Goal: Task Accomplishment & Management: Manage account settings

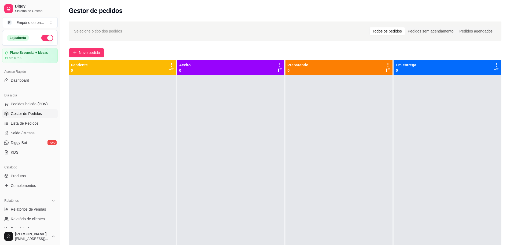
click at [217, 111] on div at bounding box center [230, 197] width 107 height 245
click at [214, 104] on div at bounding box center [230, 197] width 107 height 245
click at [215, 119] on div at bounding box center [230, 197] width 107 height 245
click at [128, 81] on div at bounding box center [122, 197] width 107 height 245
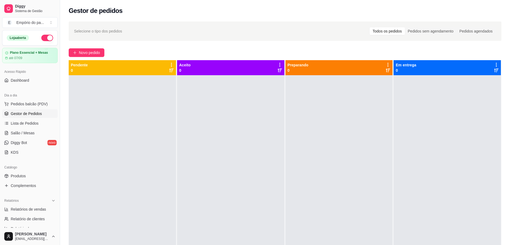
click at [92, 82] on div at bounding box center [122, 197] width 107 height 245
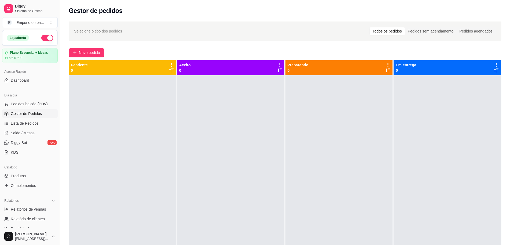
drag, startPoint x: 0, startPoint y: 151, endPoint x: 0, endPoint y: 149, distance: 2.7
click at [0, 161] on div "Catálogo Produtos Complementos" at bounding box center [30, 176] width 60 height 31
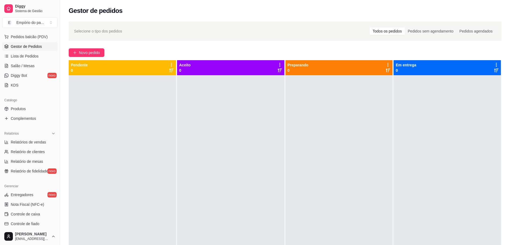
drag, startPoint x: 294, startPoint y: 193, endPoint x: 289, endPoint y: 193, distance: 4.8
click at [289, 193] on div at bounding box center [339, 197] width 107 height 245
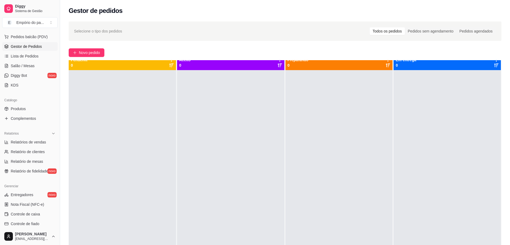
scroll to position [0, 0]
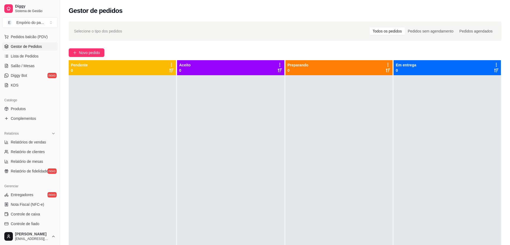
click at [313, 181] on div at bounding box center [339, 197] width 107 height 245
drag, startPoint x: 313, startPoint y: 181, endPoint x: 246, endPoint y: 177, distance: 66.6
click at [312, 181] on div at bounding box center [339, 197] width 107 height 245
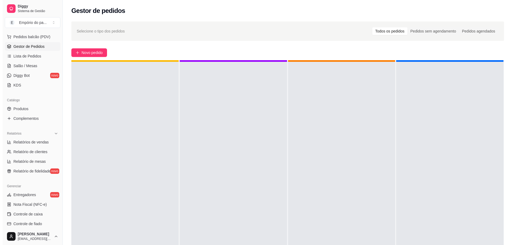
scroll to position [15, 0]
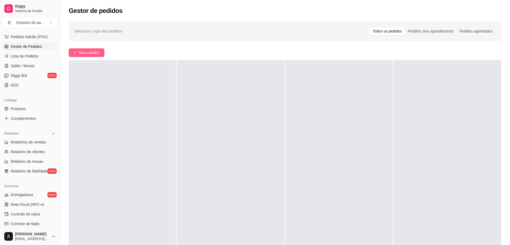
click at [78, 53] on button "Novo pedido" at bounding box center [87, 52] width 36 height 9
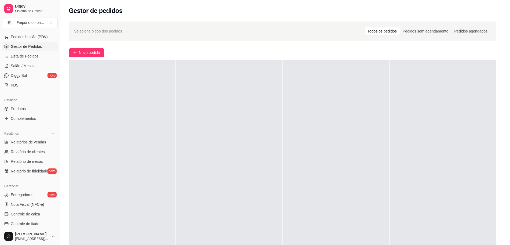
click at [94, 47] on div "COMBO LANÇAMENTO PROMO DE LANÇAMENTO CLONES DO DIA MAIS VENDIDO DA NOITE COMBO …" at bounding box center [197, 25] width 388 height 43
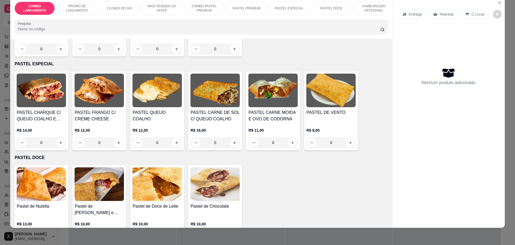
scroll to position [738, 0]
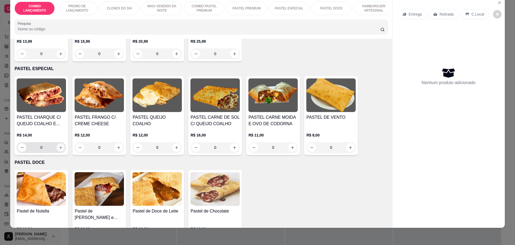
click at [59, 146] on icon "increase-product-quantity" at bounding box center [60, 147] width 3 height 3
type input "1"
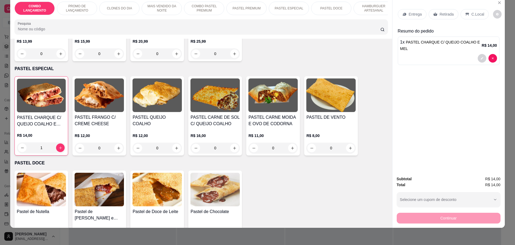
click at [435, 13] on div "Retirada" at bounding box center [444, 14] width 30 height 10
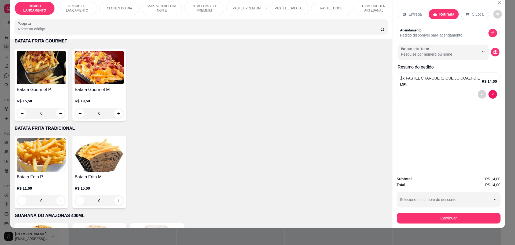
scroll to position [1476, 0]
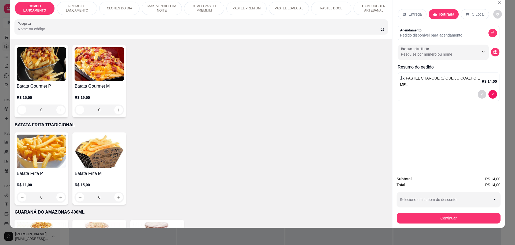
click at [118, 192] on div "0" at bounding box center [99, 197] width 49 height 11
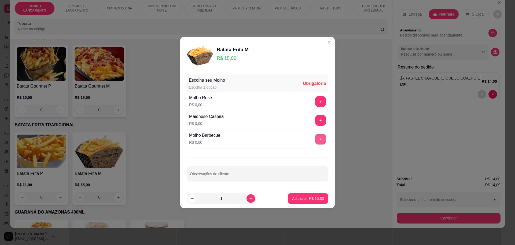
click at [318, 142] on button "+" at bounding box center [320, 139] width 11 height 11
click at [310, 201] on p "Adicionar R$ 15,00" at bounding box center [308, 198] width 31 height 5
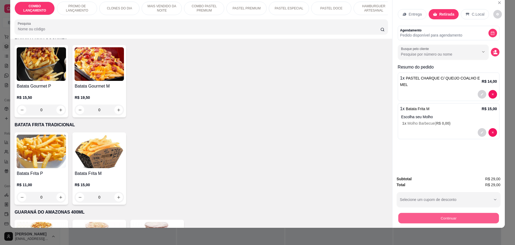
click at [437, 215] on button "Continuar" at bounding box center [448, 218] width 101 height 10
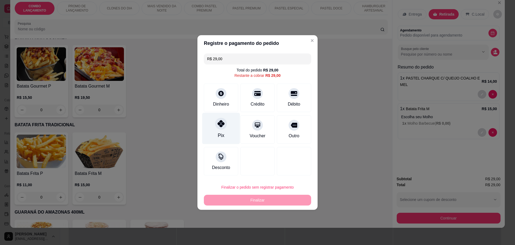
click at [213, 135] on div "Pix" at bounding box center [221, 128] width 38 height 31
type input "R$ 0,00"
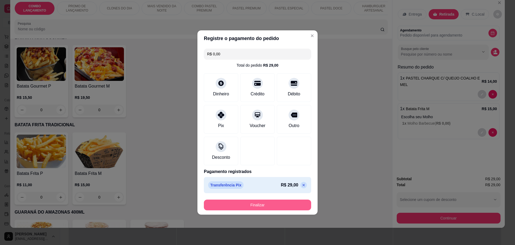
click at [275, 205] on button "Finalizar" at bounding box center [257, 204] width 107 height 11
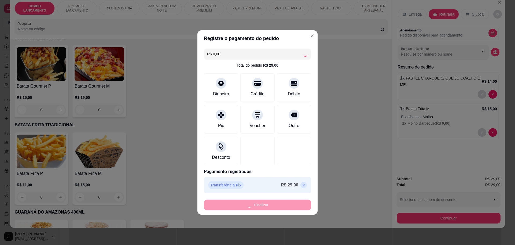
type input "0"
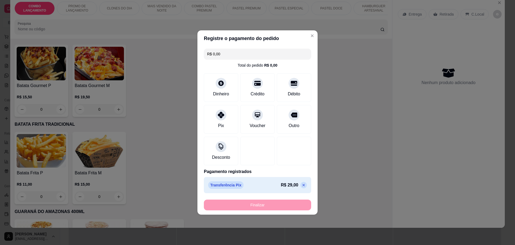
type input "-R$ 29,00"
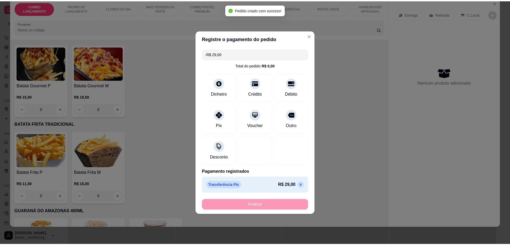
scroll to position [1475, 0]
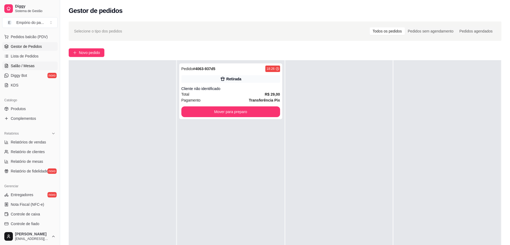
click at [30, 64] on span "Salão / Mesas" at bounding box center [23, 65] width 24 height 5
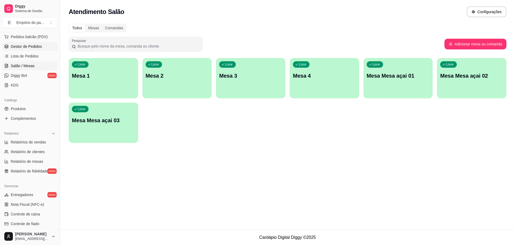
click at [31, 46] on span "Gestor de Pedidos" at bounding box center [26, 46] width 31 height 5
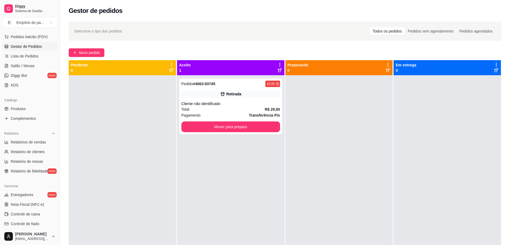
click at [349, 163] on div at bounding box center [339, 197] width 107 height 245
click at [218, 126] on button "Mover para preparo" at bounding box center [231, 127] width 96 height 10
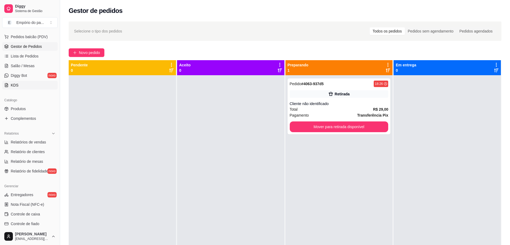
drag, startPoint x: 218, startPoint y: 126, endPoint x: 47, endPoint y: 83, distance: 176.3
click at [218, 126] on div at bounding box center [230, 197] width 107 height 245
click at [258, 157] on div at bounding box center [230, 197] width 107 height 245
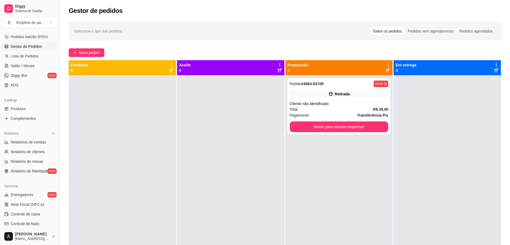
click at [260, 157] on div at bounding box center [230, 197] width 107 height 245
click at [302, 168] on div "Pedido # 4063-937d5 18:26 Retirada Cliente não identificado Total R$ 29,00 Paga…" at bounding box center [339, 197] width 107 height 245
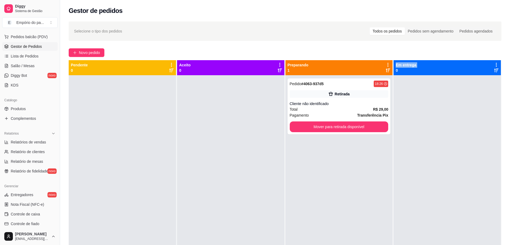
click at [302, 168] on div "Pedido # 4063-937d5 18:26 Retirada Cliente não identificado Total R$ 29,00 Paga…" at bounding box center [339, 197] width 107 height 245
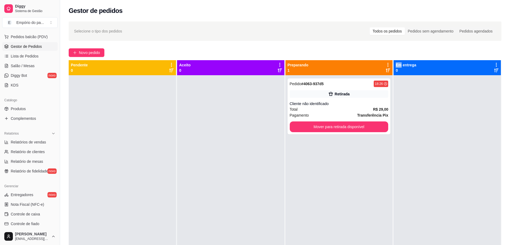
click at [302, 168] on div "Pedido # 4063-937d5 18:26 Retirada Cliente não identificado Total R$ 29,00 Paga…" at bounding box center [339, 197] width 107 height 245
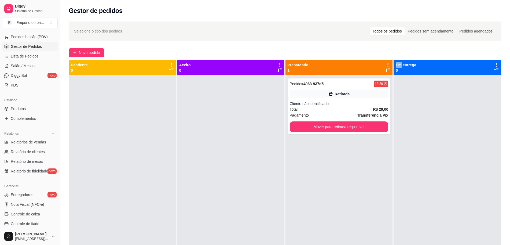
click at [302, 168] on div "Pedido # 4063-937d5 18:26 Retirada Cliente não identificado Total R$ 29,00 Paga…" at bounding box center [339, 197] width 107 height 245
click at [321, 173] on div "Pedido # 4063-937d5 18:26 Retirada Cliente não identificado Total R$ 29,00 Paga…" at bounding box center [339, 197] width 107 height 245
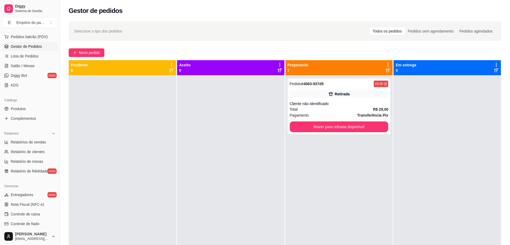
click at [321, 173] on div "Pedido # 4063-937d5 18:26 Retirada Cliente não identificado Total R$ 29,00 Paga…" at bounding box center [339, 197] width 107 height 245
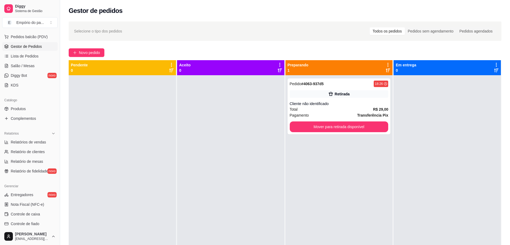
click at [321, 173] on div "Pedido # 4063-937d5 18:26 Retirada Cliente não identificado Total R$ 29,00 Paga…" at bounding box center [339, 197] width 107 height 245
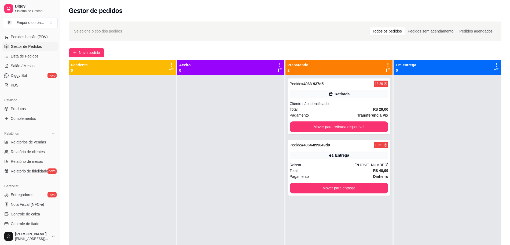
click at [321, 173] on div "Pagamento Dinheiro" at bounding box center [339, 176] width 99 height 6
click at [312, 127] on button "Mover para retirada disponível" at bounding box center [339, 127] width 96 height 10
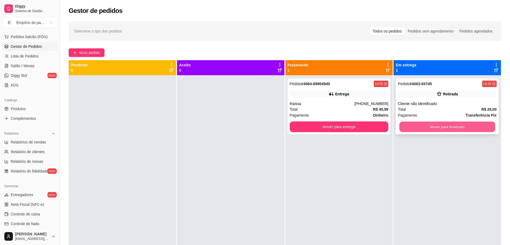
click at [415, 126] on button "Mover para finalizado" at bounding box center [448, 127] width 96 height 10
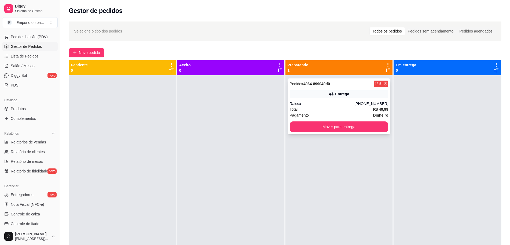
click at [334, 112] on div "Pagamento Dinheiro" at bounding box center [339, 115] width 99 height 6
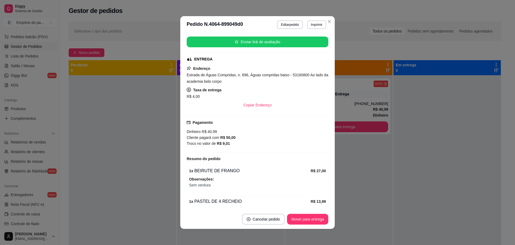
scroll to position [67, 0]
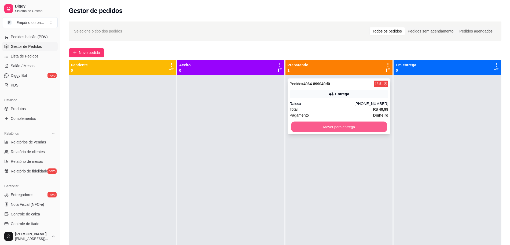
click at [343, 125] on button "Mover para entrega" at bounding box center [339, 127] width 96 height 10
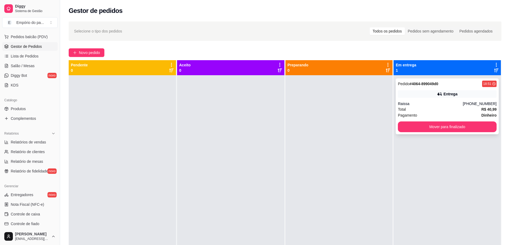
click at [427, 105] on div "Raissa" at bounding box center [430, 103] width 65 height 5
click at [86, 53] on span "Novo pedido" at bounding box center [89, 53] width 21 height 6
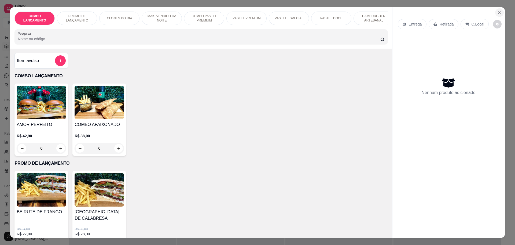
click at [498, 11] on icon "Close" at bounding box center [500, 12] width 4 height 4
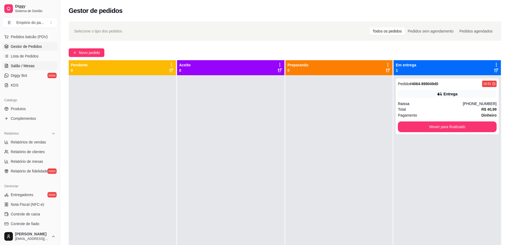
click at [25, 68] on span "Salão / Mesas" at bounding box center [23, 65] width 24 height 5
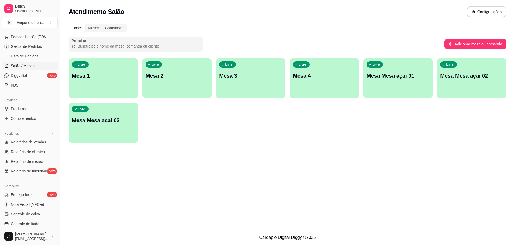
click at [289, 78] on div "Livre Mesa 1 Livre Mesa 2 Livre Mesa 3 Livre Mesa 4 Livre Mesa Mesa açai 01 Liv…" at bounding box center [288, 100] width 438 height 85
click at [314, 73] on p "Mesa 4" at bounding box center [324, 76] width 63 height 8
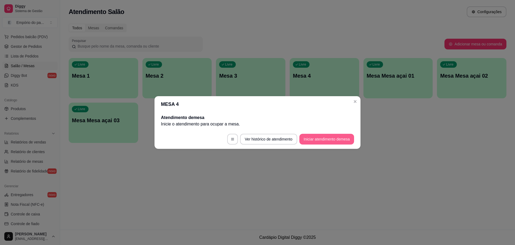
click at [331, 137] on button "Iniciar atendimento de mesa" at bounding box center [326, 139] width 55 height 11
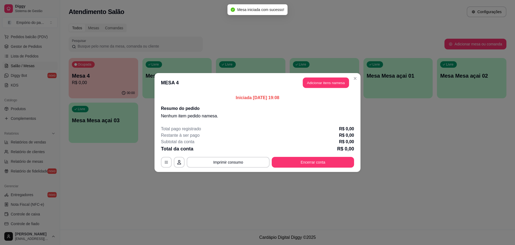
click at [313, 83] on button "Adicionar itens na mesa" at bounding box center [326, 83] width 46 height 10
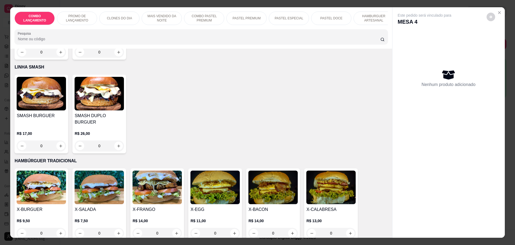
scroll to position [1208, 0]
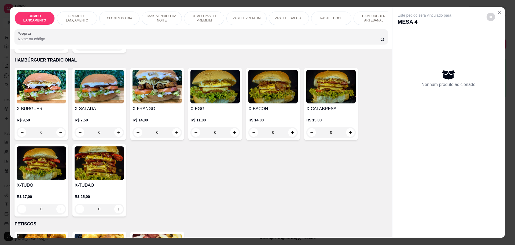
click at [175, 127] on div "0" at bounding box center [157, 132] width 49 height 11
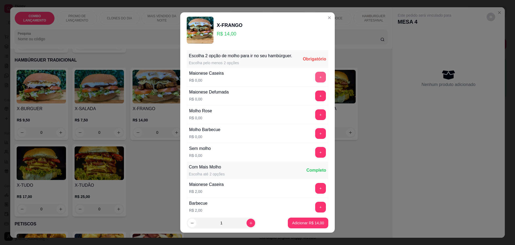
click at [315, 82] on button "+" at bounding box center [320, 77] width 11 height 11
click at [316, 82] on button "+" at bounding box center [321, 77] width 10 height 10
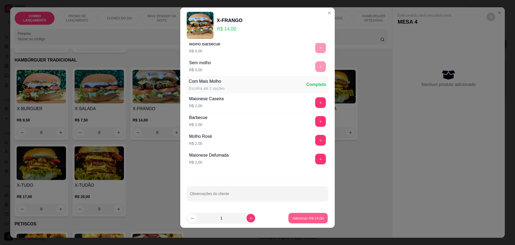
click at [298, 217] on p "Adicionar R$ 14,00" at bounding box center [308, 217] width 31 height 5
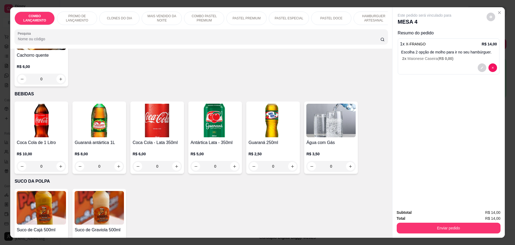
scroll to position [1778, 0]
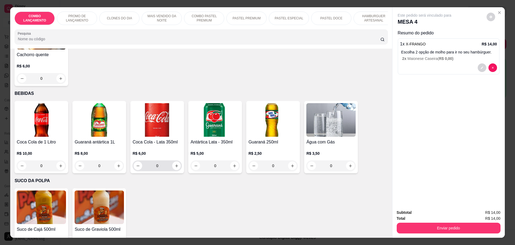
click at [172, 161] on button "increase-product-quantity" at bounding box center [176, 165] width 9 height 9
type input "1"
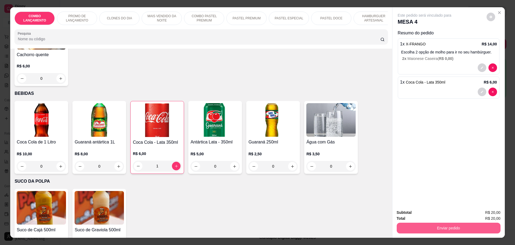
click at [451, 225] on button "Enviar pedido" at bounding box center [449, 227] width 104 height 11
click at [427, 217] on button "Não registrar e enviar pedido" at bounding box center [431, 215] width 56 height 10
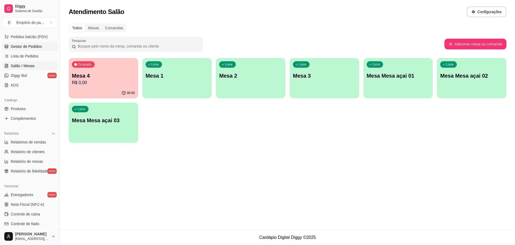
click at [16, 49] on span "Gestor de Pedidos" at bounding box center [26, 46] width 31 height 5
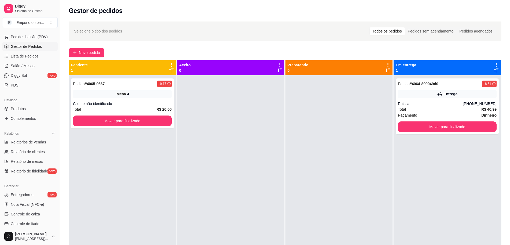
click at [314, 171] on div at bounding box center [339, 197] width 107 height 245
click at [16, 141] on span "Relatórios de vendas" at bounding box center [28, 141] width 35 height 5
select select "ALL"
select select "0"
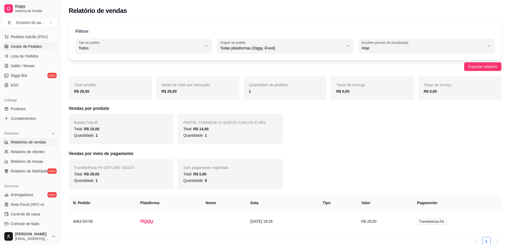
click at [25, 46] on span "Gestor de Pedidos" at bounding box center [26, 46] width 31 height 5
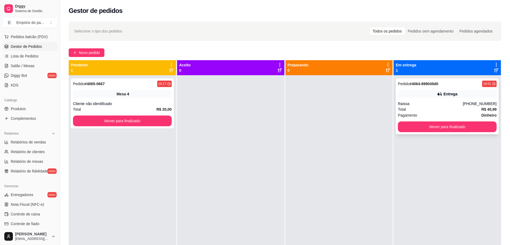
click at [448, 111] on div "Total R$ 40,99" at bounding box center [447, 109] width 99 height 6
click at [465, 125] on button "Mover para finalizado" at bounding box center [447, 126] width 99 height 11
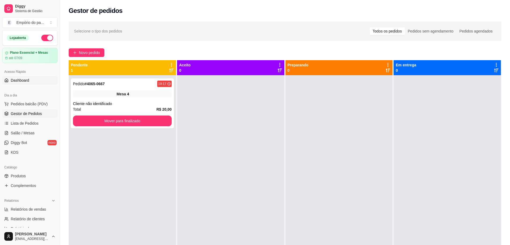
click at [25, 82] on span "Dashboard" at bounding box center [20, 80] width 19 height 5
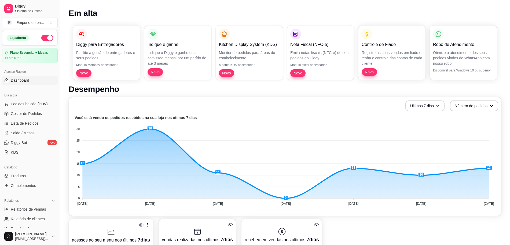
scroll to position [101, 0]
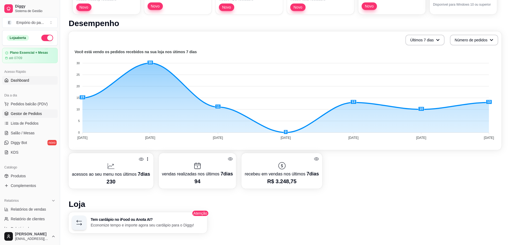
click at [26, 113] on span "Gestor de Pedidos" at bounding box center [26, 113] width 31 height 5
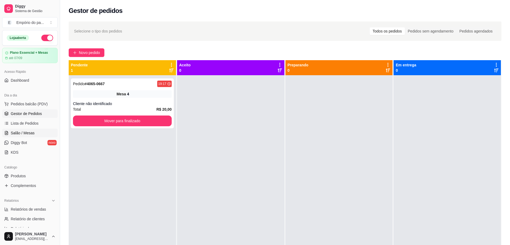
click at [20, 133] on span "Salão / Mesas" at bounding box center [23, 132] width 24 height 5
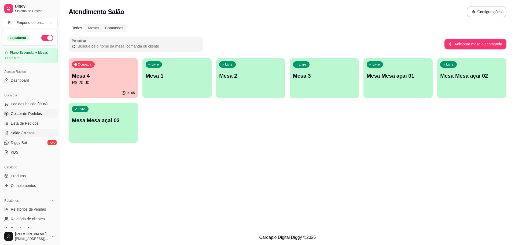
click at [12, 113] on span "Gestor de Pedidos" at bounding box center [26, 113] width 31 height 5
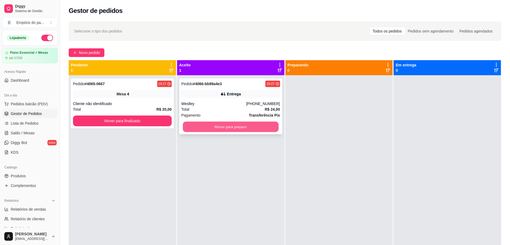
click at [235, 126] on button "Mover para preparo" at bounding box center [231, 127] width 96 height 10
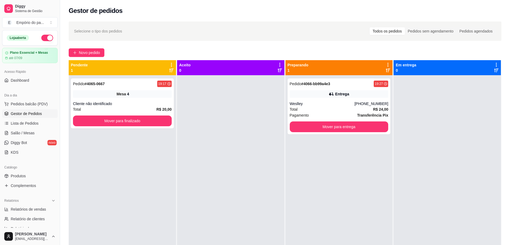
click at [234, 126] on div at bounding box center [230, 197] width 107 height 245
click at [213, 120] on div at bounding box center [230, 197] width 107 height 245
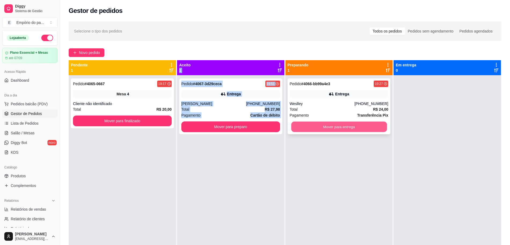
click at [323, 125] on button "Mover para entrega" at bounding box center [339, 127] width 96 height 10
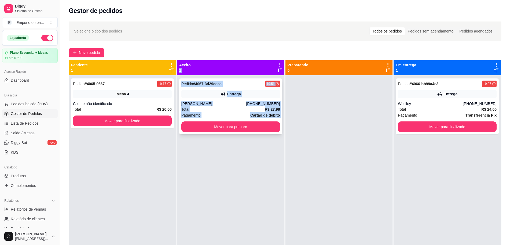
click at [209, 107] on div "Total R$ 27,98" at bounding box center [230, 109] width 99 height 6
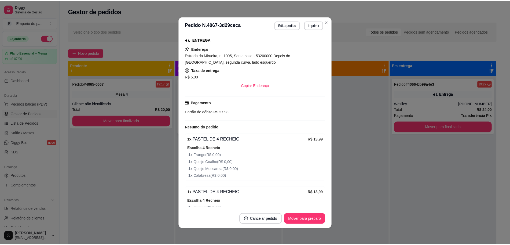
scroll to position [182, 0]
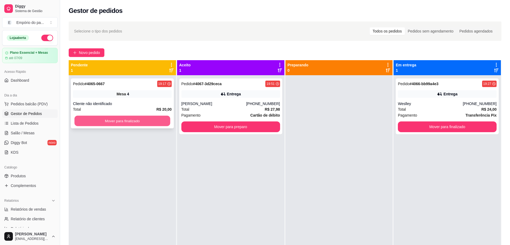
click at [129, 120] on button "Mover para finalizado" at bounding box center [123, 121] width 96 height 10
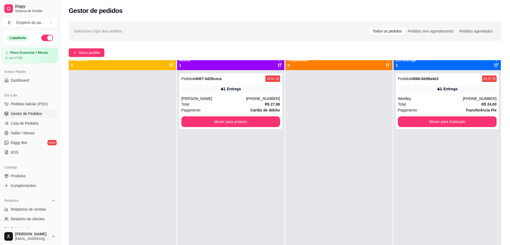
scroll to position [0, 0]
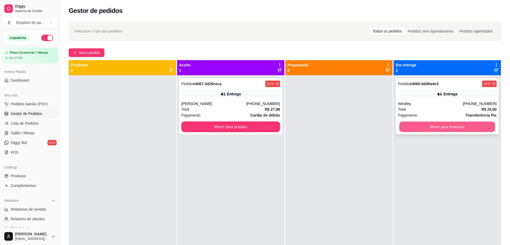
click at [410, 126] on button "Mover para finalizado" at bounding box center [448, 127] width 96 height 10
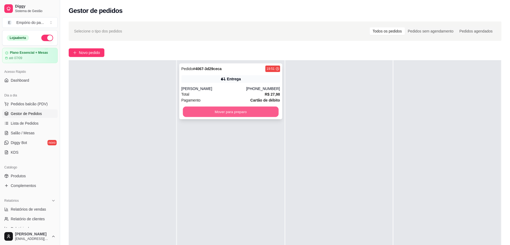
click at [197, 108] on button "Mover para preparo" at bounding box center [231, 112] width 96 height 10
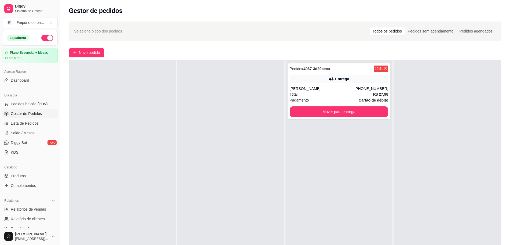
click at [293, 119] on div "Pedido # 4067-3d29ceca 19:51 Entrega Monica [PHONE_NUMBER] Total R$ 27,98 Pagam…" at bounding box center [339, 182] width 107 height 245
click at [295, 115] on button "Mover para entrega" at bounding box center [339, 112] width 96 height 10
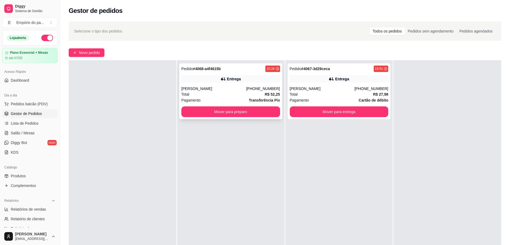
click at [197, 94] on div "Total R$ 52,25" at bounding box center [230, 94] width 99 height 6
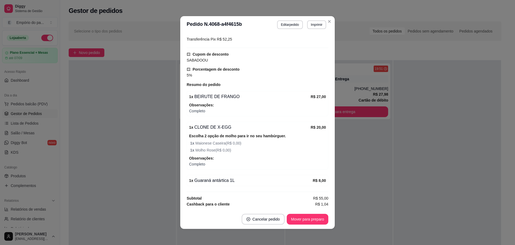
scroll to position [169, 0]
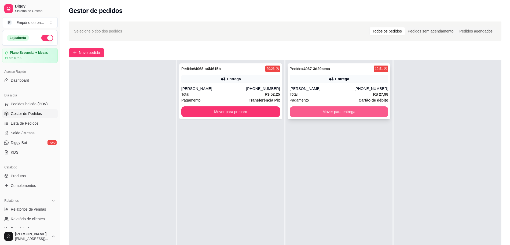
click at [332, 112] on button "Mover para entrega" at bounding box center [339, 111] width 99 height 11
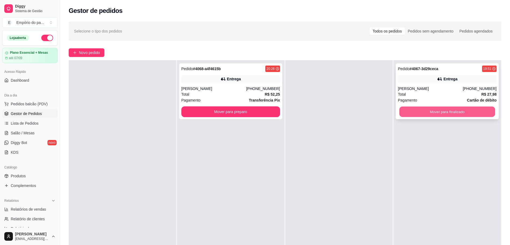
click at [466, 114] on button "Mover para finalizado" at bounding box center [448, 112] width 96 height 10
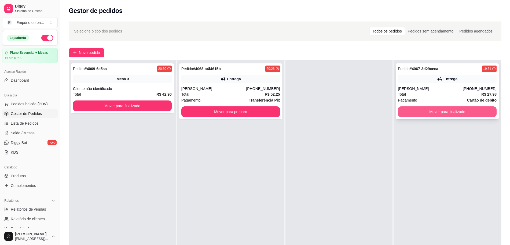
click at [466, 114] on button "Mover para finalizado" at bounding box center [447, 111] width 99 height 11
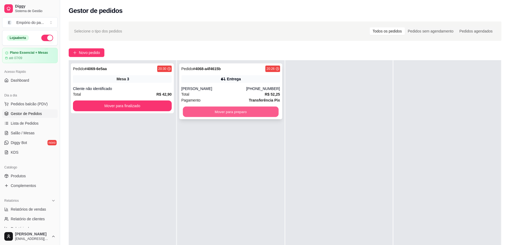
click at [256, 112] on button "Mover para preparo" at bounding box center [231, 112] width 96 height 10
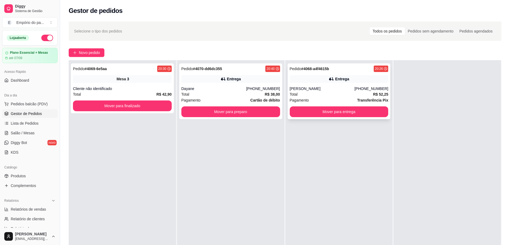
click at [336, 91] on div "[PERSON_NAME]" at bounding box center [322, 88] width 65 height 5
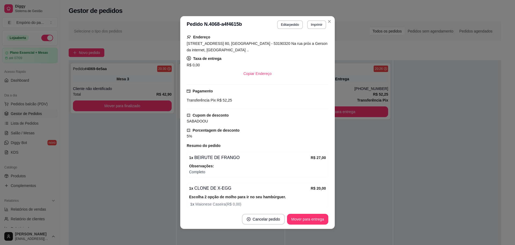
scroll to position [134, 0]
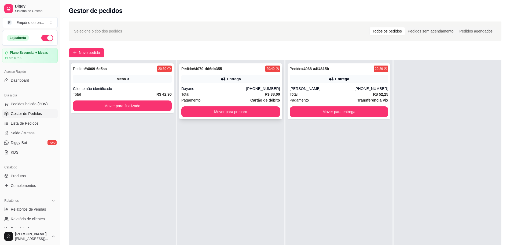
click at [231, 93] on div "Total R$ 38,00" at bounding box center [230, 94] width 99 height 6
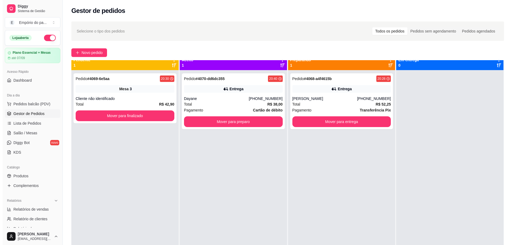
scroll to position [0, 0]
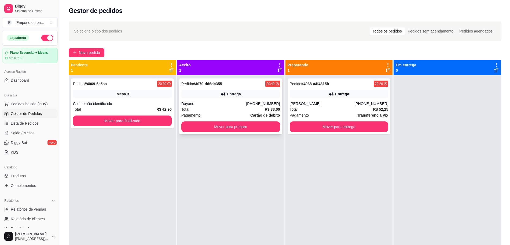
click at [223, 114] on div "Pagamento Cartão de débito" at bounding box center [230, 115] width 99 height 6
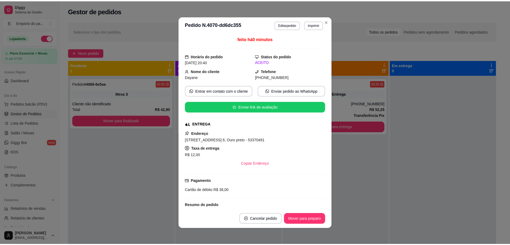
scroll to position [153, 0]
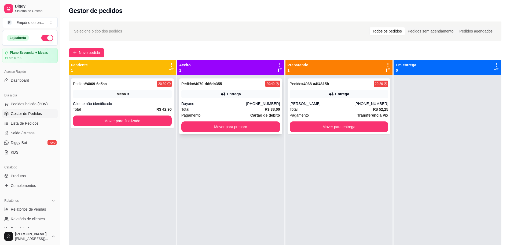
click at [239, 112] on div "Pagamento Cartão de débito" at bounding box center [230, 115] width 99 height 6
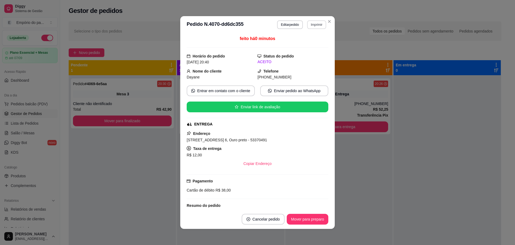
click at [315, 25] on button "Imprimir" at bounding box center [316, 24] width 19 height 9
click at [301, 44] on button "IMPRESSORA" at bounding box center [305, 43] width 38 height 8
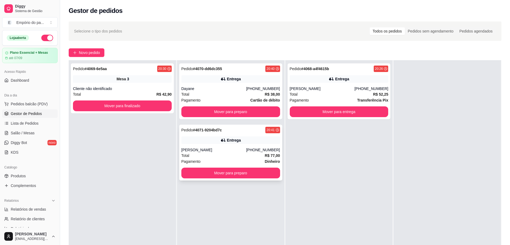
scroll to position [0, 0]
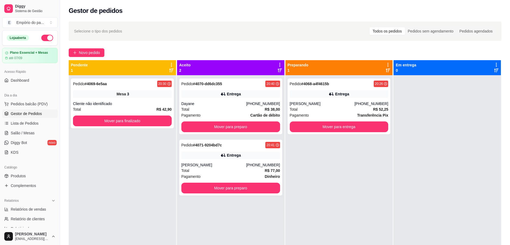
click at [20, 113] on span "Gestor de Pedidos" at bounding box center [26, 113] width 31 height 5
click at [12, 176] on span "Produtos" at bounding box center [18, 175] width 15 height 5
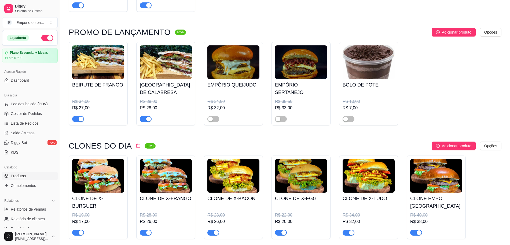
scroll to position [134, 0]
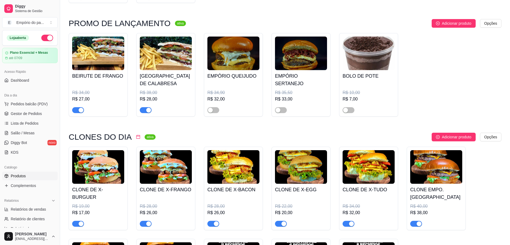
click at [80, 111] on div "button" at bounding box center [81, 110] width 5 height 5
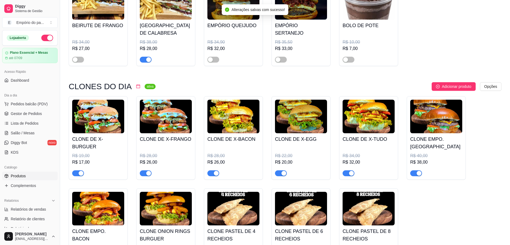
scroll to position [201, 0]
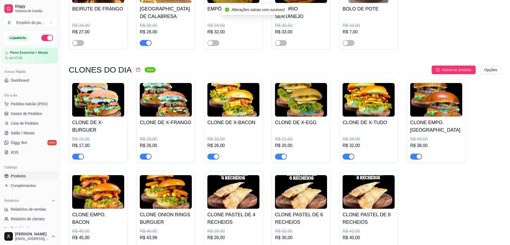
click at [146, 157] on button "button" at bounding box center [146, 156] width 12 height 6
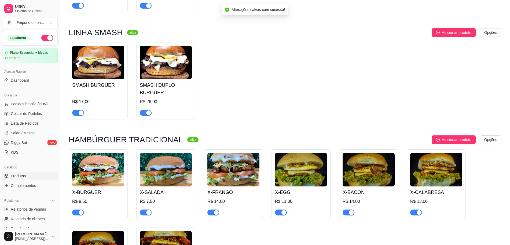
scroll to position [1275, 0]
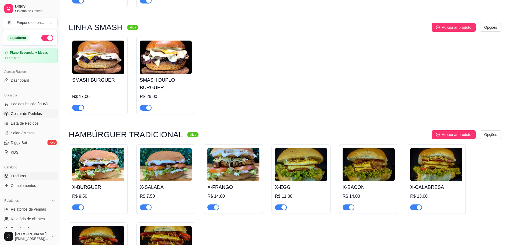
click at [41, 112] on link "Gestor de Pedidos" at bounding box center [30, 113] width 56 height 9
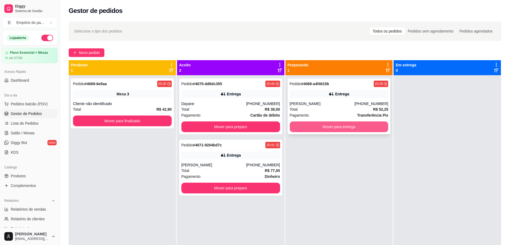
click at [360, 129] on button "Mover para entrega" at bounding box center [339, 126] width 99 height 11
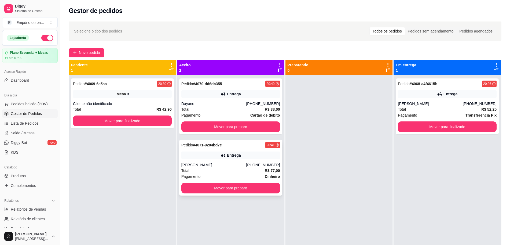
click at [230, 178] on div "Pagamento Dinheiro" at bounding box center [230, 176] width 99 height 6
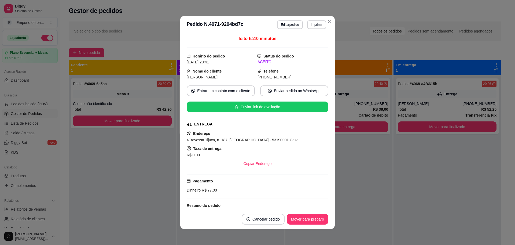
scroll to position [98, 0]
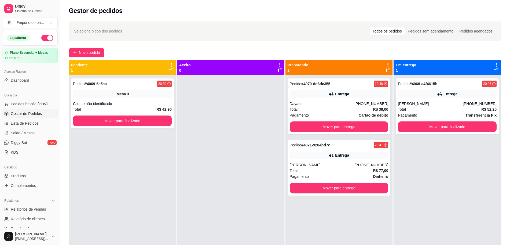
click at [93, 45] on div "Selecione o tipo dos pedidos Todos os pedidos Pedidos sem agendamento Pedidos a…" at bounding box center [285, 164] width 450 height 293
click at [93, 50] on span "Novo pedido" at bounding box center [89, 53] width 21 height 6
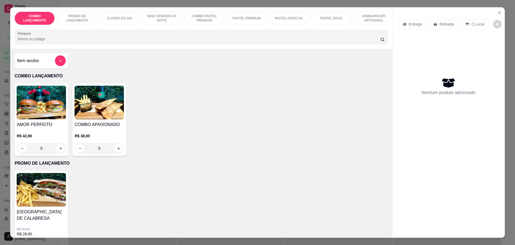
click at [58, 153] on div "0" at bounding box center [41, 148] width 49 height 11
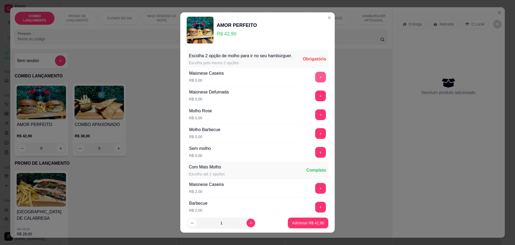
click at [315, 80] on button "+" at bounding box center [320, 77] width 11 height 11
click at [316, 101] on button "+" at bounding box center [321, 95] width 10 height 10
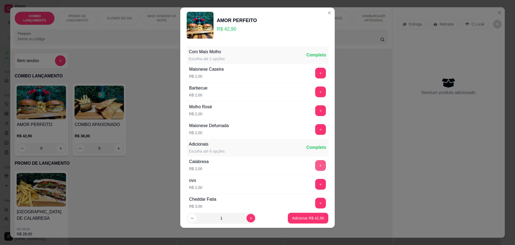
scroll to position [114, 0]
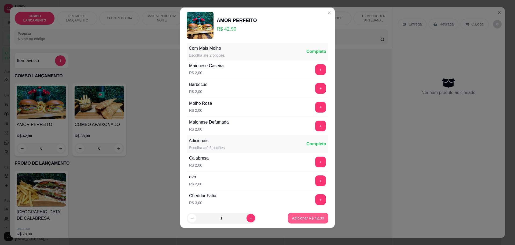
click at [296, 217] on p "Adicionar R$ 42,90" at bounding box center [308, 217] width 32 height 5
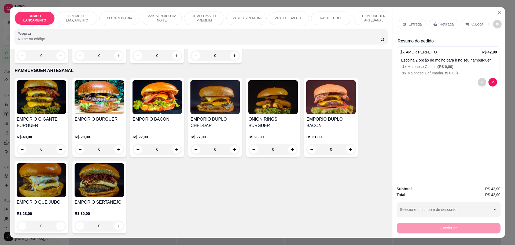
scroll to position [906, 0]
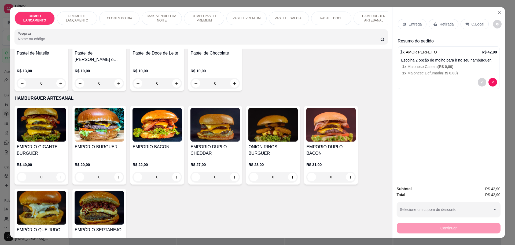
click at [174, 171] on div "0" at bounding box center [157, 176] width 49 height 11
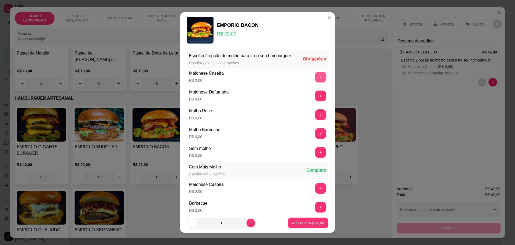
click at [315, 82] on button "+" at bounding box center [320, 77] width 11 height 11
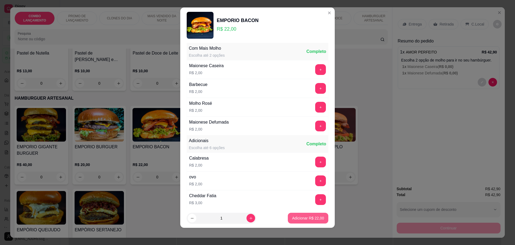
click at [303, 217] on p "Adicionar R$ 22,00" at bounding box center [308, 217] width 32 height 5
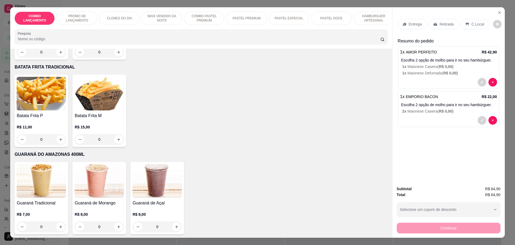
scroll to position [1677, 0]
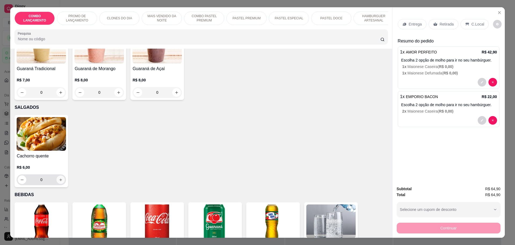
click at [57, 176] on button "increase-product-quantity" at bounding box center [61, 180] width 8 height 8
type input "1"
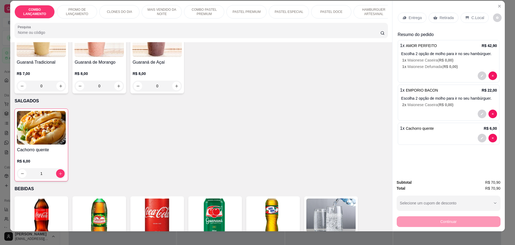
scroll to position [10, 0]
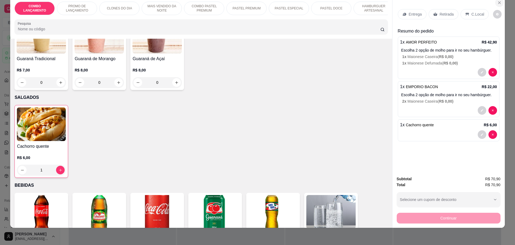
click at [498, 1] on icon "Close" at bounding box center [500, 3] width 4 height 4
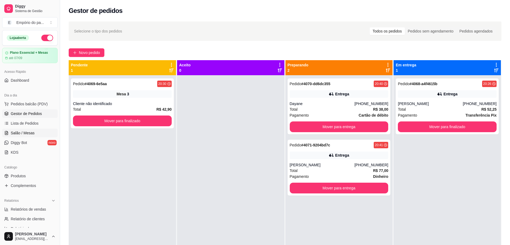
click at [32, 132] on span "Salão / Mesas" at bounding box center [23, 132] width 24 height 5
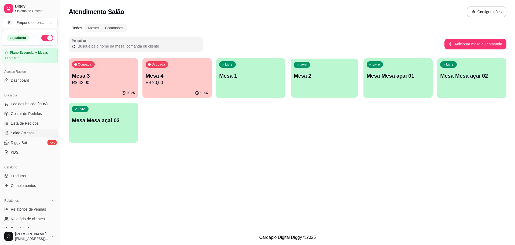
click at [322, 90] on div "Livre Mesa 2" at bounding box center [324, 75] width 67 height 33
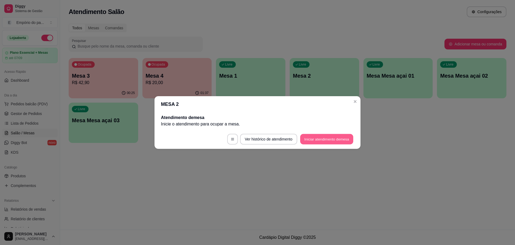
click at [323, 138] on button "Iniciar atendimento de mesa" at bounding box center [326, 139] width 53 height 10
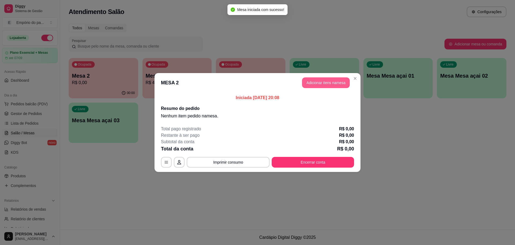
click at [335, 83] on button "Adicionar itens na mesa" at bounding box center [326, 82] width 48 height 11
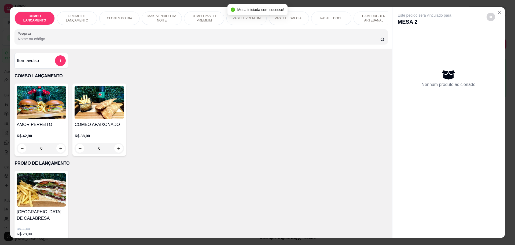
scroll to position [34, 0]
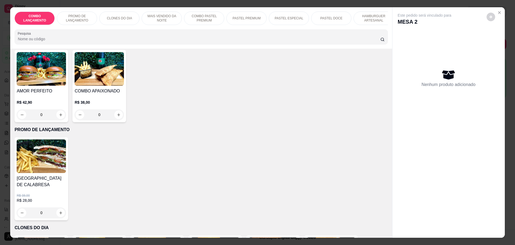
click at [58, 119] on div "0" at bounding box center [41, 114] width 49 height 11
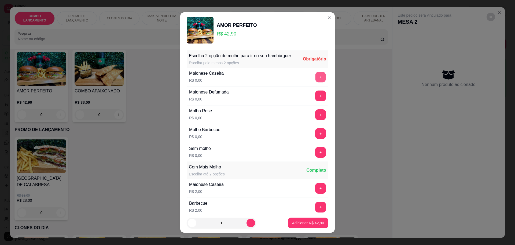
click at [316, 82] on button "+" at bounding box center [321, 77] width 10 height 10
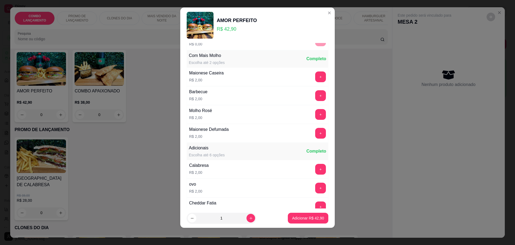
scroll to position [114, 0]
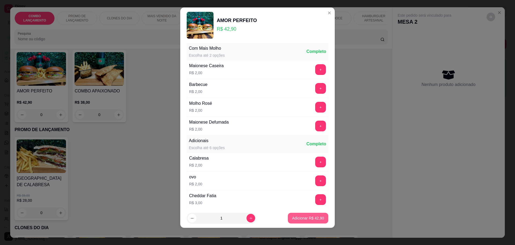
click at [309, 213] on button "Adicionar R$ 42,90" at bounding box center [308, 218] width 41 height 11
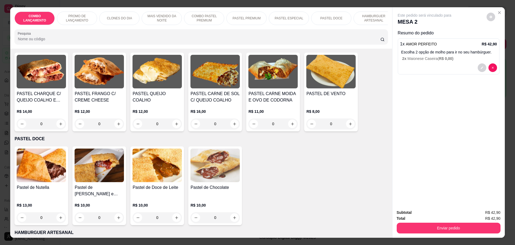
scroll to position [872, 0]
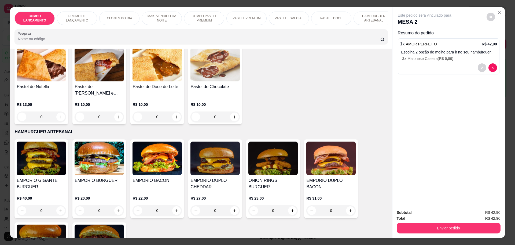
click at [175, 205] on div "0" at bounding box center [157, 210] width 49 height 11
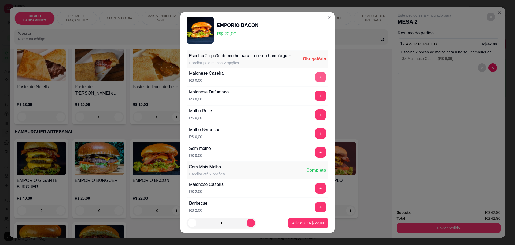
click at [316, 82] on button "+" at bounding box center [321, 77] width 10 height 10
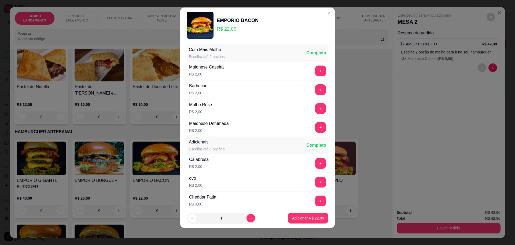
scroll to position [114, 0]
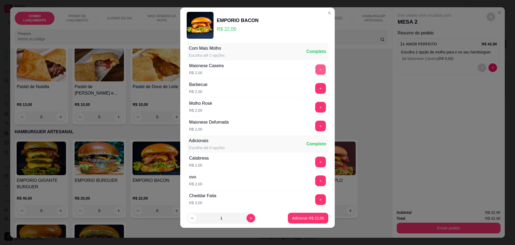
click at [313, 73] on div "+" at bounding box center [320, 69] width 15 height 11
click at [316, 70] on button "+" at bounding box center [321, 69] width 10 height 10
click at [315, 70] on button "+" at bounding box center [320, 69] width 11 height 11
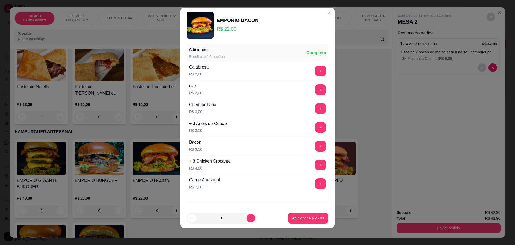
scroll to position [206, 0]
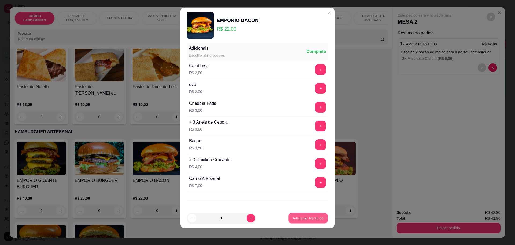
click at [297, 217] on p "Adicionar R$ 26,00" at bounding box center [308, 217] width 31 height 5
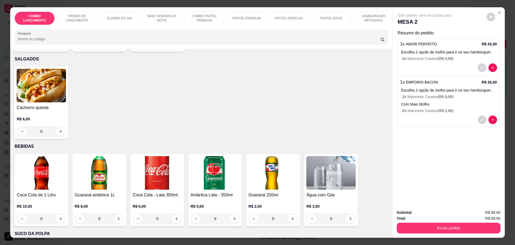
scroll to position [1711, 0]
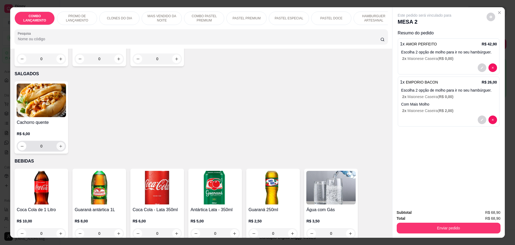
click at [59, 145] on icon "increase-product-quantity" at bounding box center [60, 146] width 3 height 3
type input "1"
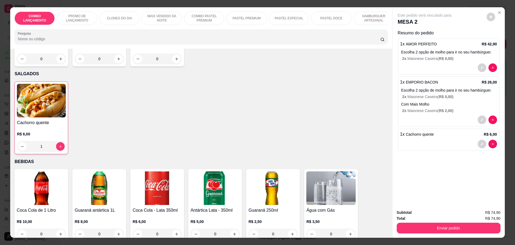
scroll to position [10, 0]
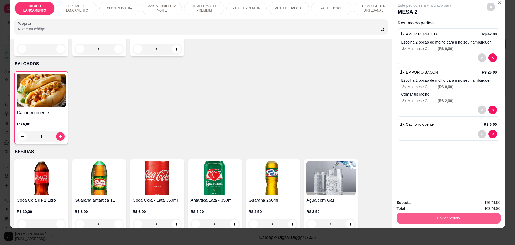
click at [458, 215] on button "Enviar pedido" at bounding box center [449, 218] width 104 height 11
click at [436, 203] on button "Não registrar e enviar pedido" at bounding box center [431, 205] width 56 height 10
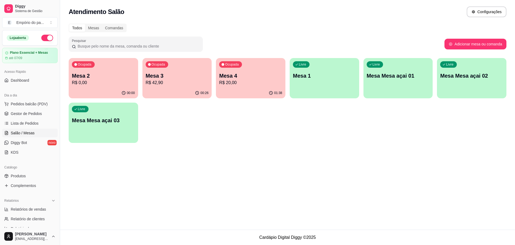
click at [118, 84] on p "R$ 0,00" at bounding box center [103, 82] width 63 height 6
click at [200, 84] on p "R$ 42,90" at bounding box center [177, 82] width 63 height 6
click at [266, 83] on p "R$ 20,00" at bounding box center [250, 82] width 63 height 6
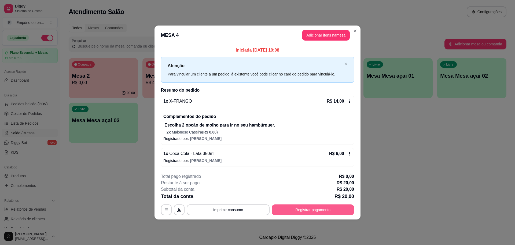
click at [329, 211] on button "Registrar pagamento" at bounding box center [313, 209] width 82 height 11
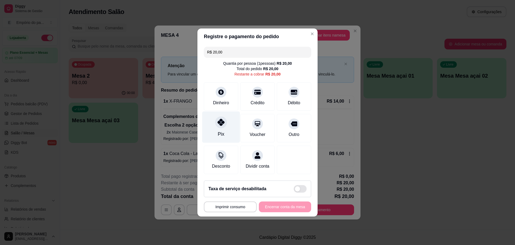
click at [222, 125] on div "Pix" at bounding box center [221, 126] width 38 height 31
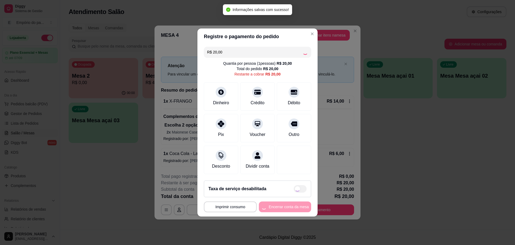
type input "R$ 0,00"
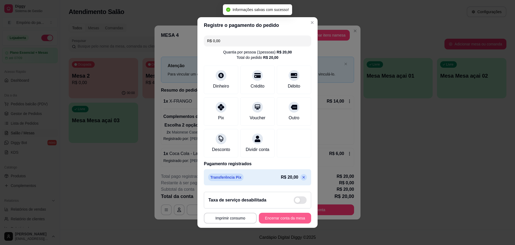
click at [279, 221] on button "Encerrar conta da mesa" at bounding box center [285, 218] width 52 height 11
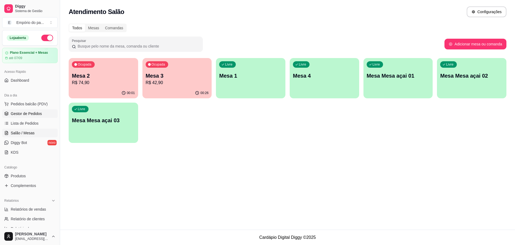
click at [25, 109] on link "Gestor de Pedidos" at bounding box center [30, 113] width 56 height 9
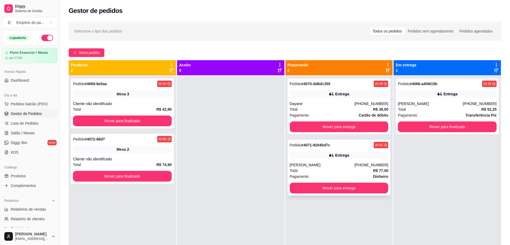
click at [300, 173] on span "Pagamento" at bounding box center [299, 176] width 19 height 6
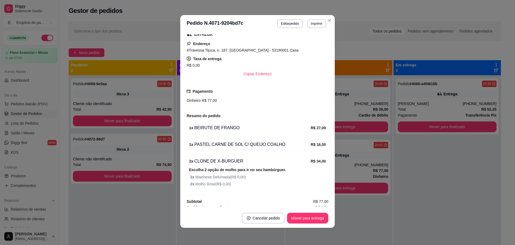
scroll to position [98, 0]
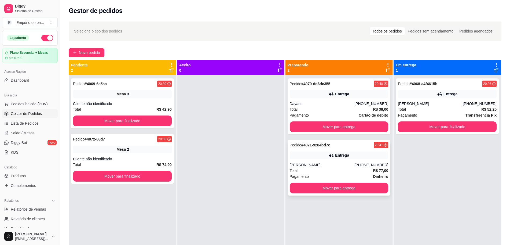
click at [311, 165] on div "[PERSON_NAME]" at bounding box center [322, 164] width 65 height 5
click at [304, 174] on span "Pagamento" at bounding box center [299, 176] width 19 height 6
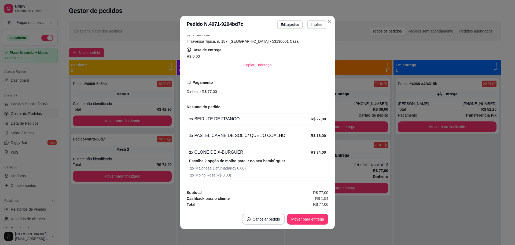
scroll to position [1, 0]
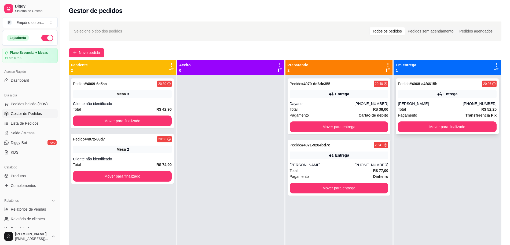
click at [426, 103] on div "[PERSON_NAME]" at bounding box center [430, 103] width 65 height 5
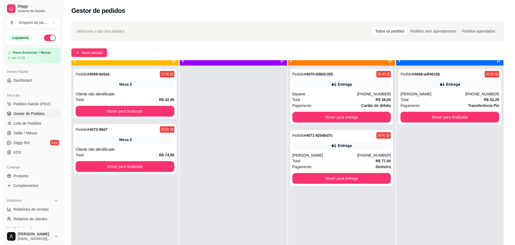
scroll to position [15, 0]
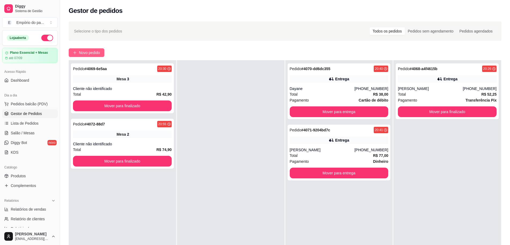
click at [81, 50] on span "Novo pedido" at bounding box center [89, 53] width 21 height 6
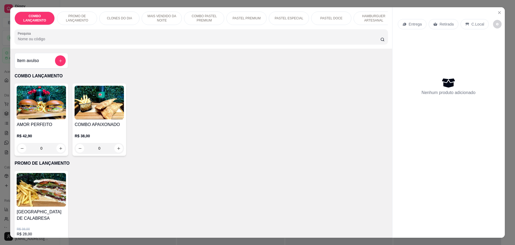
click at [434, 24] on icon at bounding box center [435, 24] width 4 height 3
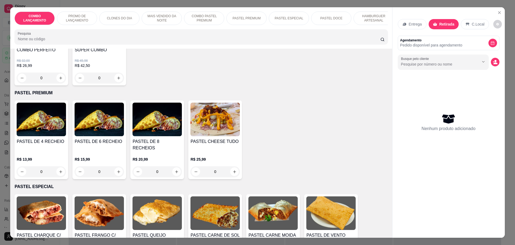
scroll to position [704, 0]
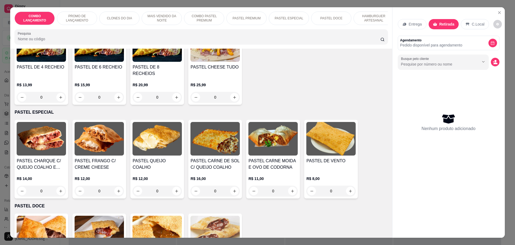
click at [60, 92] on div "0" at bounding box center [41, 97] width 49 height 11
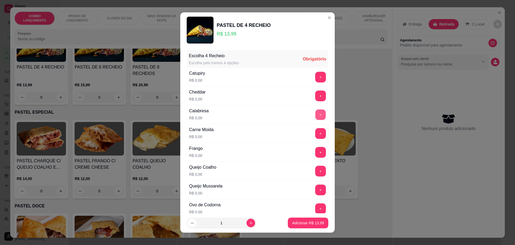
click at [316, 117] on button "+" at bounding box center [321, 114] width 10 height 10
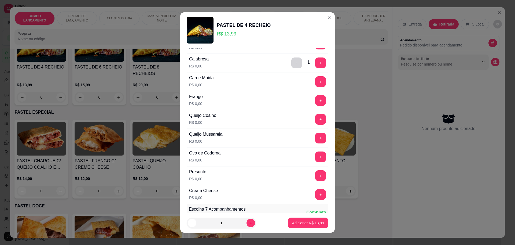
scroll to position [67, 0]
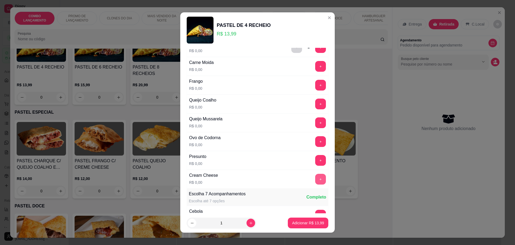
click at [315, 178] on button "+" at bounding box center [320, 179] width 11 height 11
click at [315, 142] on button "+" at bounding box center [320, 141] width 11 height 11
click at [316, 119] on button "+" at bounding box center [321, 122] width 10 height 10
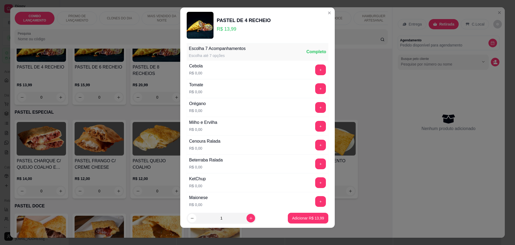
scroll to position [208, 0]
click at [316, 90] on button "+" at bounding box center [321, 88] width 10 height 10
click at [316, 69] on button "+" at bounding box center [321, 69] width 10 height 10
click at [316, 105] on button "+" at bounding box center [321, 107] width 10 height 10
click at [315, 126] on button "+" at bounding box center [320, 125] width 11 height 11
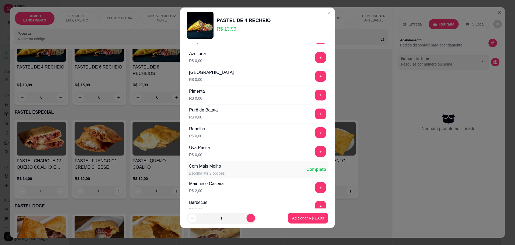
scroll to position [409, 0]
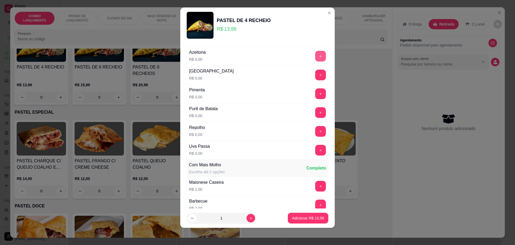
click at [315, 52] on button "+" at bounding box center [320, 56] width 11 height 11
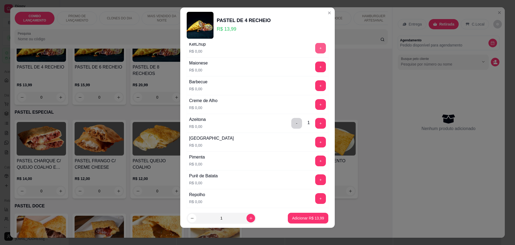
scroll to position [308, 0]
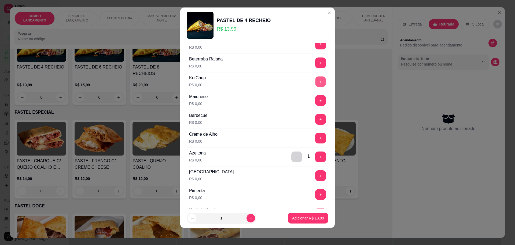
click at [316, 80] on button "+" at bounding box center [321, 81] width 10 height 10
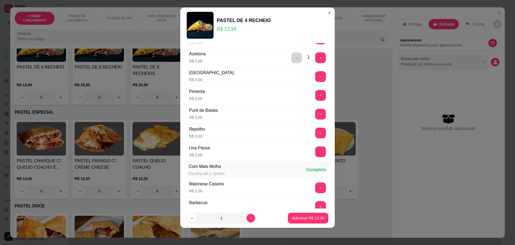
scroll to position [409, 0]
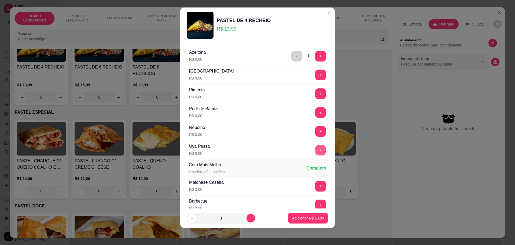
click at [316, 149] on button "+" at bounding box center [321, 150] width 10 height 10
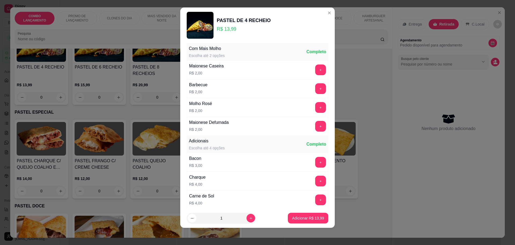
scroll to position [525, 0]
click at [297, 219] on p "Adicionar R$ 13,99" at bounding box center [308, 217] width 31 height 5
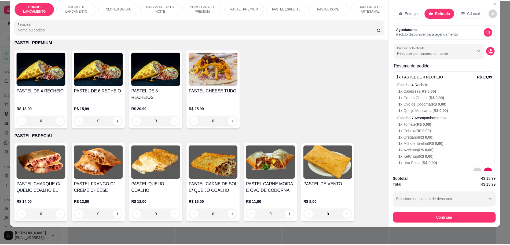
scroll to position [0, 0]
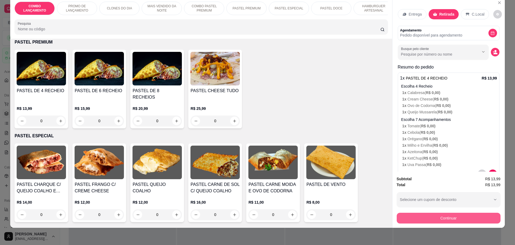
click at [457, 216] on button "Continuar" at bounding box center [449, 218] width 104 height 11
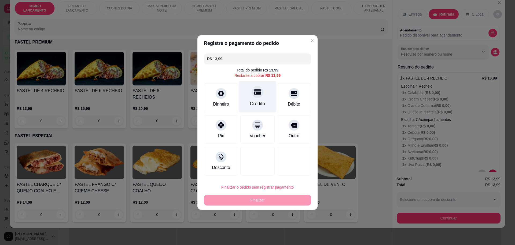
click at [254, 94] on icon at bounding box center [257, 91] width 7 height 5
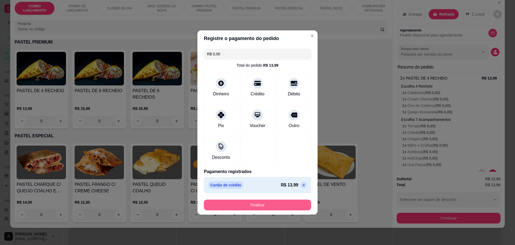
click at [266, 203] on button "Finalizar" at bounding box center [257, 204] width 107 height 11
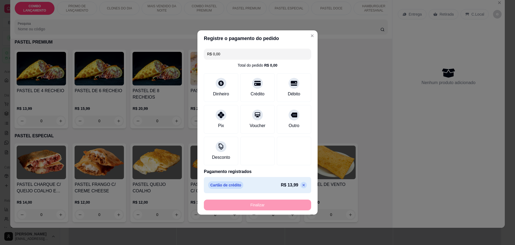
type input "-R$ 13,99"
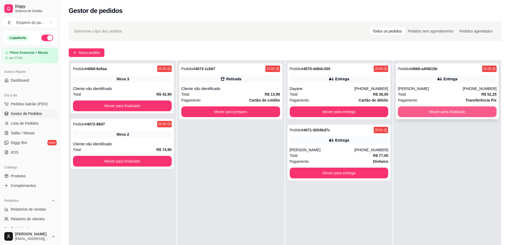
click at [400, 110] on button "Mover para finalizado" at bounding box center [447, 111] width 99 height 11
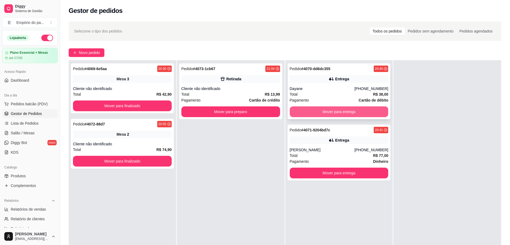
click at [325, 112] on button "Mover para entrega" at bounding box center [339, 111] width 99 height 11
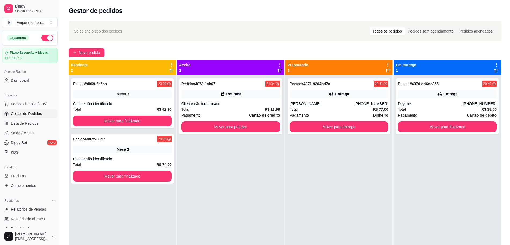
click at [231, 169] on div "Pedido # 4073-1cb67 21:04 Retirada Cliente não identificado Total R$ 13,99 Paga…" at bounding box center [230, 197] width 107 height 245
click at [330, 112] on div "Pagamento Dinheiro" at bounding box center [339, 115] width 99 height 6
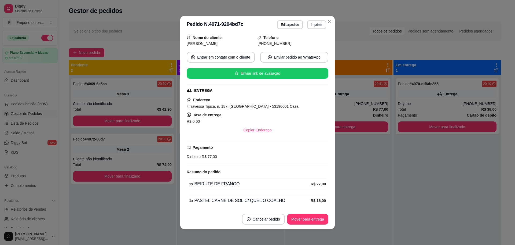
scroll to position [98, 0]
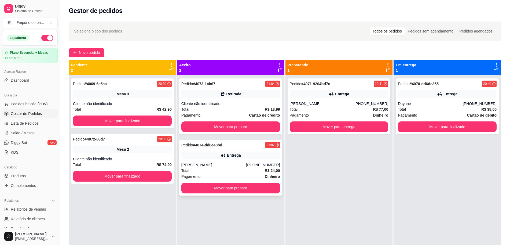
click at [229, 172] on div "Total R$ 24,00" at bounding box center [230, 170] width 99 height 6
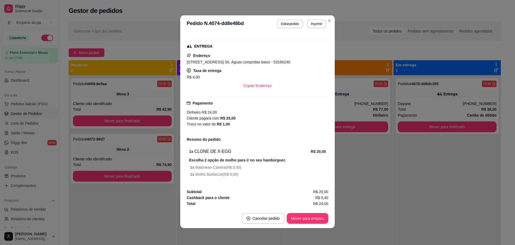
scroll to position [1, 0]
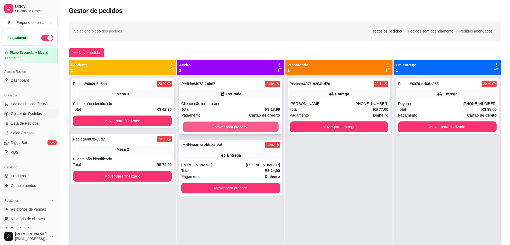
click at [237, 126] on button "Mover para preparo" at bounding box center [231, 127] width 96 height 10
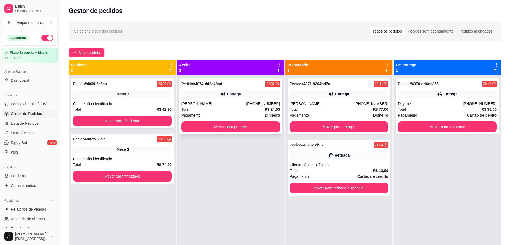
click at [226, 117] on div "Pagamento Dinheiro" at bounding box center [230, 115] width 99 height 6
click at [314, 105] on div "[PERSON_NAME]" at bounding box center [322, 103] width 65 height 5
click at [315, 108] on div "Total R$ 77,00" at bounding box center [339, 109] width 99 height 6
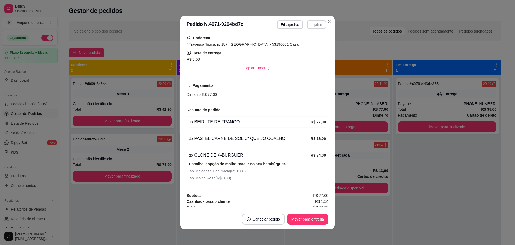
scroll to position [98, 0]
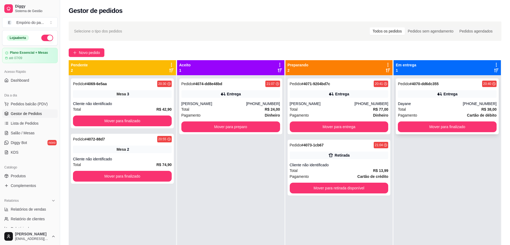
click at [457, 109] on div "Total R$ 38,00" at bounding box center [447, 109] width 99 height 6
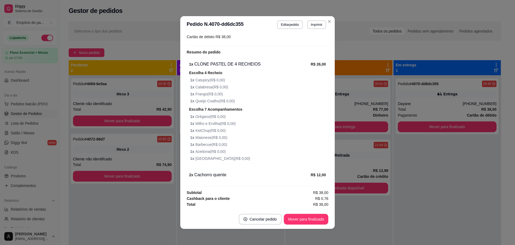
scroll to position [1, 0]
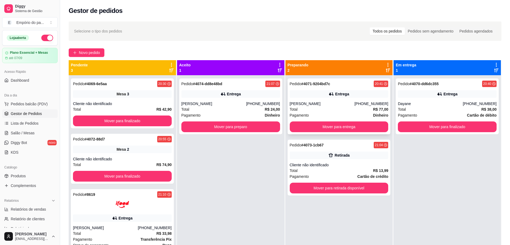
click at [339, 104] on div "[PERSON_NAME]" at bounding box center [322, 103] width 65 height 5
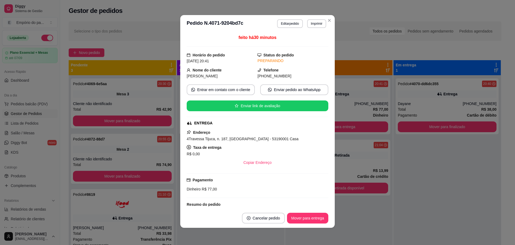
scroll to position [98, 0]
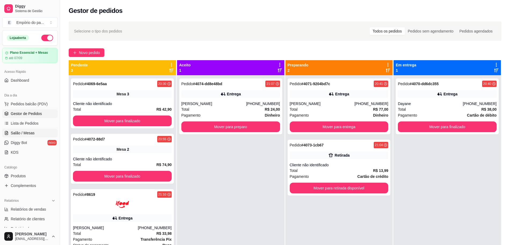
click at [10, 133] on link "Salão / Mesas" at bounding box center [30, 133] width 56 height 9
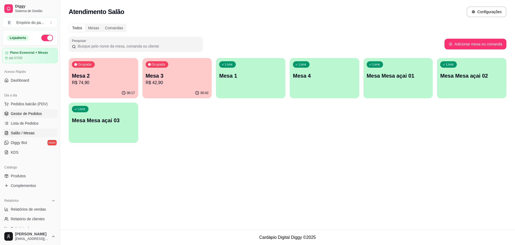
click at [8, 110] on link "Gestor de Pedidos" at bounding box center [30, 113] width 56 height 9
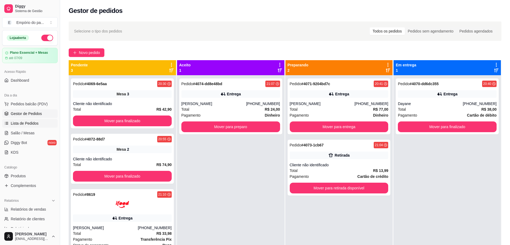
click at [31, 123] on span "Lista de Pedidos" at bounding box center [25, 122] width 28 height 5
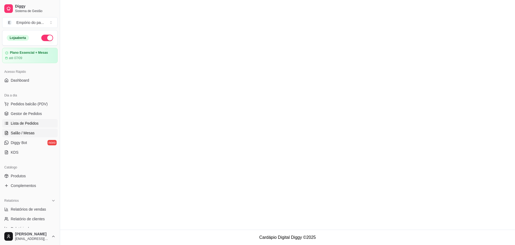
click at [30, 131] on span "Salão / Mesas" at bounding box center [23, 132] width 24 height 5
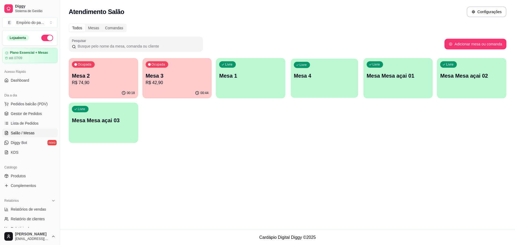
click at [338, 71] on div "Livre Mesa 4" at bounding box center [324, 75] width 67 height 33
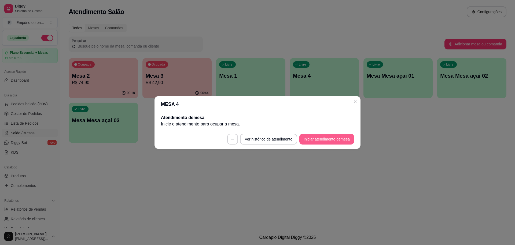
click at [329, 141] on button "Iniciar atendimento de mesa" at bounding box center [326, 139] width 55 height 11
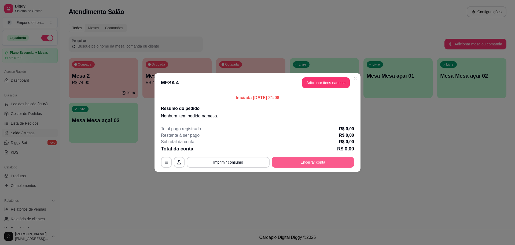
click at [317, 159] on button "Encerrar conta" at bounding box center [313, 162] width 82 height 11
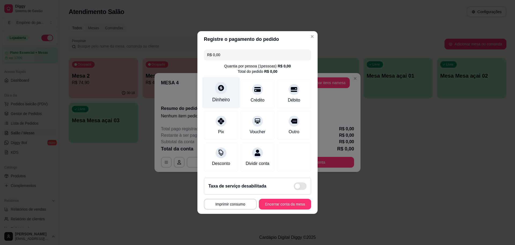
click at [222, 90] on div at bounding box center [221, 88] width 12 height 12
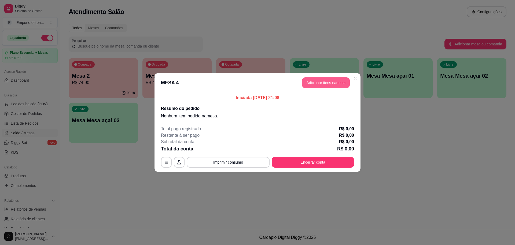
click at [326, 83] on button "Adicionar itens na mesa" at bounding box center [326, 82] width 48 height 11
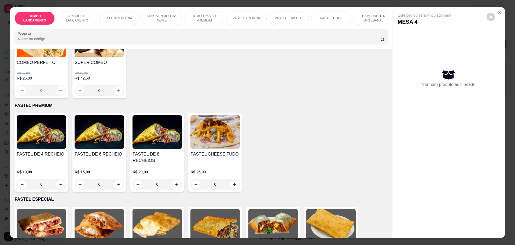
scroll to position [637, 0]
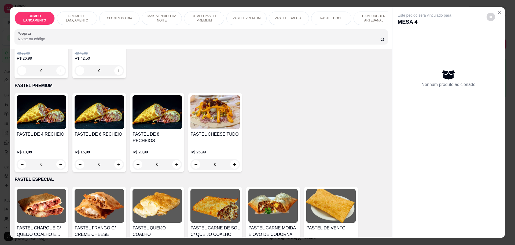
click at [58, 159] on div "0" at bounding box center [41, 164] width 49 height 11
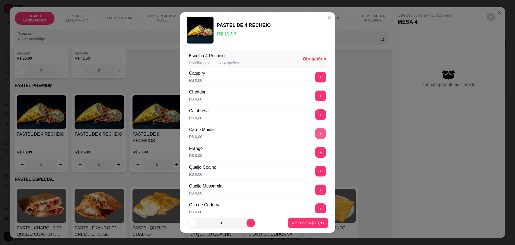
click at [315, 133] on button "+" at bounding box center [320, 133] width 11 height 11
click at [315, 188] on button "+" at bounding box center [320, 189] width 11 height 11
click at [316, 189] on button "+" at bounding box center [321, 189] width 10 height 10
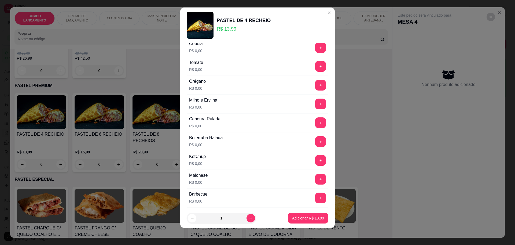
scroll to position [241, 0]
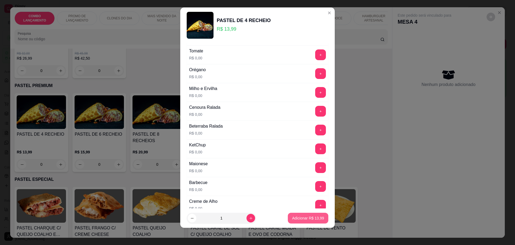
click at [308, 218] on p "Adicionar R$ 13,99" at bounding box center [308, 217] width 32 height 5
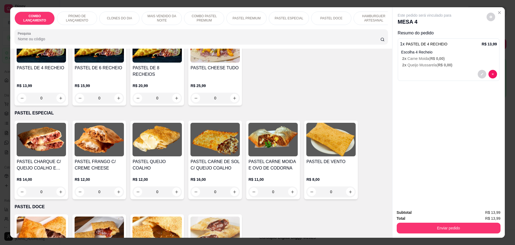
scroll to position [704, 0]
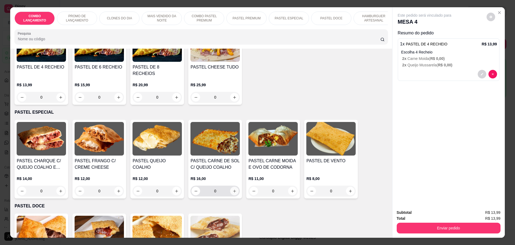
click at [233, 189] on icon "increase-product-quantity" at bounding box center [235, 191] width 4 height 4
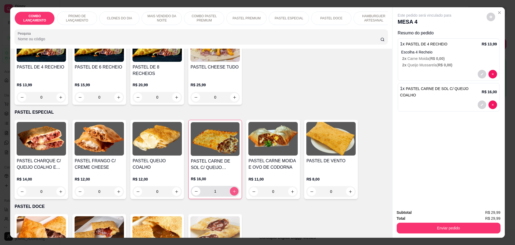
type input "1"
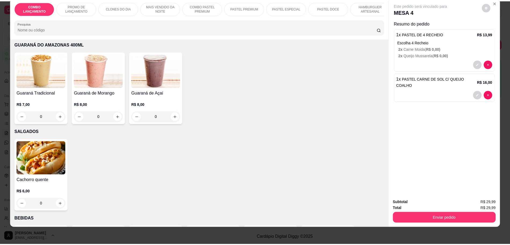
scroll to position [1779, 0]
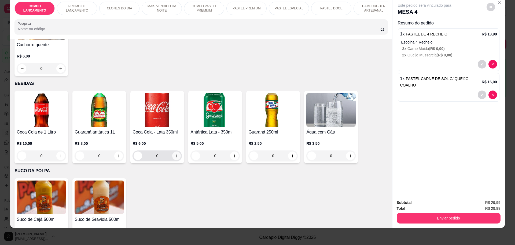
click at [175, 154] on icon "increase-product-quantity" at bounding box center [177, 156] width 4 height 4
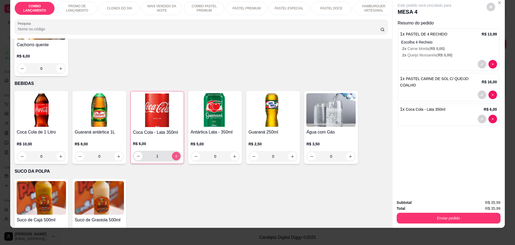
type input "1"
click at [427, 219] on button "Enviar pedido" at bounding box center [448, 218] width 101 height 10
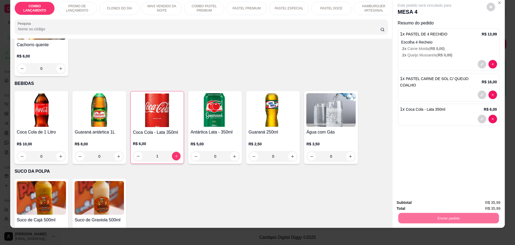
click at [436, 205] on button "Não registrar e enviar pedido" at bounding box center [431, 205] width 56 height 10
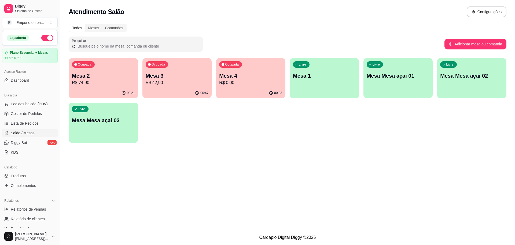
click at [25, 108] on ul "Pedidos balcão (PDV) Gestor de Pedidos Lista de Pedidos Salão / Mesas Diggy Bot…" at bounding box center [30, 128] width 56 height 57
click at [28, 112] on span "Gestor de Pedidos" at bounding box center [26, 113] width 31 height 5
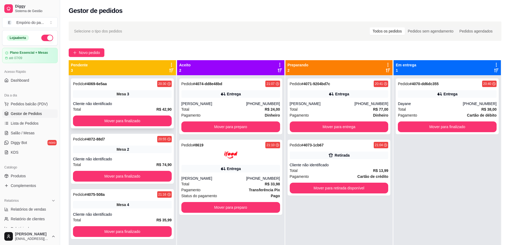
click at [126, 108] on div "Total R$ 42,90" at bounding box center [122, 109] width 99 height 6
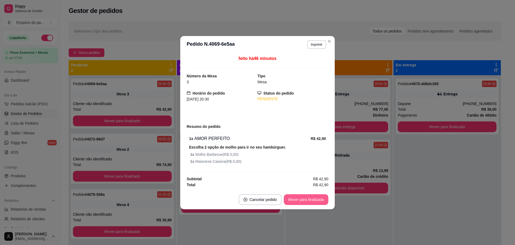
click at [307, 198] on button "Mover para finalizado" at bounding box center [306, 199] width 45 height 11
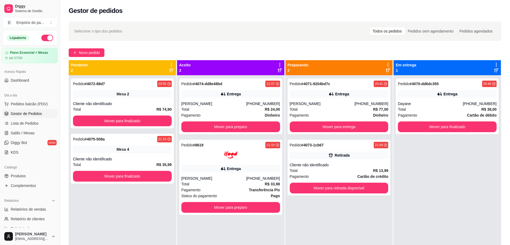
click at [135, 204] on div "Pedido # 4072-88d7 20:55 Mesa 2 Cliente não identificado Total R$ 74,90 Mover p…" at bounding box center [122, 197] width 107 height 245
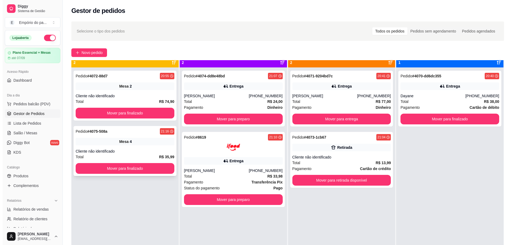
scroll to position [15, 0]
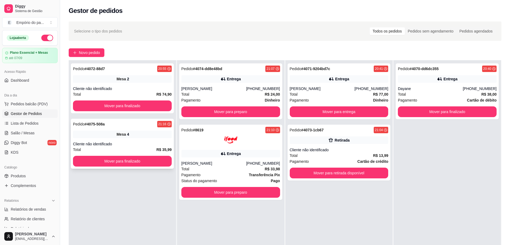
click at [148, 142] on div "Cliente não identificado" at bounding box center [122, 143] width 99 height 5
click at [125, 89] on div "Cliente não identificado" at bounding box center [122, 88] width 99 height 5
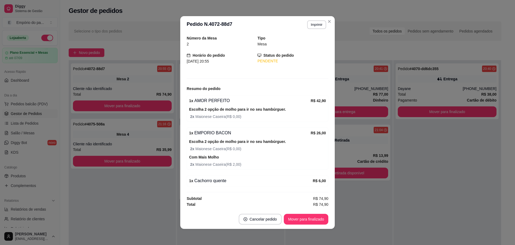
scroll to position [1, 0]
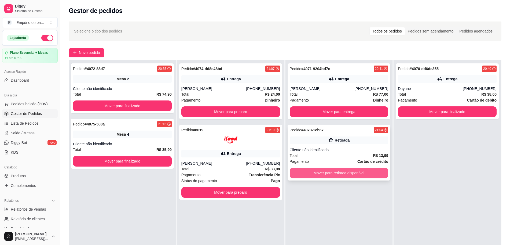
click at [343, 170] on button "Mover para retirada disponível" at bounding box center [339, 172] width 99 height 11
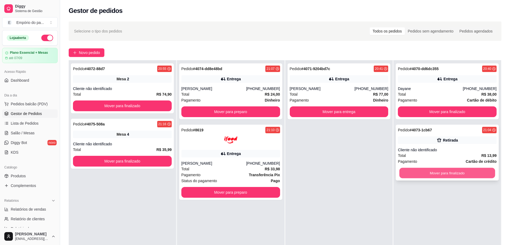
click at [448, 171] on button "Mover para finalizado" at bounding box center [448, 173] width 96 height 10
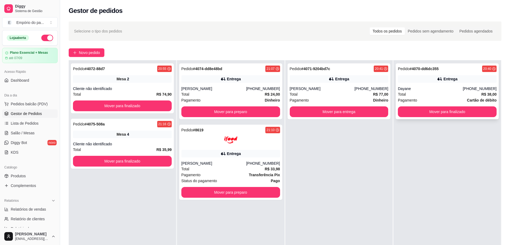
click at [416, 85] on div "Pedido # 4070-dd6dc355 20:40 Entrega Dayane [PHONE_NUMBER] Total R$ 38,00 Pagam…" at bounding box center [447, 91] width 103 height 56
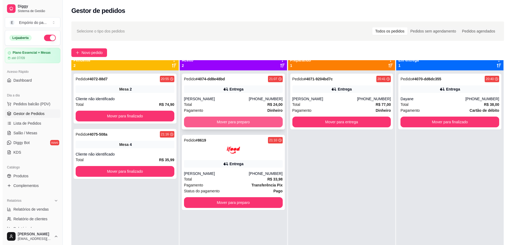
scroll to position [0, 0]
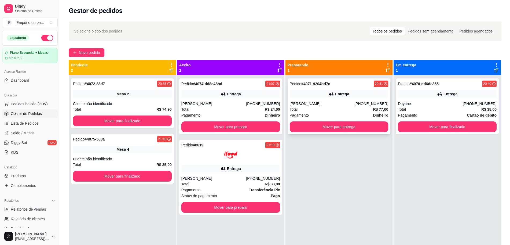
click at [294, 105] on div "[PERSON_NAME]" at bounding box center [322, 103] width 65 height 5
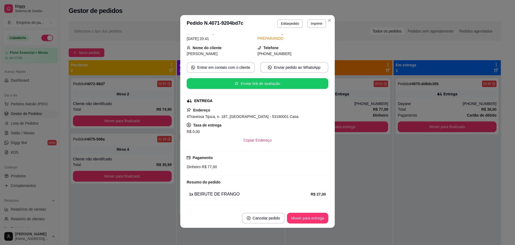
scroll to position [34, 0]
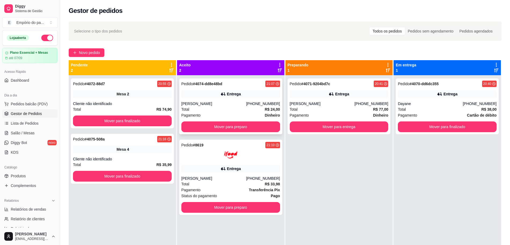
click at [235, 107] on div "Total R$ 24,00" at bounding box center [230, 109] width 99 height 6
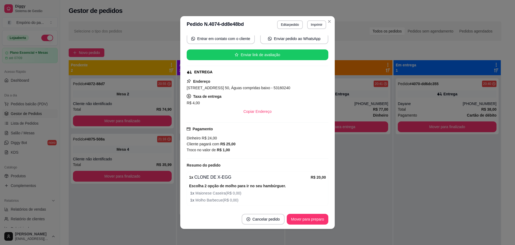
scroll to position [77, 0]
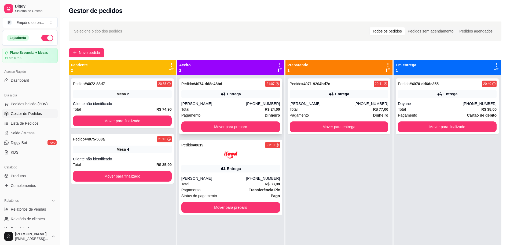
click at [271, 115] on strong "Dinheiro" at bounding box center [272, 115] width 15 height 4
click at [165, 92] on div "Mesa 2" at bounding box center [122, 94] width 99 height 8
click at [346, 114] on div "Pagamento Dinheiro" at bounding box center [339, 115] width 99 height 6
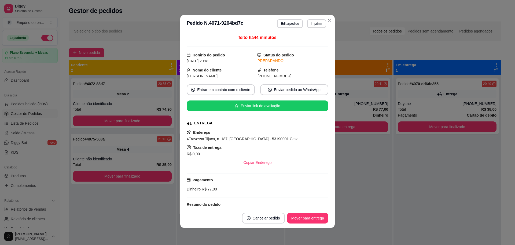
scroll to position [98, 0]
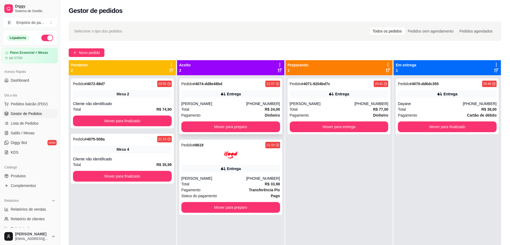
click at [251, 111] on div "Total R$ 24,00" at bounding box center [230, 109] width 99 height 6
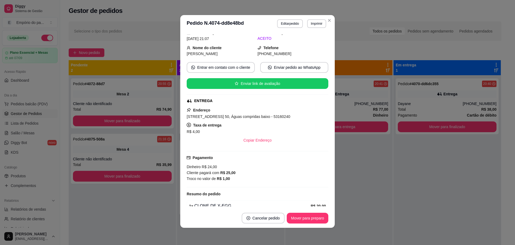
scroll to position [34, 0]
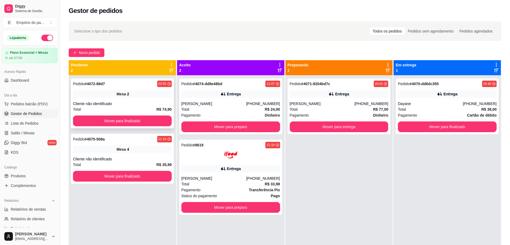
click at [111, 110] on div "Total R$ 74,90" at bounding box center [122, 109] width 99 height 6
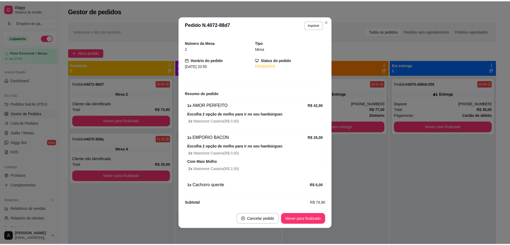
scroll to position [18, 0]
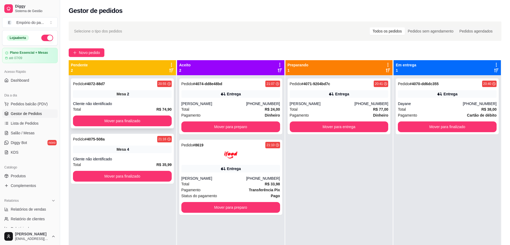
click at [133, 109] on div "Total R$ 74,90" at bounding box center [122, 109] width 99 height 6
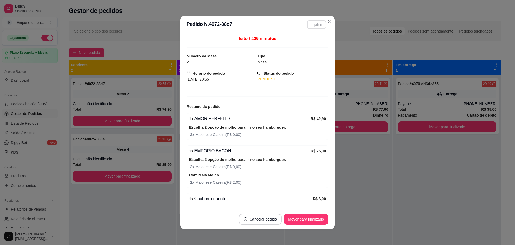
click at [316, 23] on button "Imprimir" at bounding box center [316, 24] width 19 height 9
click at [308, 43] on button "IMPRESSORA" at bounding box center [305, 43] width 38 height 8
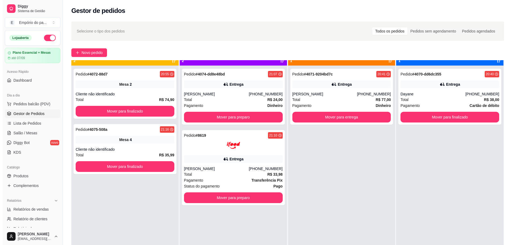
scroll to position [15, 0]
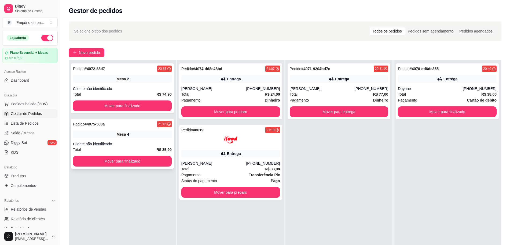
click at [146, 149] on div "Total R$ 35,99" at bounding box center [122, 150] width 99 height 6
click at [31, 129] on link "Salão / Mesas" at bounding box center [30, 133] width 56 height 9
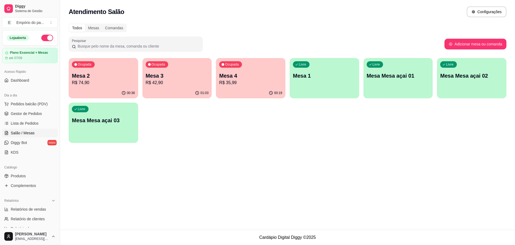
click at [243, 75] on p "Mesa 4" at bounding box center [250, 76] width 63 height 8
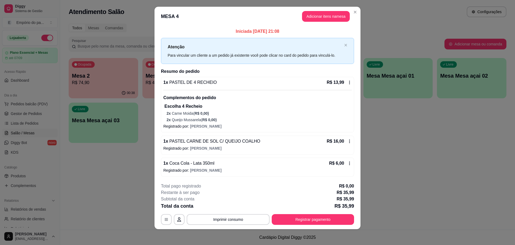
scroll to position [6, 0]
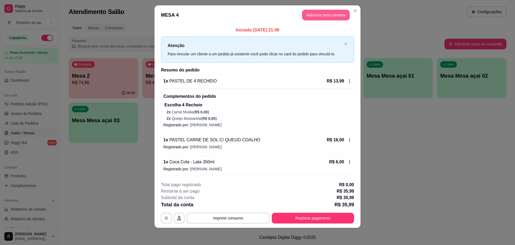
click at [322, 16] on button "Adicionar itens na mesa" at bounding box center [326, 15] width 48 height 11
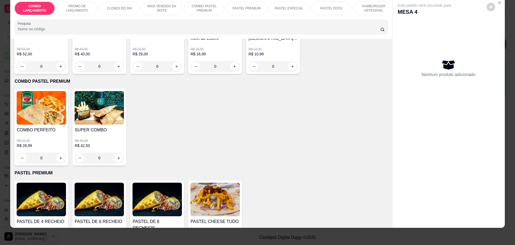
scroll to position [570, 0]
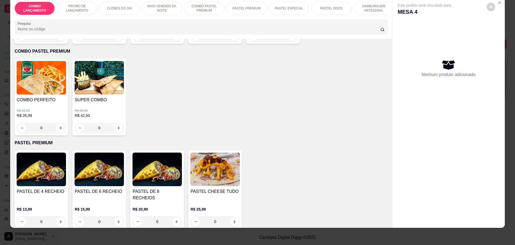
click at [59, 216] on div "0" at bounding box center [41, 221] width 49 height 11
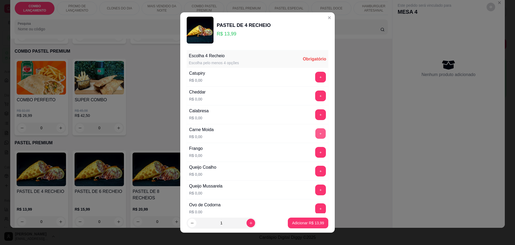
click at [316, 132] on button "+" at bounding box center [321, 133] width 10 height 10
click at [315, 132] on button "+" at bounding box center [320, 133] width 11 height 11
click at [316, 189] on button "+" at bounding box center [321, 189] width 10 height 10
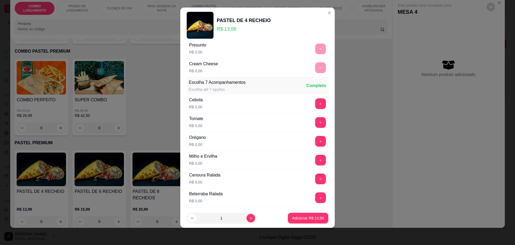
scroll to position [208, 0]
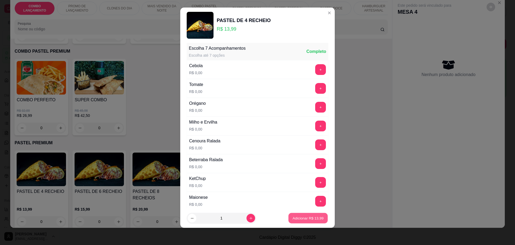
click at [307, 218] on p "Adicionar R$ 13,99" at bounding box center [308, 217] width 31 height 5
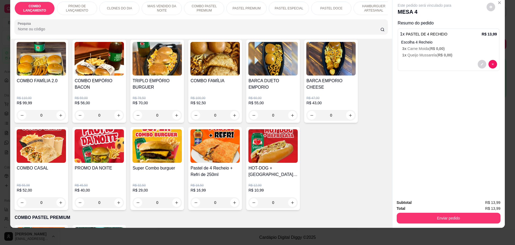
scroll to position [403, 0]
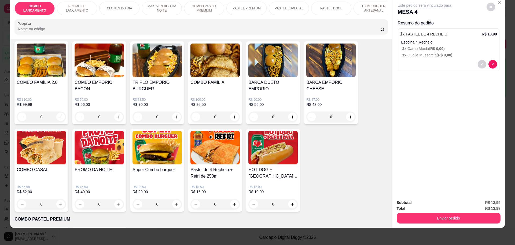
click at [414, 51] on p "3 x Carne Moida ( R$ 0,00 )" at bounding box center [450, 48] width 95 height 5
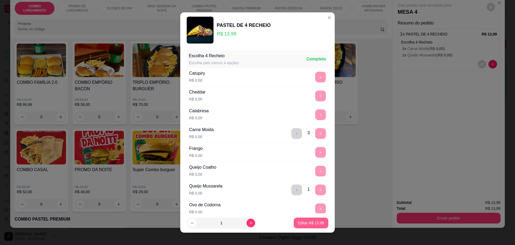
click at [308, 219] on button "Editar R$ 13,99" at bounding box center [311, 222] width 35 height 11
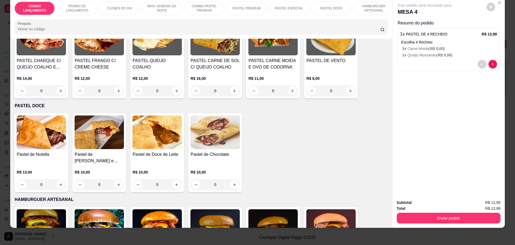
scroll to position [805, 0]
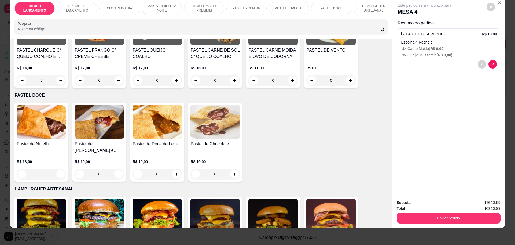
click at [425, 53] on p "1 x Queijo Mussarela ( R$ 0,00 )" at bounding box center [450, 54] width 95 height 5
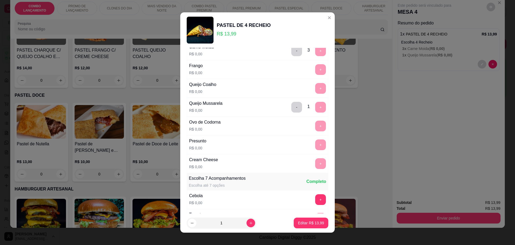
scroll to position [67, 0]
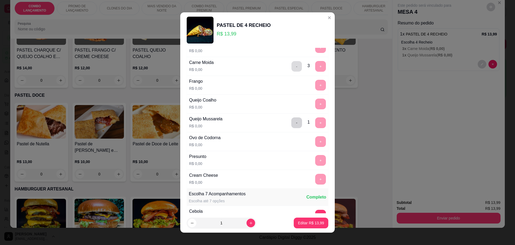
click at [292, 66] on button "-" at bounding box center [297, 66] width 10 height 10
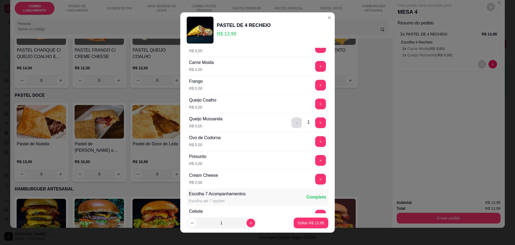
click at [292, 123] on button "-" at bounding box center [297, 122] width 10 height 10
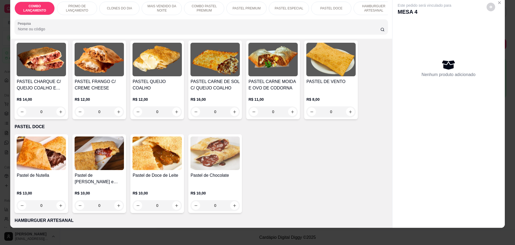
scroll to position [772, 0]
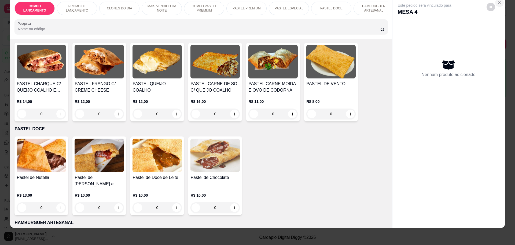
click at [499, 2] on icon "Close" at bounding box center [500, 3] width 2 height 2
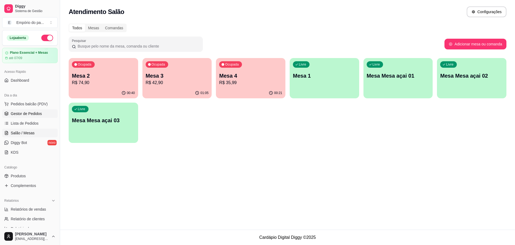
click at [35, 114] on span "Gestor de Pedidos" at bounding box center [26, 113] width 31 height 5
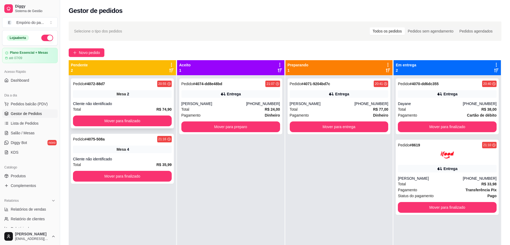
click at [111, 104] on div "Cliente não identificado" at bounding box center [122, 103] width 99 height 5
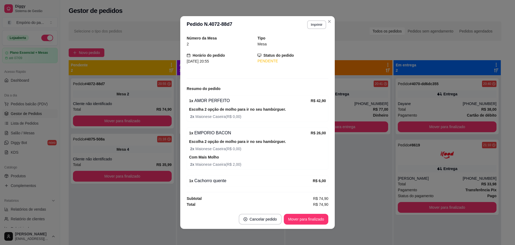
scroll to position [1, 0]
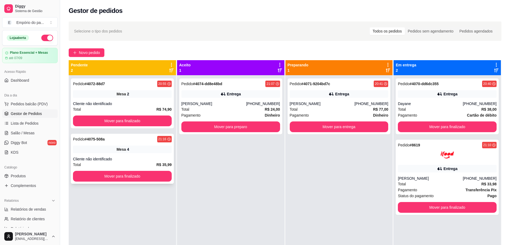
click at [119, 160] on div "Cliente não identificado" at bounding box center [122, 158] width 99 height 5
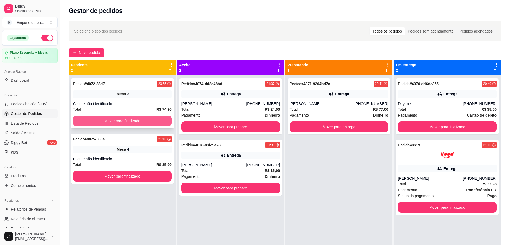
click at [122, 123] on button "Mover para finalizado" at bounding box center [122, 120] width 99 height 11
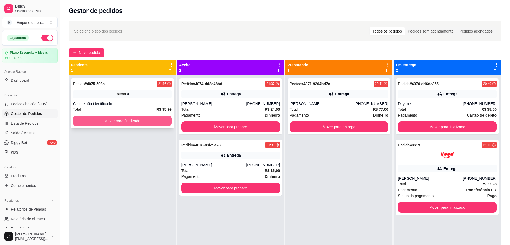
click at [137, 123] on button "Mover para finalizado" at bounding box center [122, 120] width 99 height 11
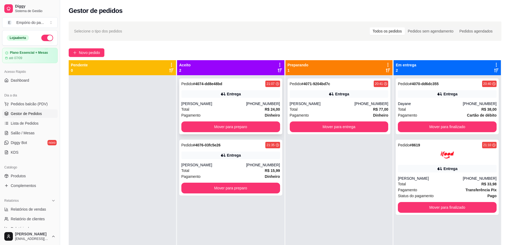
click at [238, 103] on div "[PERSON_NAME]" at bounding box center [213, 103] width 65 height 5
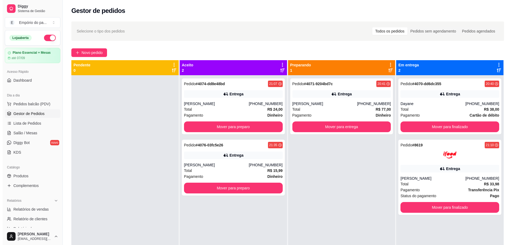
scroll to position [15, 0]
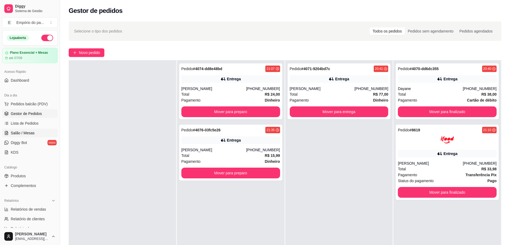
click at [14, 134] on span "Salão / Mesas" at bounding box center [23, 132] width 24 height 5
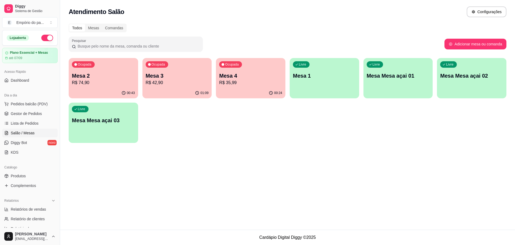
click at [169, 79] on p "R$ 42,90" at bounding box center [177, 82] width 63 height 6
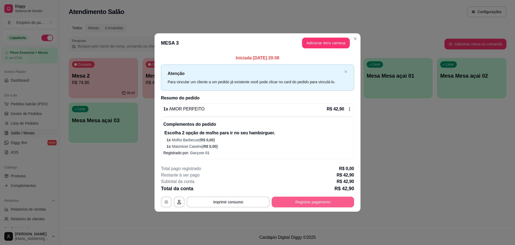
click at [328, 200] on button "Registrar pagamento" at bounding box center [313, 201] width 82 height 11
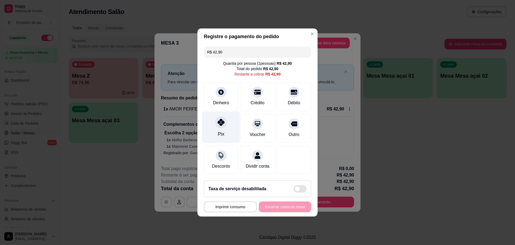
click at [221, 122] on icon at bounding box center [221, 122] width 7 height 7
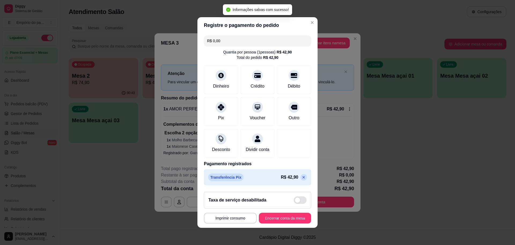
type input "R$ 0,00"
click at [251, 86] on div "Crédito" at bounding box center [257, 85] width 15 height 7
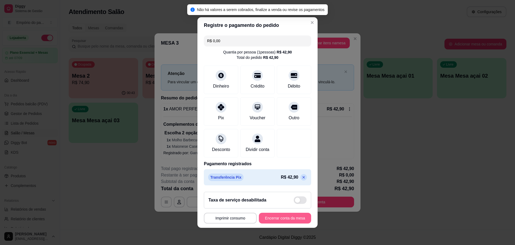
click at [280, 223] on button "Encerrar conta da mesa" at bounding box center [285, 218] width 52 height 11
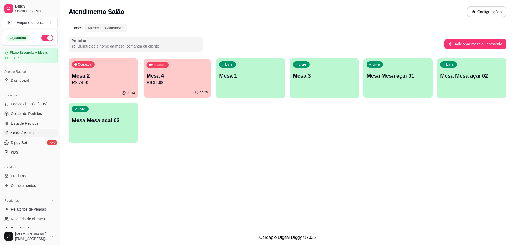
click at [180, 85] on p "R$ 35,99" at bounding box center [177, 82] width 61 height 6
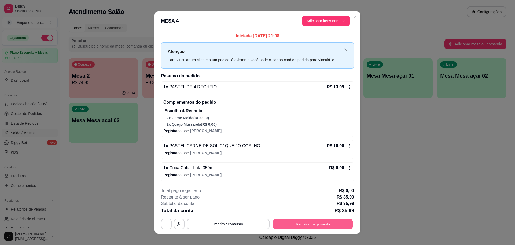
click at [286, 222] on button "Registrar pagamento" at bounding box center [313, 224] width 80 height 10
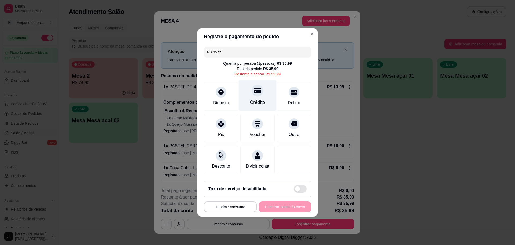
click at [256, 99] on div "Crédito" at bounding box center [257, 102] width 15 height 7
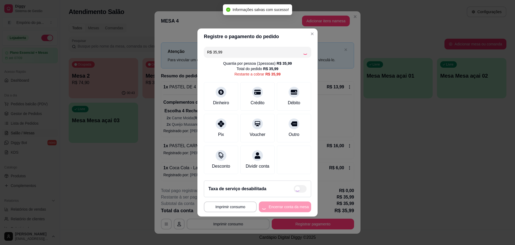
type input "R$ 0,00"
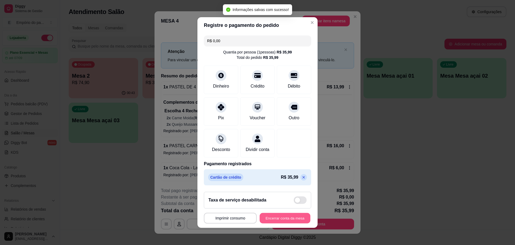
click at [275, 223] on button "Encerrar conta da mesa" at bounding box center [285, 218] width 51 height 10
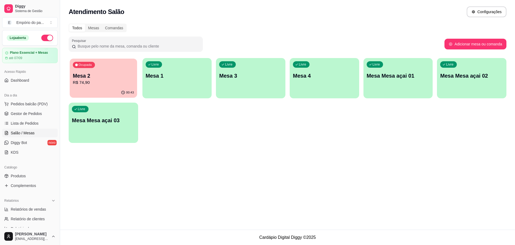
click at [117, 78] on p "Mesa 2" at bounding box center [103, 75] width 61 height 7
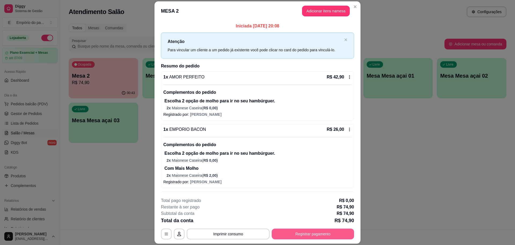
click at [308, 230] on button "Registrar pagamento" at bounding box center [313, 233] width 82 height 11
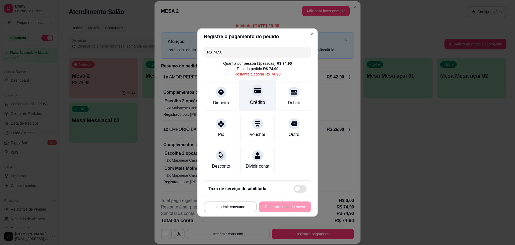
click at [265, 94] on div "Crédito" at bounding box center [258, 95] width 38 height 31
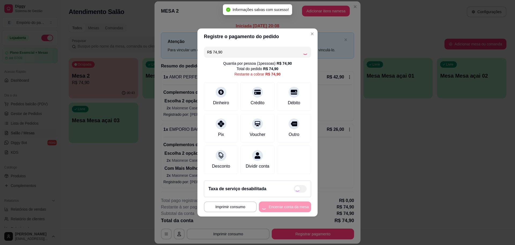
type input "R$ 0,00"
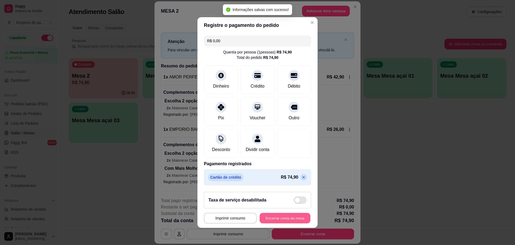
click at [296, 218] on button "Encerrar conta da mesa" at bounding box center [285, 218] width 51 height 10
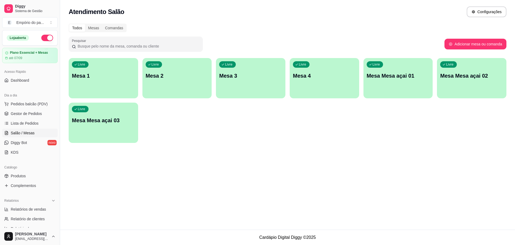
click at [309, 79] on p "Mesa 4" at bounding box center [324, 76] width 63 height 8
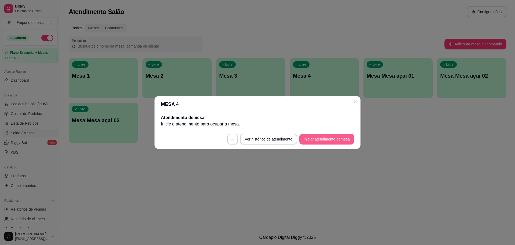
click at [315, 138] on button "Iniciar atendimento de mesa" at bounding box center [326, 139] width 55 height 11
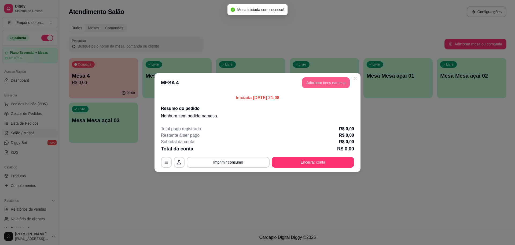
click at [326, 78] on button "Adicionar itens na mesa" at bounding box center [326, 82] width 48 height 11
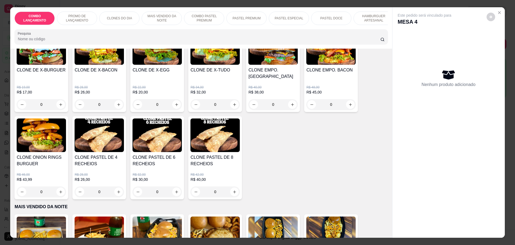
scroll to position [235, 0]
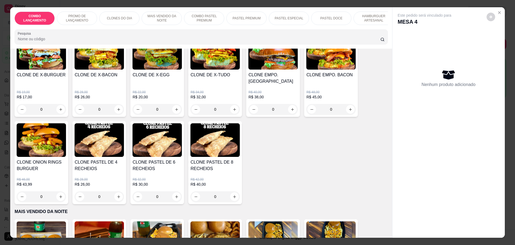
click at [115, 191] on div "0" at bounding box center [99, 196] width 49 height 11
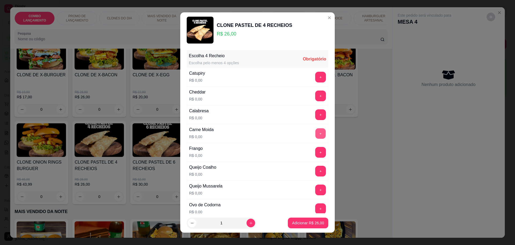
click at [316, 131] on button "+" at bounding box center [321, 133] width 10 height 10
click at [315, 184] on button "+" at bounding box center [320, 189] width 11 height 11
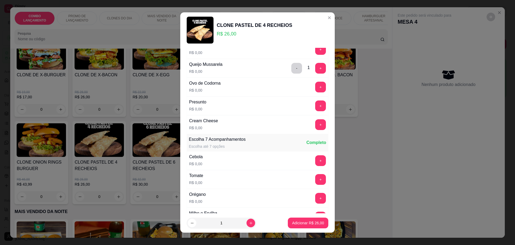
scroll to position [67, 0]
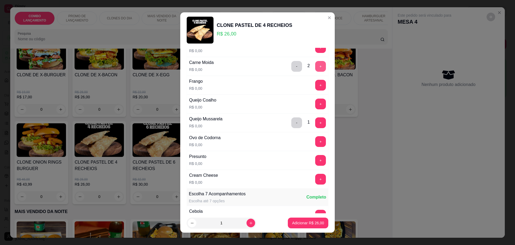
click at [315, 65] on button "+" at bounding box center [320, 66] width 11 height 11
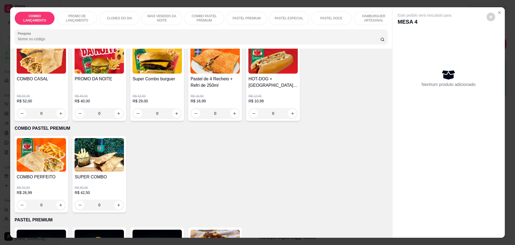
scroll to position [604, 0]
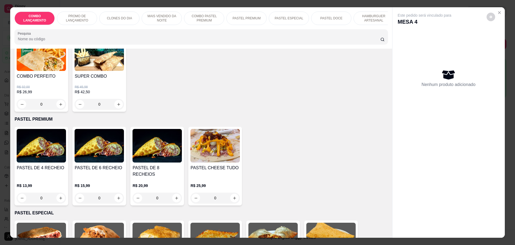
click at [59, 192] on div "0" at bounding box center [41, 197] width 49 height 11
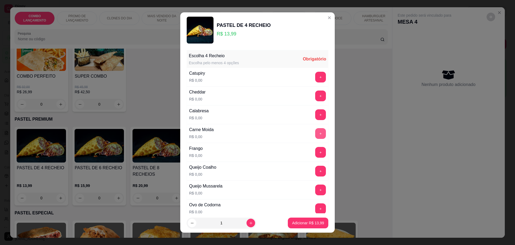
click at [315, 130] on button "+" at bounding box center [320, 133] width 11 height 11
click at [315, 134] on button "+" at bounding box center [320, 133] width 11 height 11
click at [315, 189] on button "+" at bounding box center [320, 189] width 11 height 11
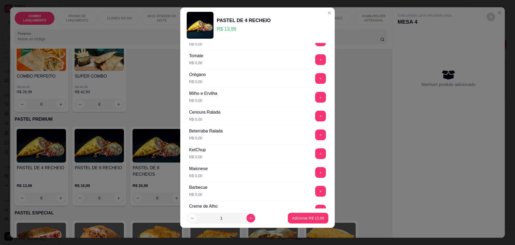
scroll to position [256, 0]
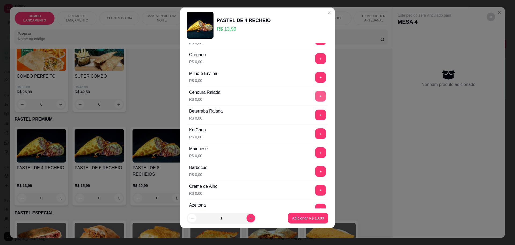
click at [315, 91] on button "+" at bounding box center [320, 96] width 11 height 11
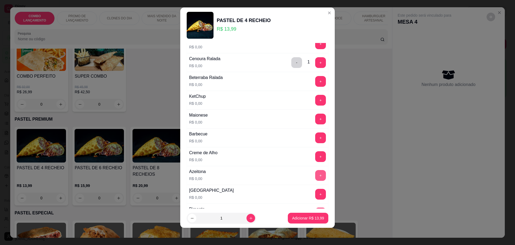
click at [315, 175] on button "+" at bounding box center [320, 175] width 11 height 11
click at [315, 117] on button "+" at bounding box center [320, 119] width 11 height 11
click at [316, 98] on button "+" at bounding box center [321, 100] width 10 height 10
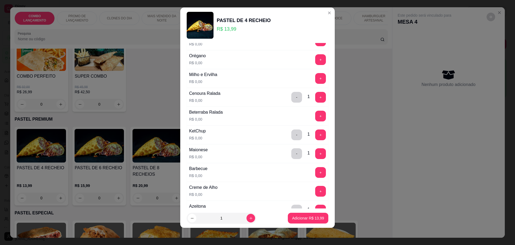
scroll to position [223, 0]
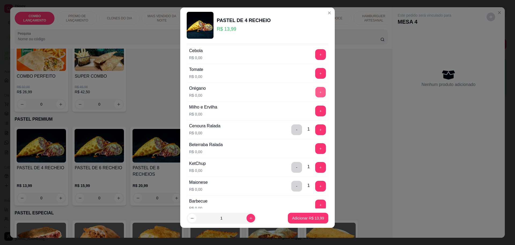
click at [316, 92] on button "+" at bounding box center [321, 92] width 10 height 10
click at [316, 53] on button "+" at bounding box center [321, 54] width 10 height 10
click at [315, 71] on button "+" at bounding box center [320, 73] width 11 height 11
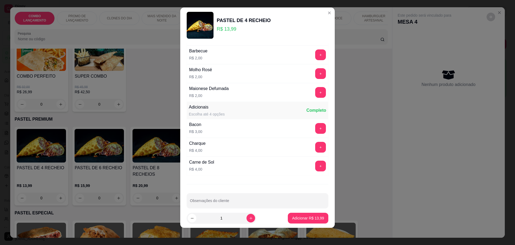
scroll to position [566, 0]
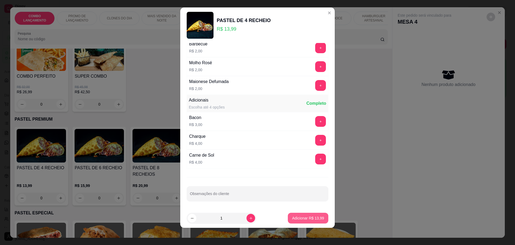
click at [310, 216] on p "Adicionar R$ 13,99" at bounding box center [308, 217] width 32 height 5
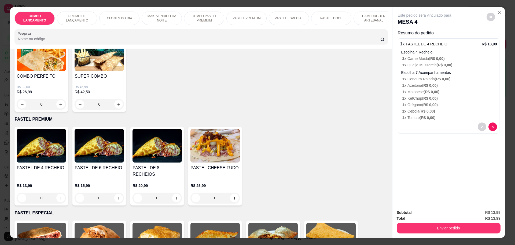
click at [60, 192] on div "0" at bounding box center [41, 197] width 49 height 11
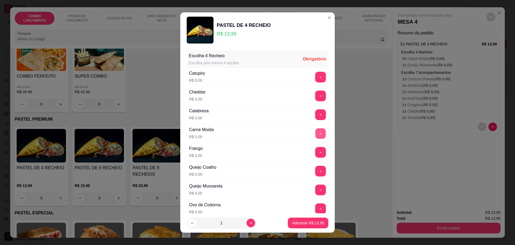
click at [316, 136] on button "+" at bounding box center [321, 133] width 10 height 10
click at [316, 188] on button "+" at bounding box center [321, 189] width 10 height 10
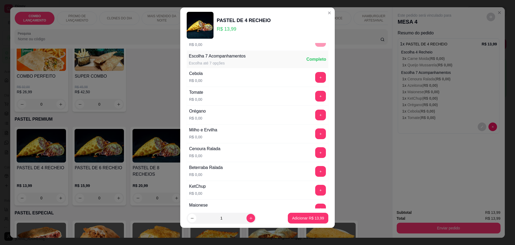
scroll to position [208, 0]
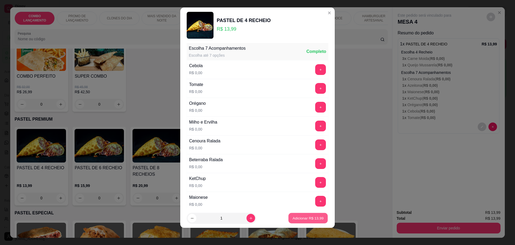
click at [303, 221] on button "Adicionar R$ 13,99" at bounding box center [307, 218] width 39 height 10
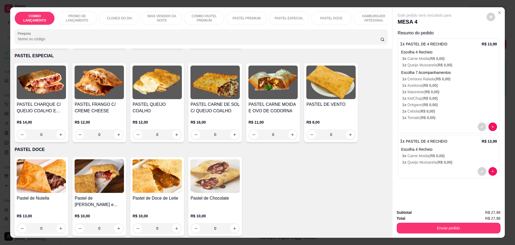
scroll to position [772, 0]
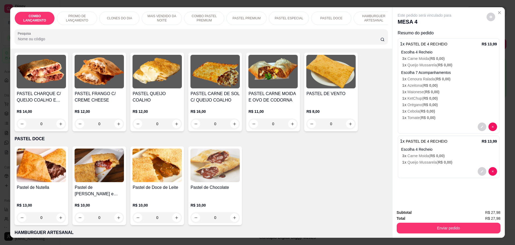
click at [26, 169] on div "Pastel de Nutella R$ 13,00 0" at bounding box center [41, 185] width 54 height 79
click at [46, 152] on img at bounding box center [41, 165] width 49 height 34
click at [116, 213] on button "increase-product-quantity" at bounding box center [118, 217] width 9 height 9
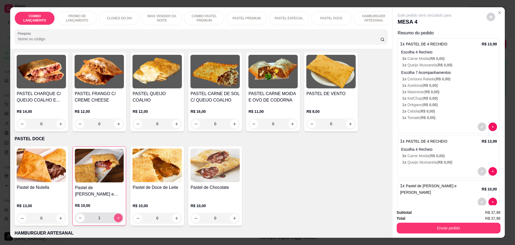
type input "1"
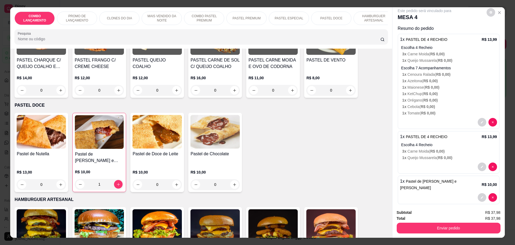
scroll to position [10, 0]
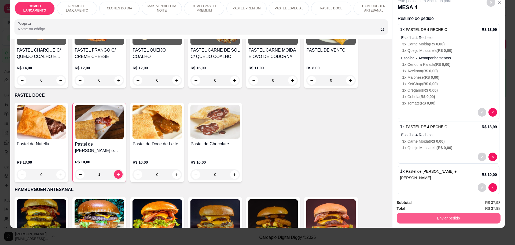
click at [457, 217] on button "Enviar pedido" at bounding box center [449, 218] width 104 height 11
click at [440, 203] on button "Não registrar e enviar pedido" at bounding box center [431, 205] width 56 height 10
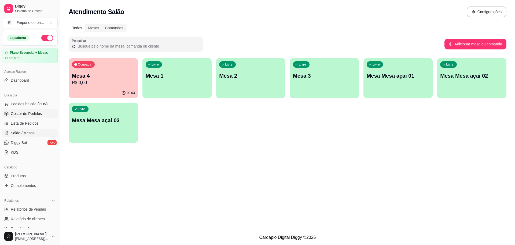
click at [30, 113] on span "Gestor de Pedidos" at bounding box center [26, 113] width 31 height 5
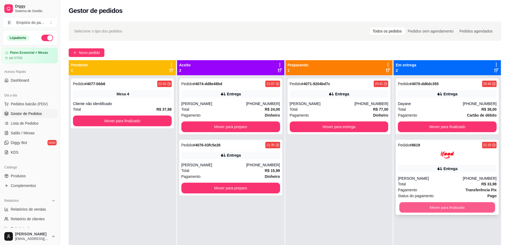
click at [453, 206] on button "Mover para finalizado" at bounding box center [448, 207] width 96 height 10
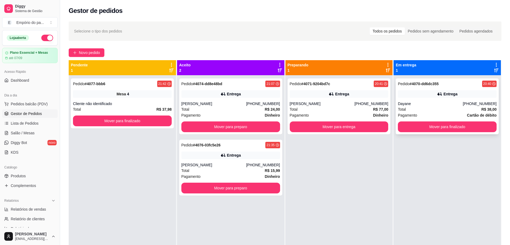
click at [429, 109] on div "Total R$ 38,00" at bounding box center [447, 109] width 99 height 6
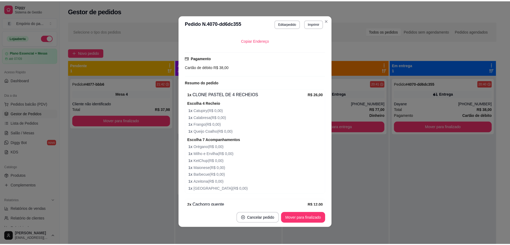
scroll to position [153, 0]
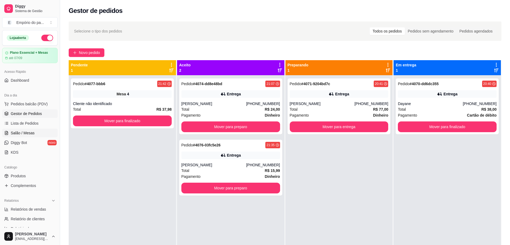
click at [24, 129] on link "Salão / Mesas" at bounding box center [30, 133] width 56 height 9
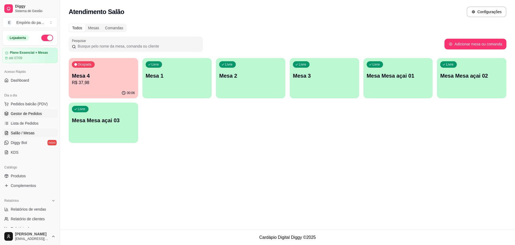
click at [26, 114] on span "Gestor de Pedidos" at bounding box center [26, 113] width 31 height 5
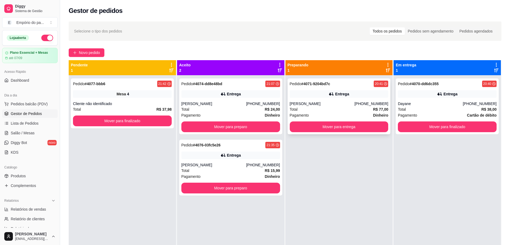
scroll to position [15, 0]
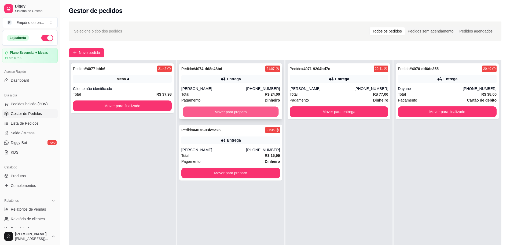
click at [259, 113] on button "Mover para preparo" at bounding box center [231, 112] width 96 height 10
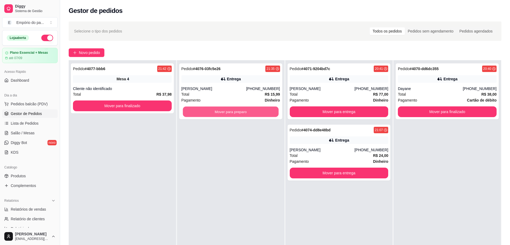
click at [259, 113] on button "Mover para preparo" at bounding box center [231, 112] width 96 height 10
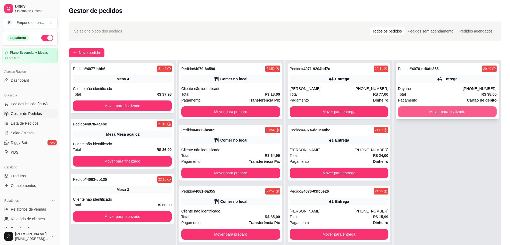
click at [427, 114] on button "Mover para finalizado" at bounding box center [447, 111] width 99 height 11
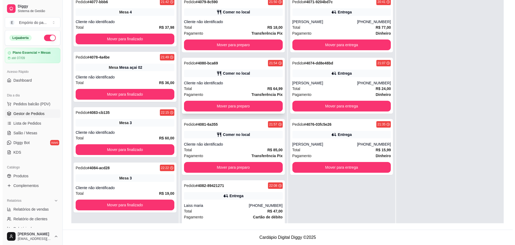
scroll to position [0, 0]
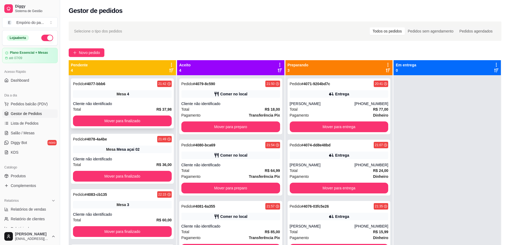
click at [156, 101] on div "Cliente não identificado" at bounding box center [122, 103] width 99 height 5
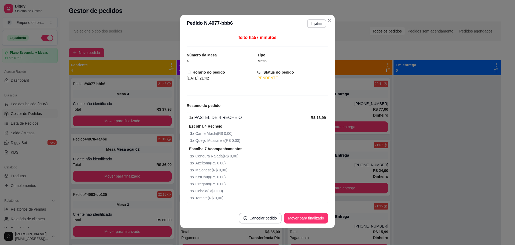
scroll to position [74, 0]
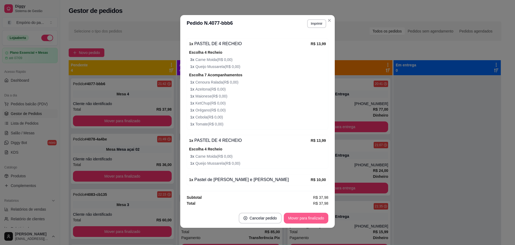
click at [286, 214] on button "Mover para finalizado" at bounding box center [306, 218] width 45 height 11
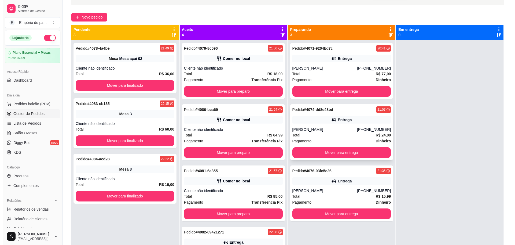
scroll to position [0, 0]
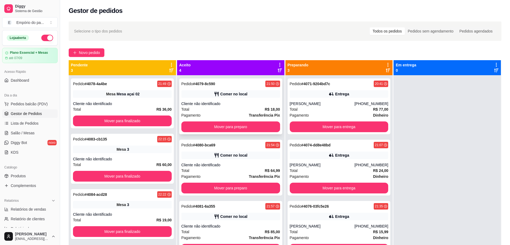
click at [225, 109] on div "Total R$ 18,00" at bounding box center [230, 109] width 99 height 6
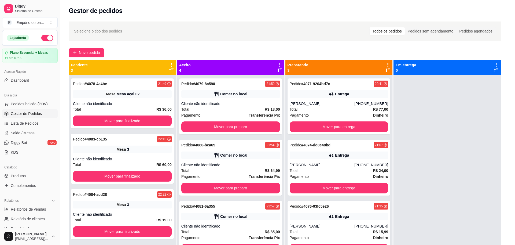
scroll to position [1, 0]
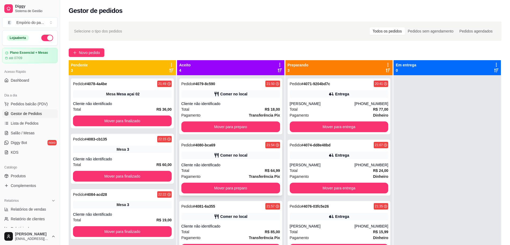
click at [193, 169] on div "Total R$ 64,99" at bounding box center [230, 170] width 99 height 6
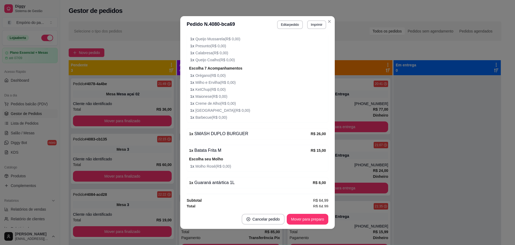
scroll to position [140, 0]
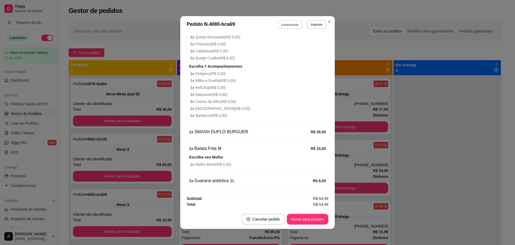
click at [288, 23] on button "Editar pedido" at bounding box center [290, 24] width 25 height 8
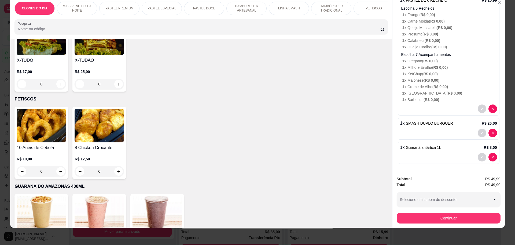
scroll to position [973, 0]
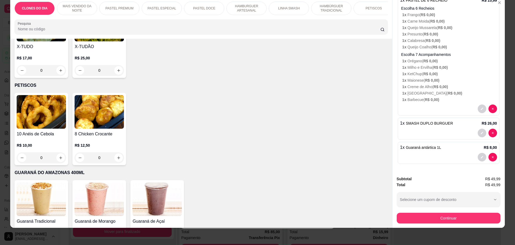
click at [59, 152] on div "0" at bounding box center [41, 157] width 49 height 11
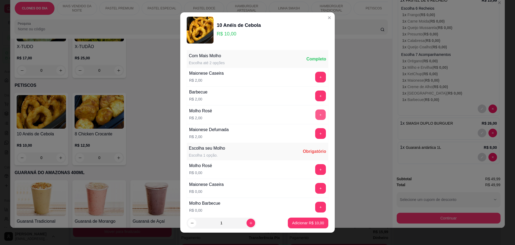
click at [316, 114] on button "+" at bounding box center [321, 114] width 10 height 10
click at [315, 116] on button "+" at bounding box center [320, 114] width 11 height 11
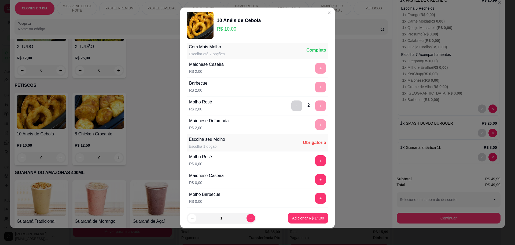
scroll to position [0, 0]
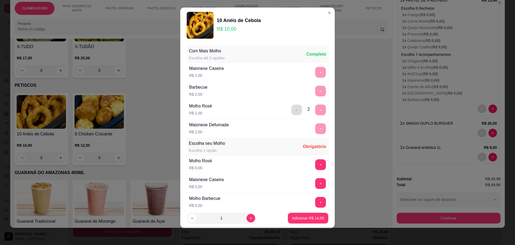
click at [292, 108] on button "-" at bounding box center [297, 109] width 10 height 10
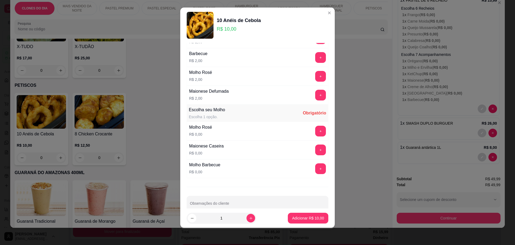
scroll to position [43, 0]
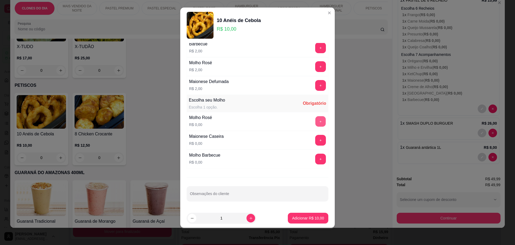
click at [316, 119] on button "+" at bounding box center [321, 121] width 10 height 10
click at [292, 215] on p "Adicionar R$ 10,00" at bounding box center [308, 217] width 32 height 5
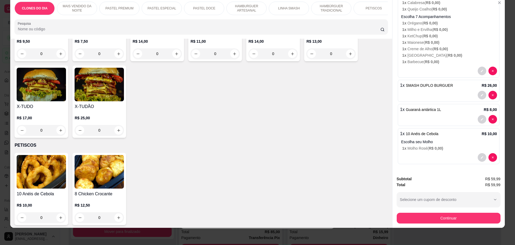
scroll to position [1006, 0]
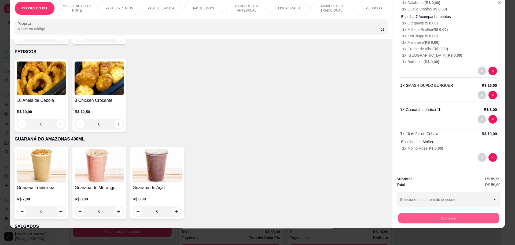
click at [454, 215] on button "Continuar" at bounding box center [448, 218] width 101 height 10
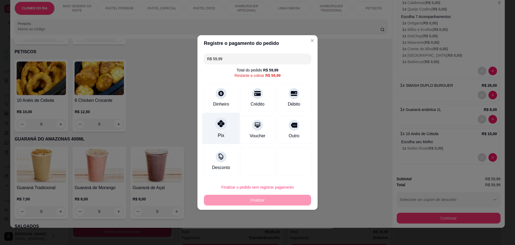
click at [220, 132] on div "Pix" at bounding box center [221, 135] width 6 height 7
type input "R$ 0,00"
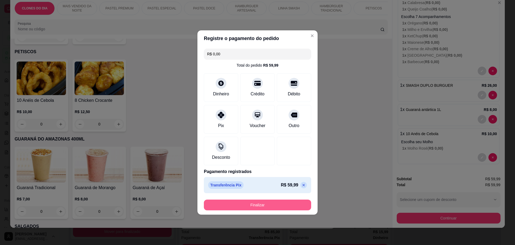
click at [262, 205] on button "Finalizar" at bounding box center [257, 204] width 107 height 11
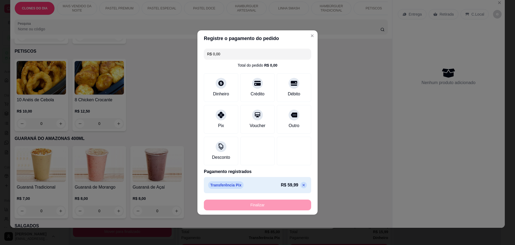
type input "0"
type input "-R$ 59,99"
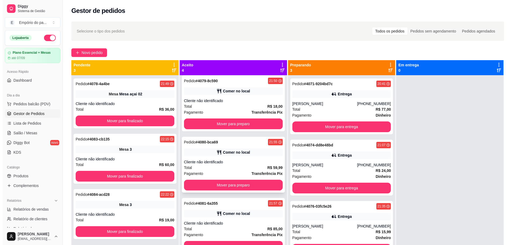
scroll to position [5, 0]
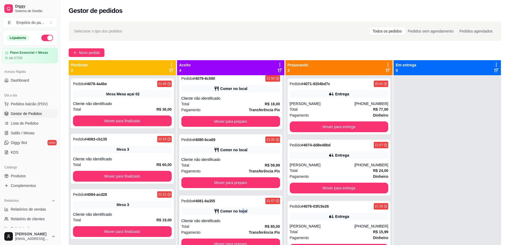
click at [239, 215] on div "Pedido # 4081-6a355 21:57 Comer no local Cliente não identificado Total R$ 85,0…" at bounding box center [230, 223] width 103 height 56
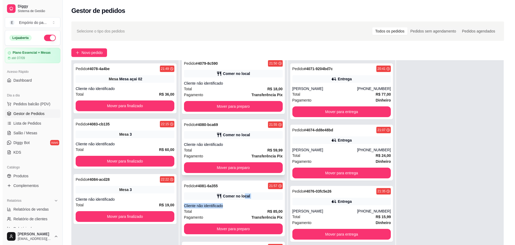
scroll to position [0, 0]
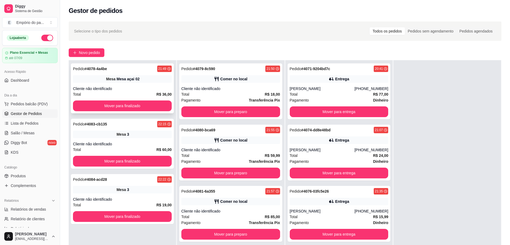
click at [100, 87] on div "Cliente não identificado" at bounding box center [122, 88] width 99 height 5
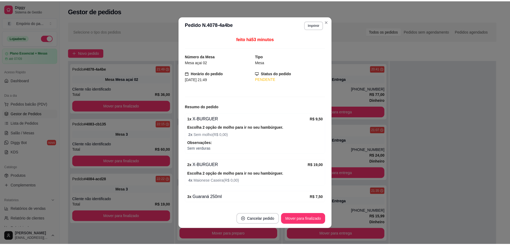
scroll to position [16, 0]
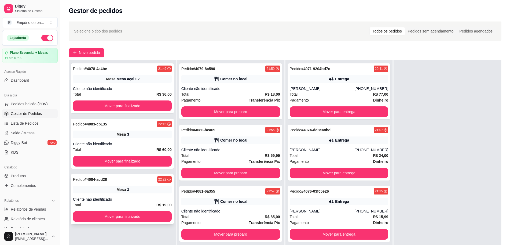
click at [104, 192] on div "Mesa 3" at bounding box center [122, 190] width 99 height 8
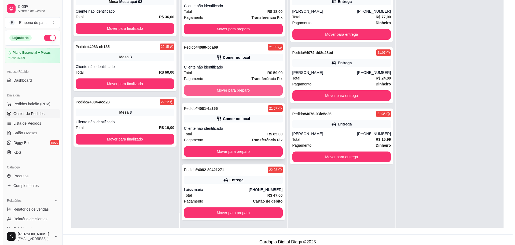
scroll to position [82, 0]
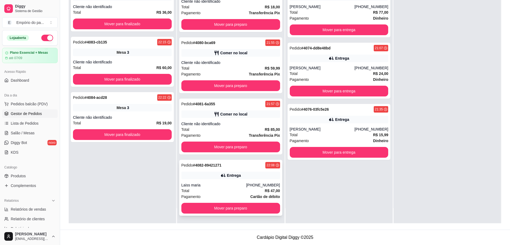
click at [226, 190] on div "Total R$ 47,00" at bounding box center [230, 191] width 99 height 6
click at [217, 71] on div "Total R$ 59,99" at bounding box center [230, 68] width 99 height 6
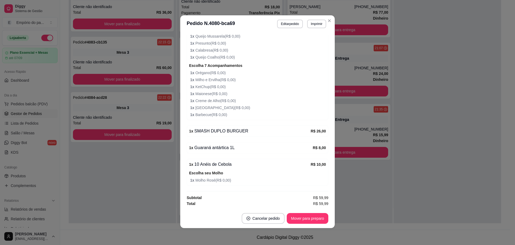
scroll to position [1, 0]
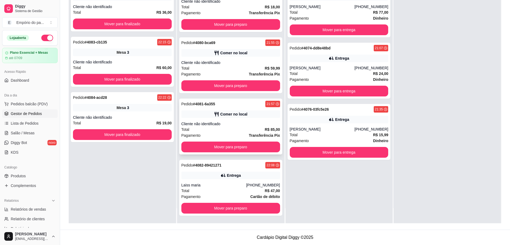
click at [213, 130] on div "Total R$ 85,00" at bounding box center [230, 129] width 99 height 6
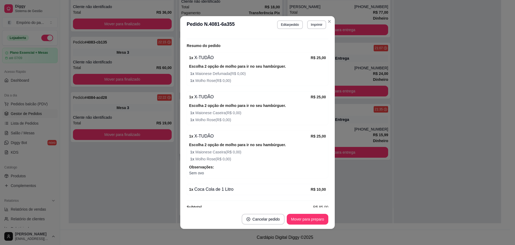
scroll to position [98, 0]
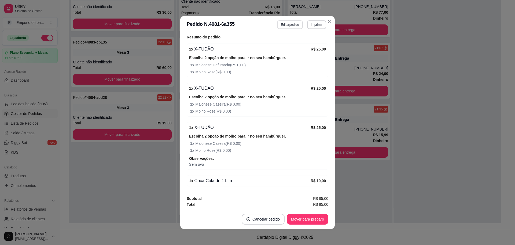
click at [285, 28] on button "Editar pedido" at bounding box center [289, 24] width 25 height 9
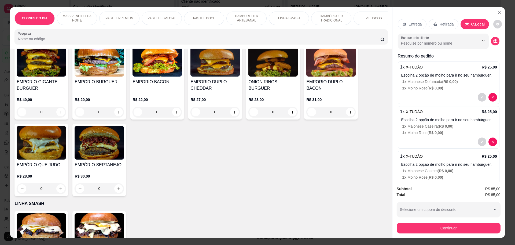
scroll to position [570, 0]
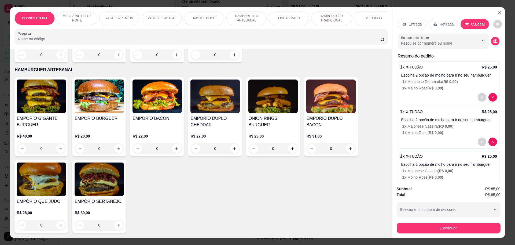
click at [174, 143] on div "0" at bounding box center [157, 148] width 49 height 11
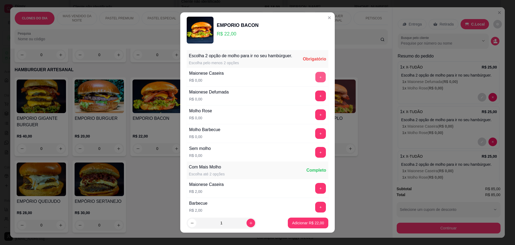
click at [316, 82] on button "+" at bounding box center [321, 77] width 10 height 10
click at [316, 80] on button "+" at bounding box center [321, 77] width 10 height 10
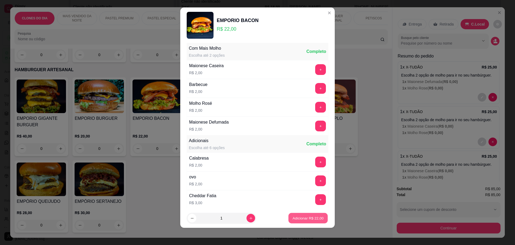
click at [294, 215] on p "Adicionar R$ 22,00" at bounding box center [308, 217] width 31 height 5
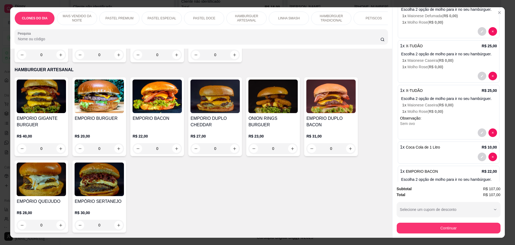
scroll to position [67, 0]
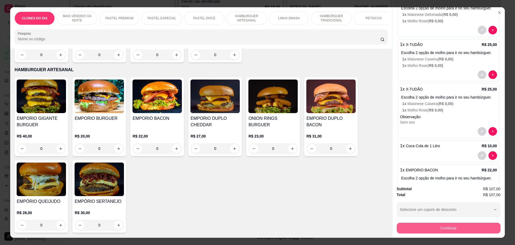
click at [456, 227] on button "Continuar" at bounding box center [449, 227] width 104 height 11
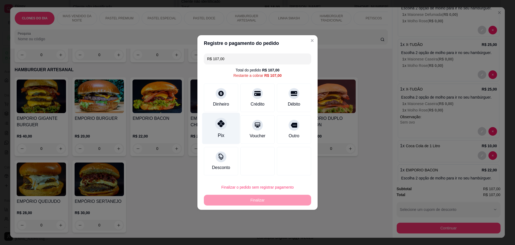
click at [224, 131] on div "Pix" at bounding box center [221, 128] width 38 height 31
type input "R$ 0,00"
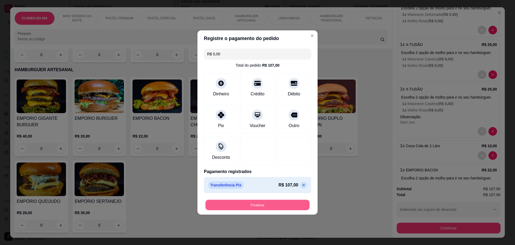
click at [247, 202] on button "Finalizar" at bounding box center [258, 205] width 104 height 10
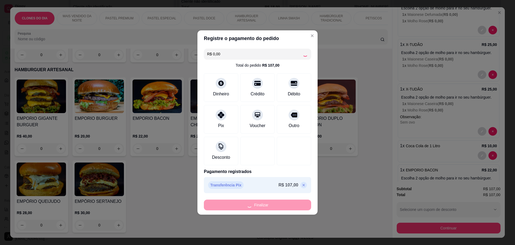
type input "0"
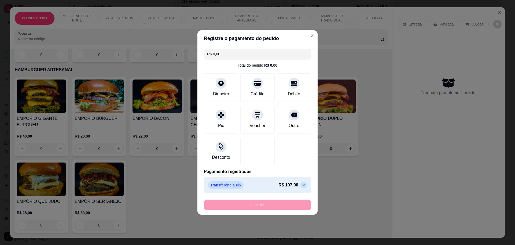
type input "-R$ 107,00"
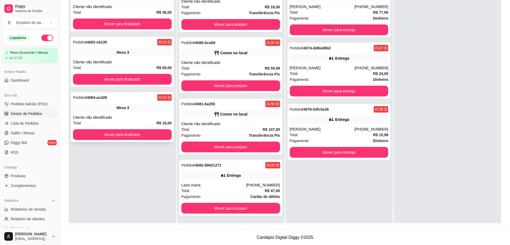
scroll to position [0, 0]
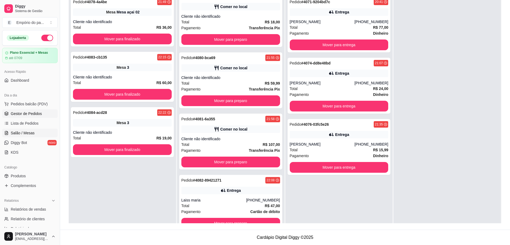
click at [31, 132] on span "Salão / Mesas" at bounding box center [23, 132] width 24 height 5
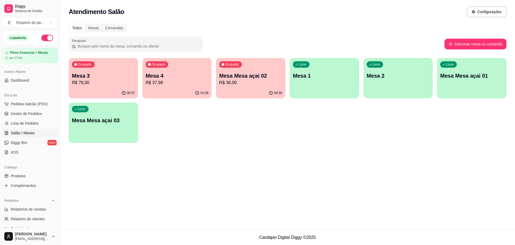
click at [125, 81] on p "R$ 79,00" at bounding box center [103, 82] width 63 height 6
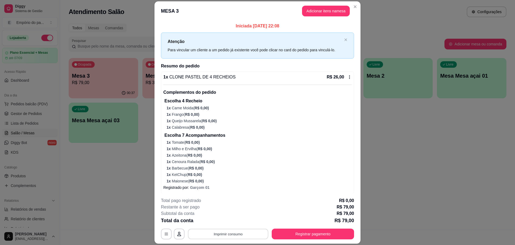
click at [247, 235] on button "Imprimir consumo" at bounding box center [228, 234] width 81 height 10
click at [232, 221] on button "IMPRESSORA" at bounding box center [228, 221] width 38 height 8
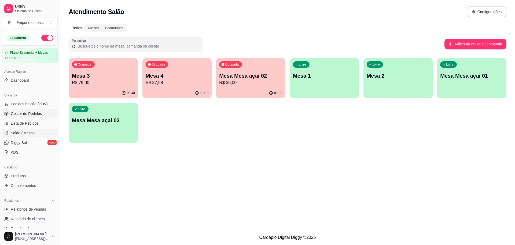
click at [40, 112] on span "Gestor de Pedidos" at bounding box center [26, 113] width 31 height 5
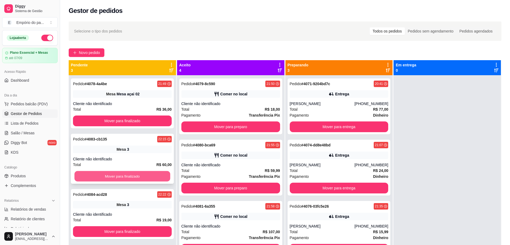
click at [127, 178] on button "Mover para finalizado" at bounding box center [123, 176] width 96 height 10
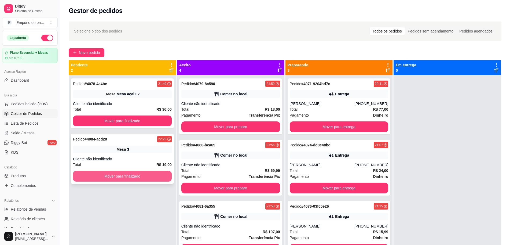
click at [128, 175] on button "Mover para finalizado" at bounding box center [122, 176] width 99 height 11
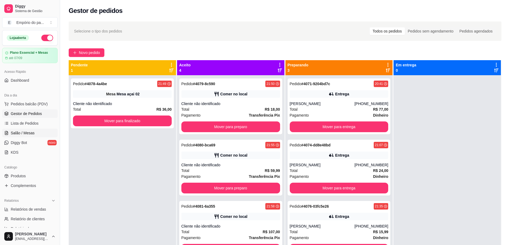
click at [33, 134] on span "Salão / Mesas" at bounding box center [23, 132] width 24 height 5
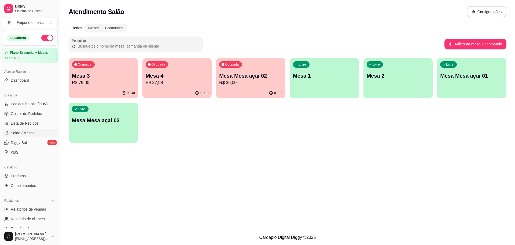
click at [86, 84] on p "R$ 79,00" at bounding box center [103, 82] width 63 height 6
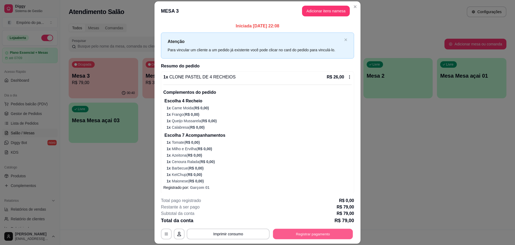
click at [305, 234] on button "Registrar pagamento" at bounding box center [313, 234] width 80 height 10
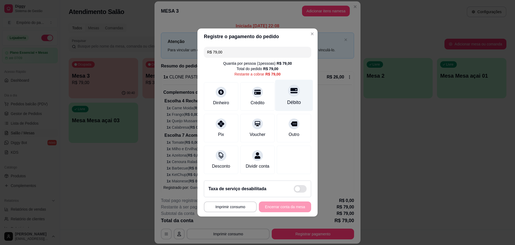
click at [288, 95] on div "Débito" at bounding box center [294, 95] width 38 height 31
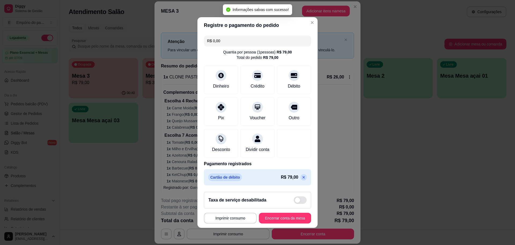
type input "R$ 0,00"
click at [274, 218] on button "Encerrar conta da mesa" at bounding box center [285, 218] width 52 height 11
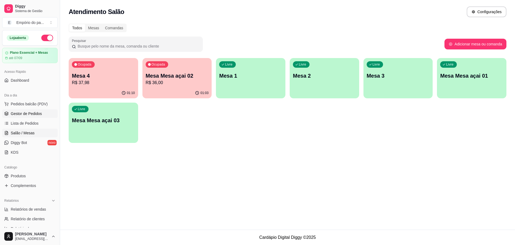
click at [16, 110] on link "Gestor de Pedidos" at bounding box center [30, 113] width 56 height 9
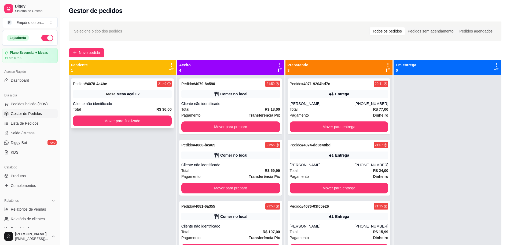
click at [108, 98] on div "Pedido # 4078-4a4be 21:49 Mesa Mesa açai 02 Cliente não identificado Total R$ 3…" at bounding box center [122, 103] width 103 height 50
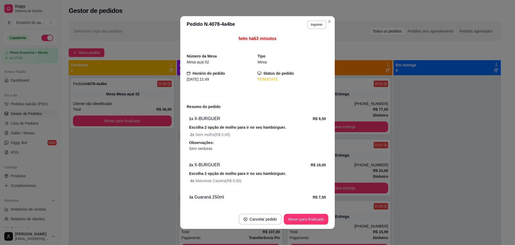
scroll to position [16, 0]
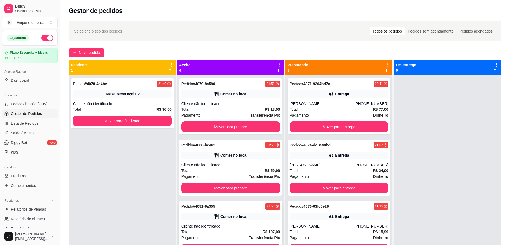
click at [235, 227] on div "Cliente não identificado" at bounding box center [230, 225] width 99 height 5
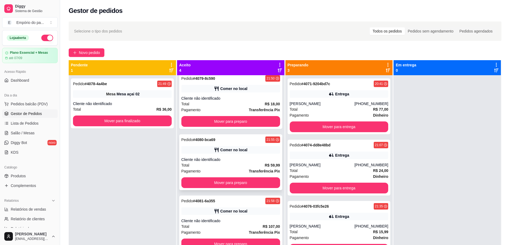
scroll to position [15, 0]
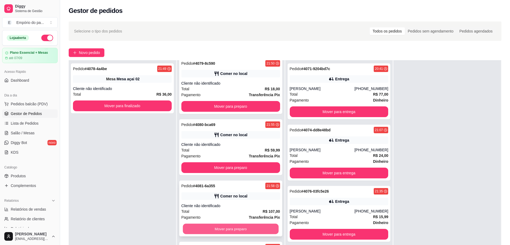
click at [249, 229] on button "Mover para preparo" at bounding box center [231, 229] width 96 height 10
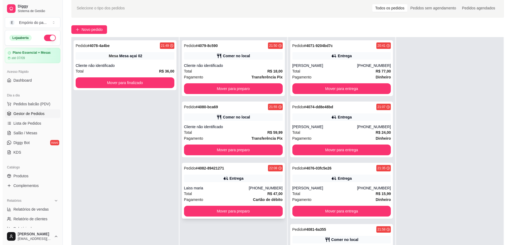
scroll to position [34, 0]
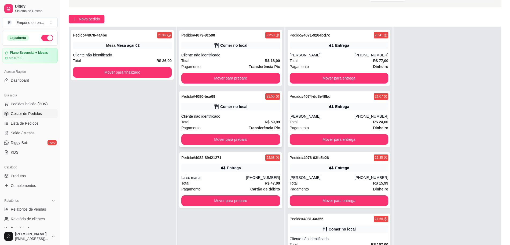
click at [222, 116] on div "Cliente não identificado" at bounding box center [230, 116] width 99 height 5
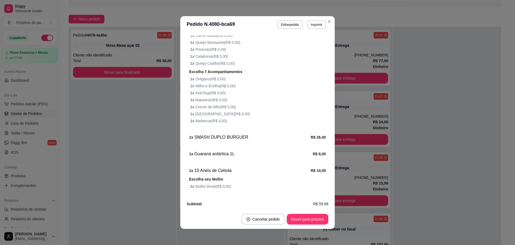
scroll to position [152, 0]
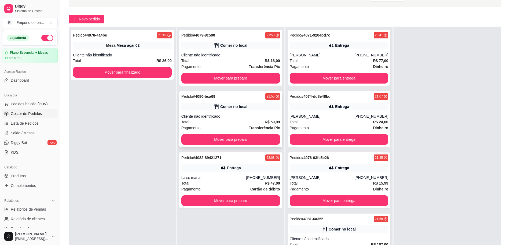
click at [203, 118] on div "Cliente não identificado" at bounding box center [230, 116] width 99 height 5
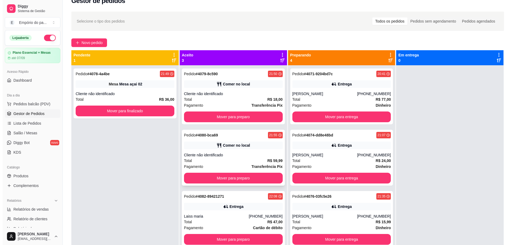
scroll to position [0, 0]
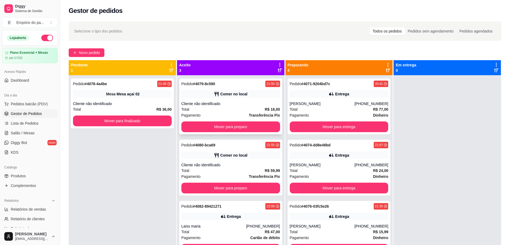
click at [232, 111] on div "Total R$ 18,00" at bounding box center [230, 109] width 99 height 6
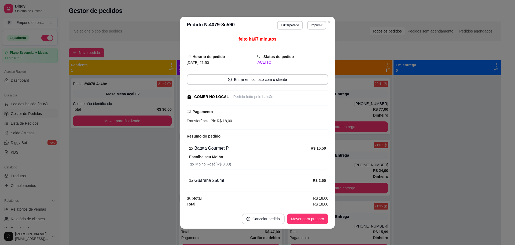
scroll to position [1, 0]
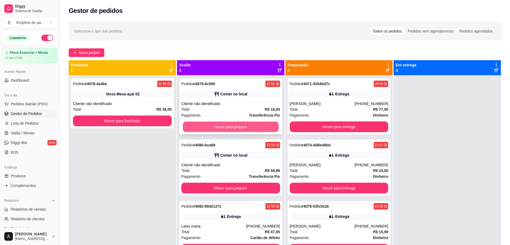
click at [255, 125] on button "Mover para preparo" at bounding box center [231, 127] width 96 height 10
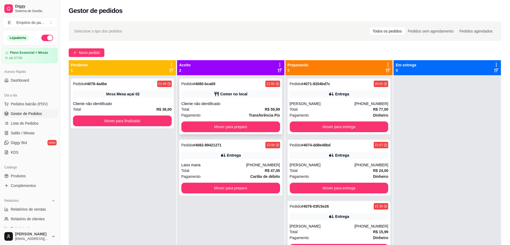
click at [225, 109] on div "Total R$ 59,99" at bounding box center [230, 109] width 99 height 6
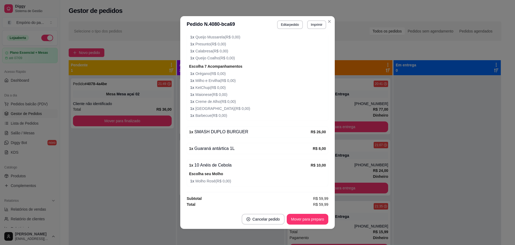
scroll to position [1, 0]
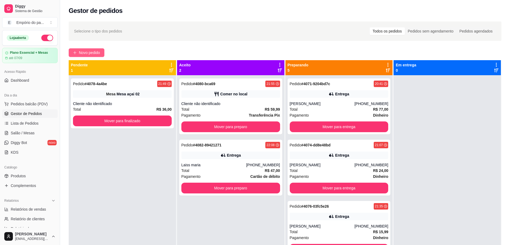
click at [100, 53] on span "Novo pedido" at bounding box center [89, 53] width 21 height 6
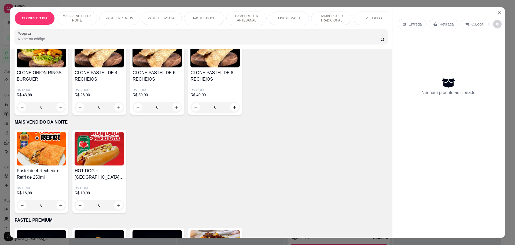
scroll to position [235, 0]
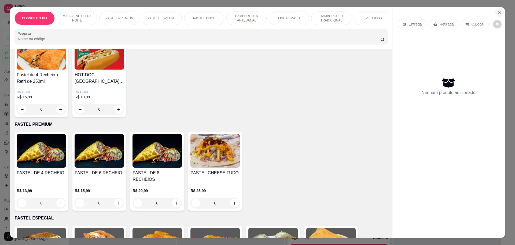
click at [498, 11] on icon "Close" at bounding box center [500, 12] width 4 height 4
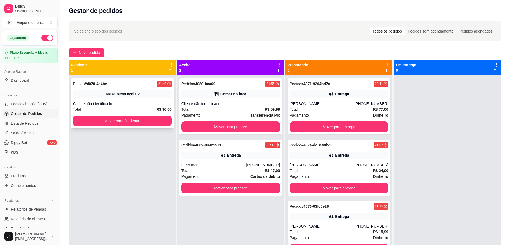
click at [108, 106] on div "Cliente não identificado" at bounding box center [122, 103] width 99 height 5
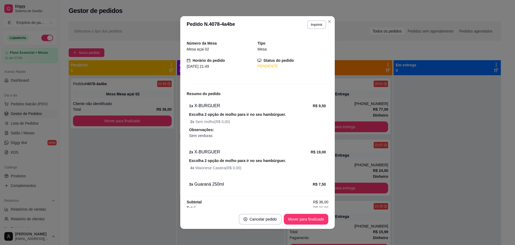
scroll to position [16, 0]
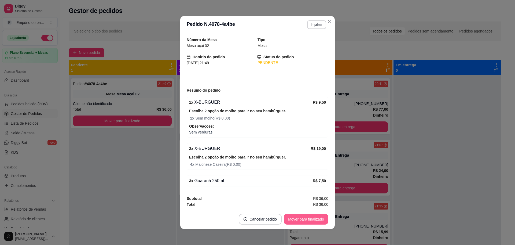
click at [302, 220] on button "Mover para finalizado" at bounding box center [306, 219] width 45 height 11
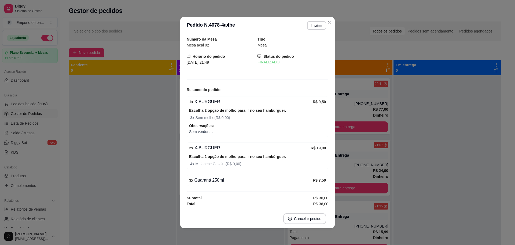
scroll to position [0, 0]
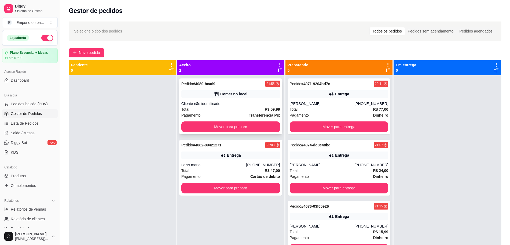
click at [226, 107] on div "Total R$ 59,99" at bounding box center [230, 109] width 99 height 6
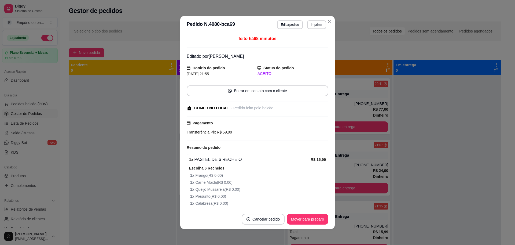
scroll to position [152, 0]
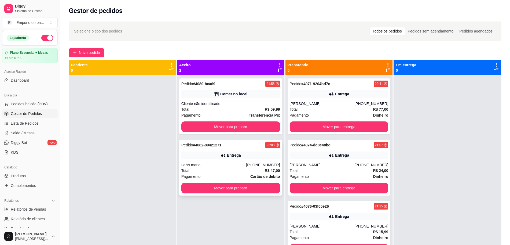
click at [213, 165] on div "Laiss maria" at bounding box center [213, 164] width 65 height 5
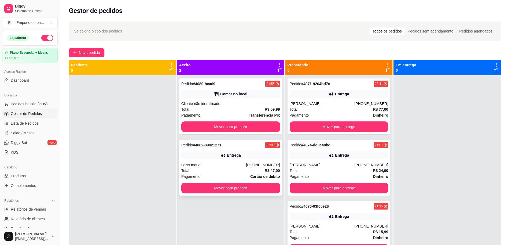
scroll to position [156, 0]
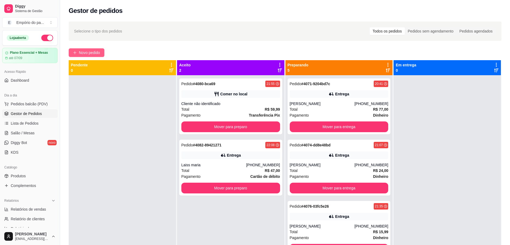
click at [94, 53] on span "Novo pedido" at bounding box center [89, 53] width 21 height 6
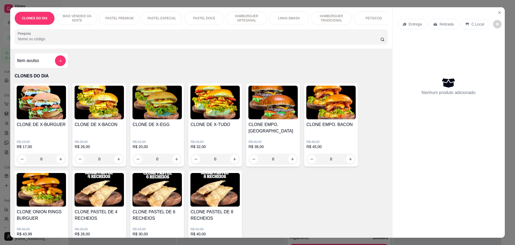
click at [440, 25] on p "Retirada" at bounding box center [447, 23] width 14 height 5
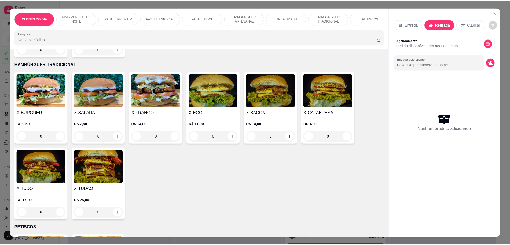
scroll to position [805, 0]
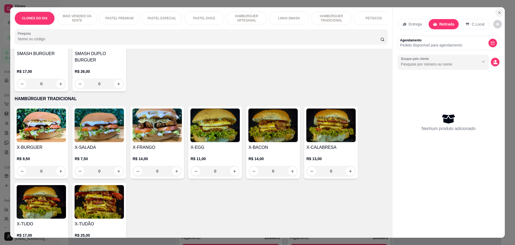
click at [499, 11] on button "Close" at bounding box center [499, 12] width 9 height 9
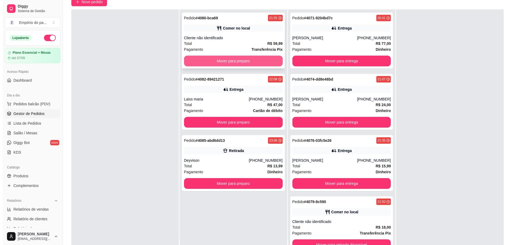
scroll to position [82, 0]
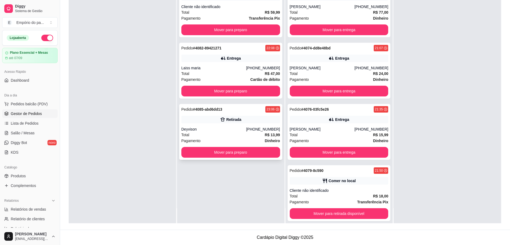
click at [218, 127] on div "Deyvison" at bounding box center [213, 128] width 65 height 5
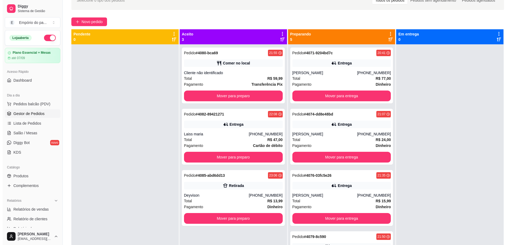
scroll to position [0, 0]
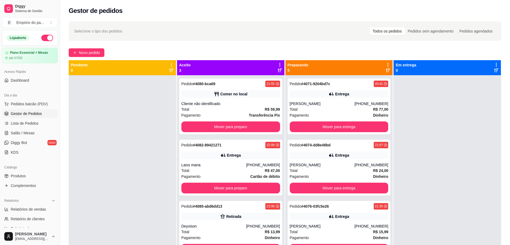
click at [94, 48] on div "Selecione o tipo dos pedidos Todos os pedidos Pedidos sem agendamento Pedidos a…" at bounding box center [285, 164] width 450 height 293
click at [101, 53] on button "Novo pedido" at bounding box center [87, 52] width 36 height 9
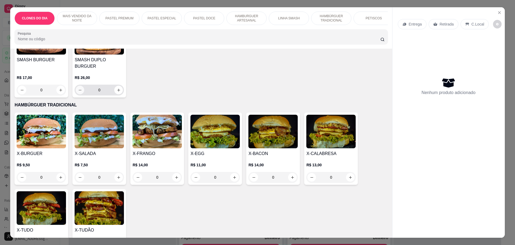
scroll to position [839, 0]
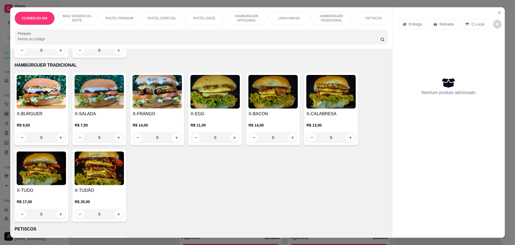
click at [58, 209] on div "0" at bounding box center [41, 214] width 49 height 11
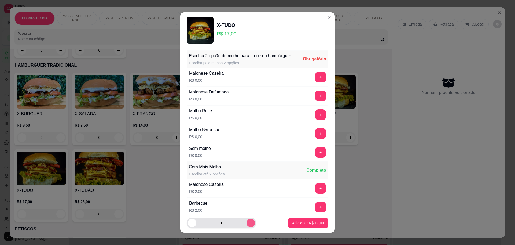
click at [249, 222] on icon "increase-product-quantity" at bounding box center [251, 223] width 4 height 4
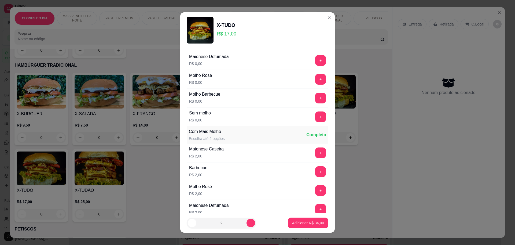
scroll to position [87, 0]
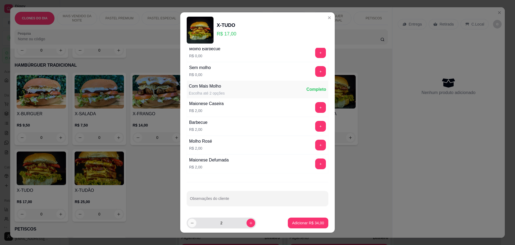
click at [190, 226] on button "decrease-product-quantity" at bounding box center [192, 222] width 9 height 9
type input "1"
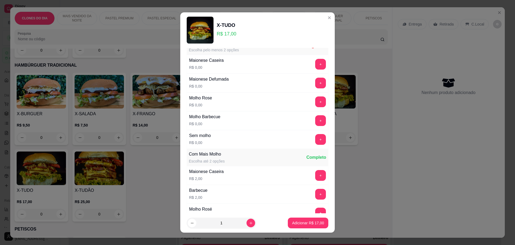
scroll to position [34, 0]
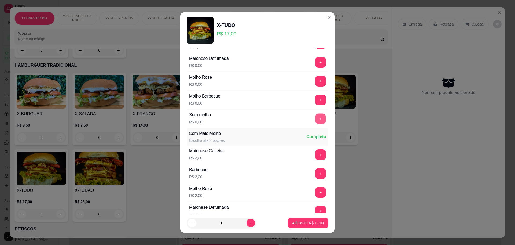
click at [316, 124] on button "+" at bounding box center [321, 118] width 10 height 10
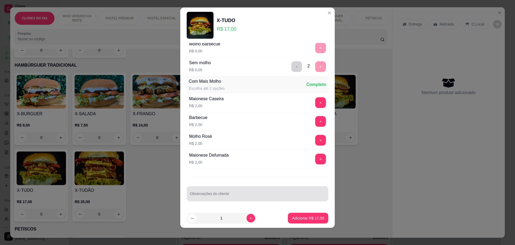
click at [194, 190] on div at bounding box center [257, 193] width 135 height 11
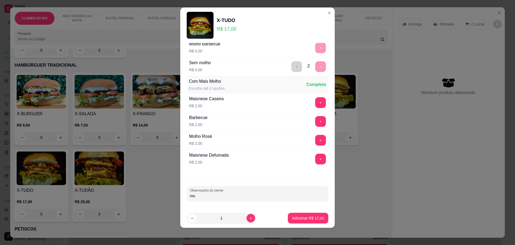
type input "m"
type input "uma sem salada"
click at [307, 219] on p "Adicionar R$ 17,00" at bounding box center [308, 217] width 31 height 5
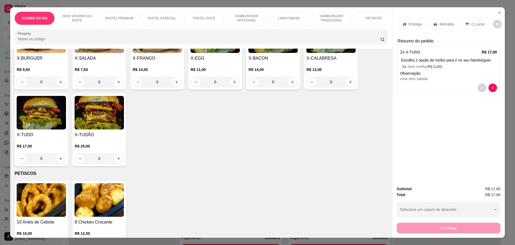
scroll to position [906, 0]
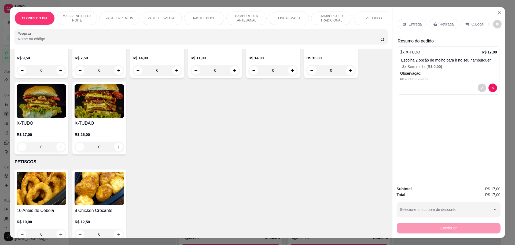
click at [447, 61] on p "Escolha 2 opção de molho para ir no seu hambúrguer." at bounding box center [449, 59] width 96 height 5
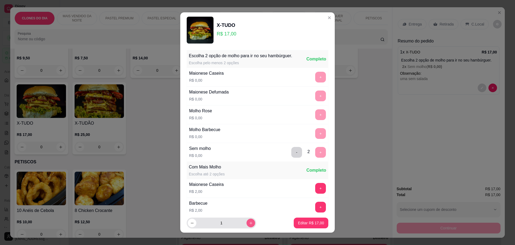
click at [249, 225] on icon "increase-product-quantity" at bounding box center [251, 223] width 4 height 4
type input "2"
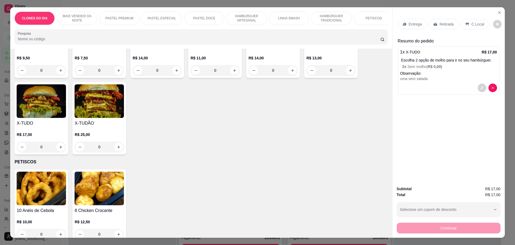
click at [437, 67] on span "R$ 0,00 )" at bounding box center [435, 66] width 14 height 4
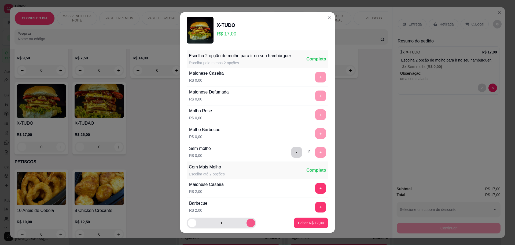
click at [249, 222] on icon "increase-product-quantity" at bounding box center [251, 223] width 4 height 4
type input "2"
click at [298, 220] on p "Editar R$ 34,00" at bounding box center [310, 222] width 25 height 5
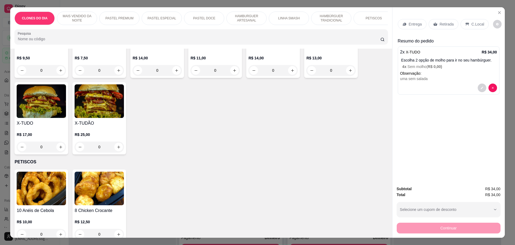
click at [434, 80] on div "uma sem salada" at bounding box center [448, 78] width 97 height 5
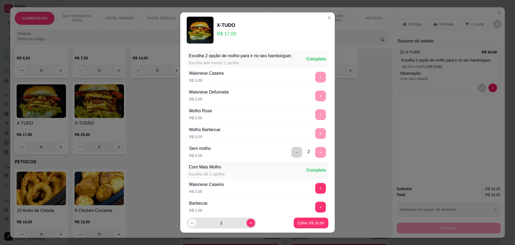
click at [190, 224] on icon "decrease-product-quantity" at bounding box center [192, 223] width 4 height 4
type input "1"
click at [314, 222] on p "Editar R$ 17,00" at bounding box center [310, 222] width 25 height 5
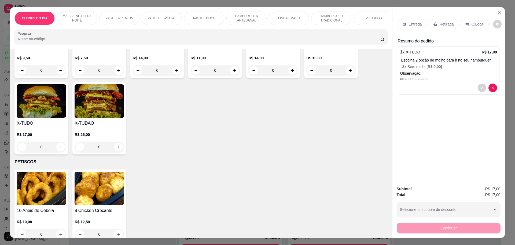
click at [57, 141] on div "0" at bounding box center [41, 146] width 49 height 11
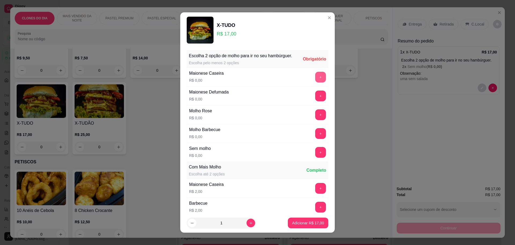
click at [315, 81] on button "+" at bounding box center [320, 77] width 11 height 11
click at [316, 118] on button "+" at bounding box center [321, 114] width 10 height 10
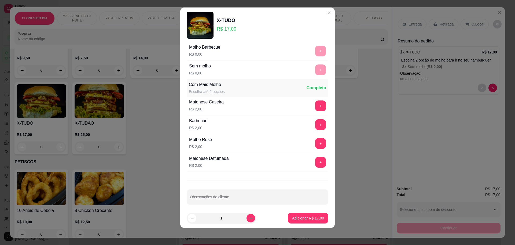
scroll to position [81, 0]
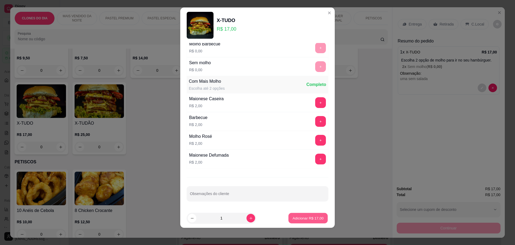
click at [288, 213] on button "Adicionar R$ 17,00" at bounding box center [307, 218] width 39 height 10
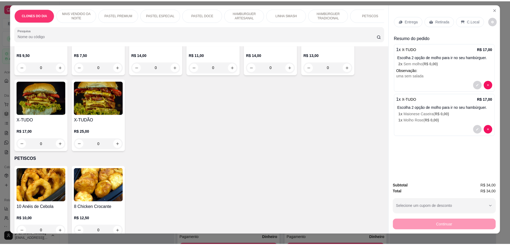
scroll to position [0, 0]
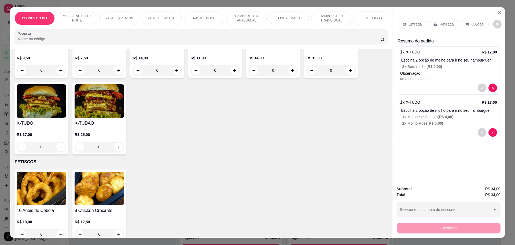
click at [434, 26] on icon at bounding box center [435, 24] width 4 height 4
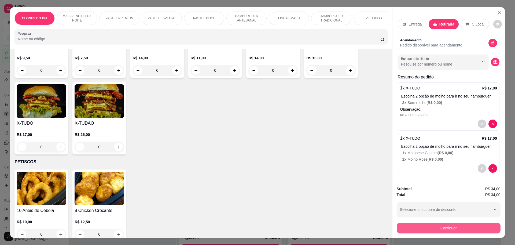
click at [440, 230] on button "Continuar" at bounding box center [449, 227] width 104 height 11
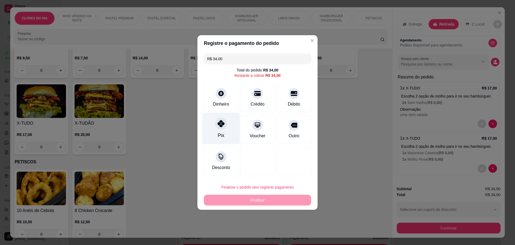
click at [215, 128] on div "Pix" at bounding box center [221, 128] width 38 height 31
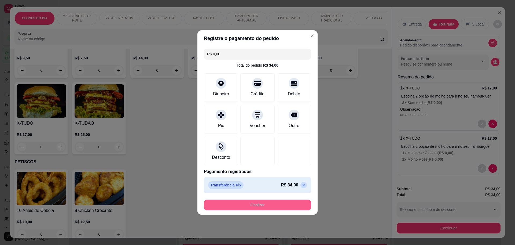
click at [276, 206] on button "Finalizar" at bounding box center [257, 204] width 107 height 11
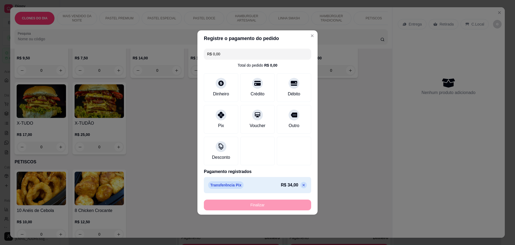
type input "-R$ 34,00"
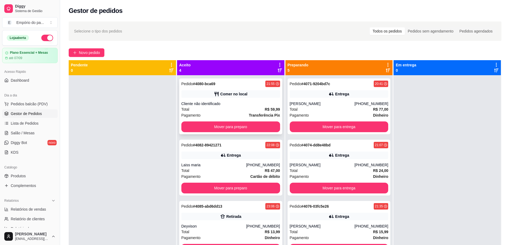
click at [239, 110] on div "Total R$ 59,99" at bounding box center [230, 109] width 99 height 6
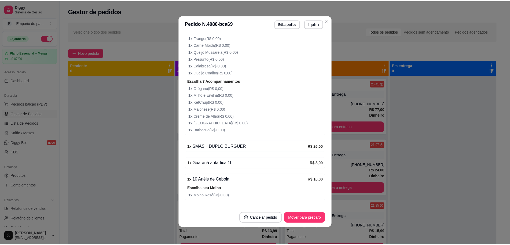
scroll to position [152, 0]
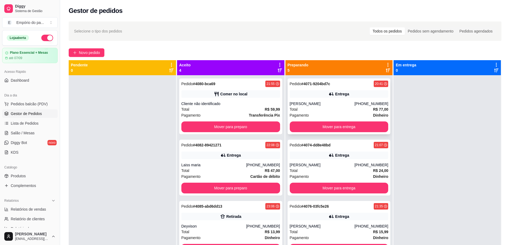
click at [344, 101] on div "[PERSON_NAME]" at bounding box center [322, 103] width 65 height 5
click at [330, 178] on div "Pagamento Dinheiro" at bounding box center [339, 176] width 99 height 6
click at [468, 133] on div at bounding box center [447, 197] width 107 height 245
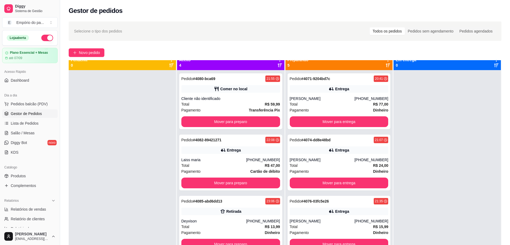
scroll to position [0, 0]
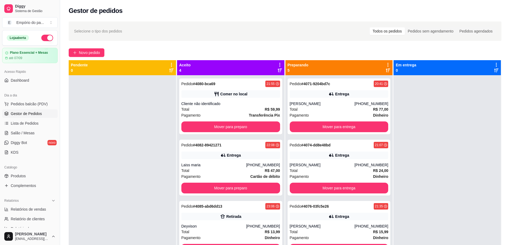
click at [92, 113] on div at bounding box center [122, 197] width 107 height 245
click at [129, 81] on div at bounding box center [122, 197] width 107 height 245
click at [305, 102] on div "[PERSON_NAME]" at bounding box center [322, 103] width 65 height 5
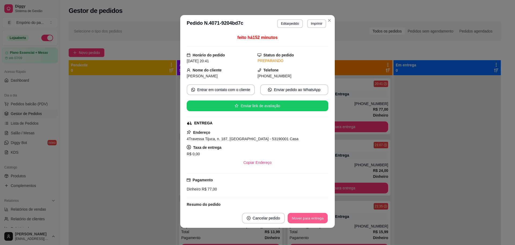
click at [294, 218] on button "Mover para entrega" at bounding box center [308, 218] width 40 height 10
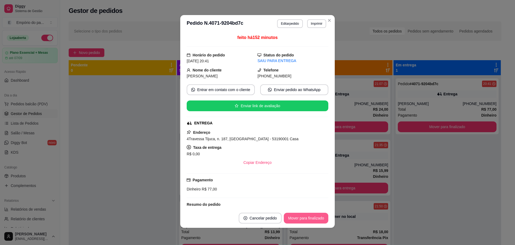
click at [293, 218] on button "Mover para finalizado" at bounding box center [306, 218] width 45 height 11
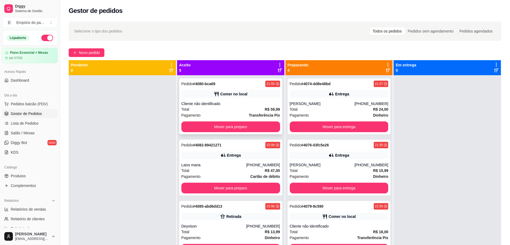
click at [220, 104] on div "Cliente não identificado" at bounding box center [230, 103] width 99 height 5
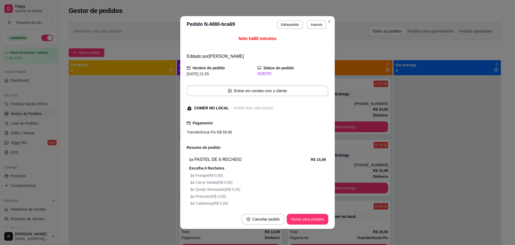
scroll to position [152, 0]
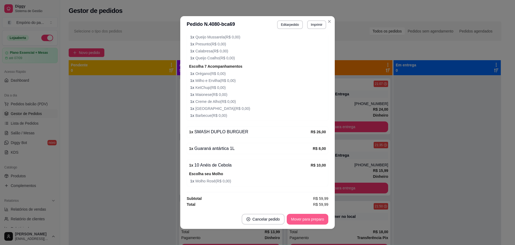
click at [287, 219] on button "Mover para preparo" at bounding box center [308, 219] width 42 height 11
click at [288, 218] on button "Mover para retirada disponível" at bounding box center [298, 219] width 59 height 11
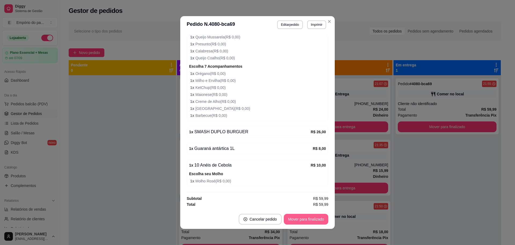
click at [288, 218] on button "Mover para finalizado" at bounding box center [306, 219] width 45 height 11
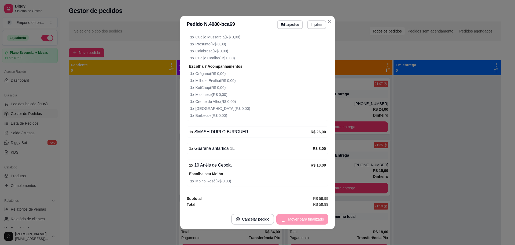
scroll to position [124, 0]
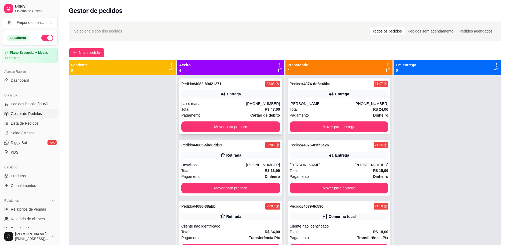
click at [210, 115] on div "Pagamento Cartão de débito" at bounding box center [230, 115] width 99 height 6
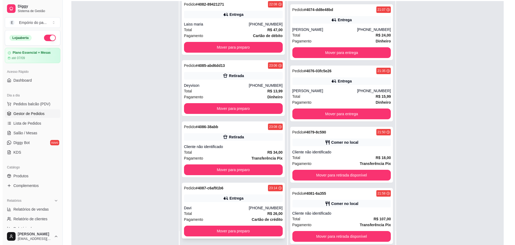
scroll to position [82, 0]
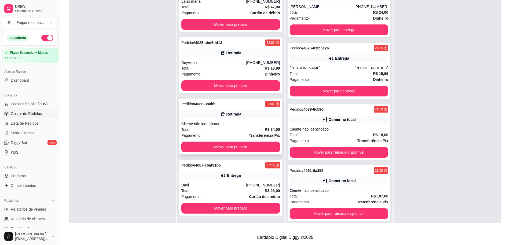
click at [229, 132] on div "Pagamento Transferência Pix" at bounding box center [230, 135] width 99 height 6
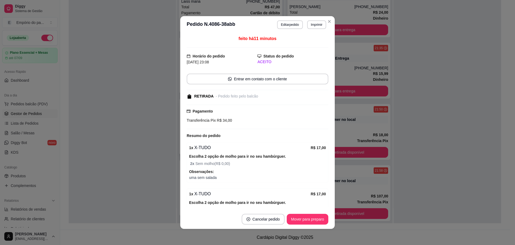
scroll to position [36, 0]
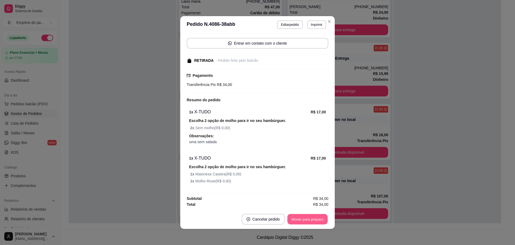
click at [309, 218] on button "Mover para preparo" at bounding box center [307, 219] width 40 height 10
click at [309, 218] on button "Mover para retirada disponível" at bounding box center [298, 219] width 59 height 11
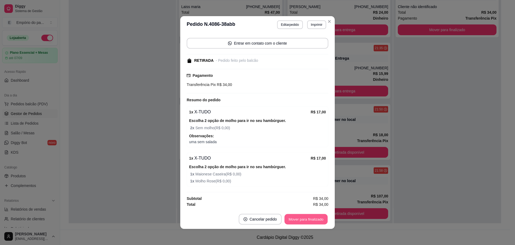
click at [308, 218] on button "Mover para finalizado" at bounding box center [306, 219] width 43 height 10
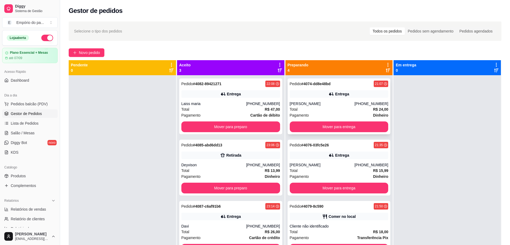
click at [321, 100] on div "Pedido # 4074-dd8e48bd 21:07 Entrega [PERSON_NAME] [PHONE_NUMBER] Total R$ 24,0…" at bounding box center [339, 106] width 103 height 56
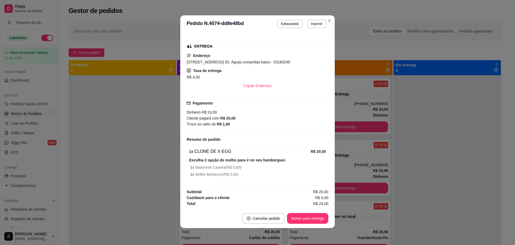
scroll to position [1, 0]
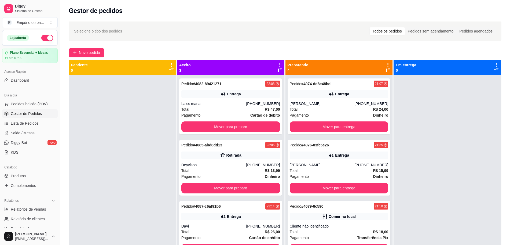
click at [158, 112] on div at bounding box center [122, 197] width 107 height 245
click at [98, 50] on span "Novo pedido" at bounding box center [89, 53] width 21 height 6
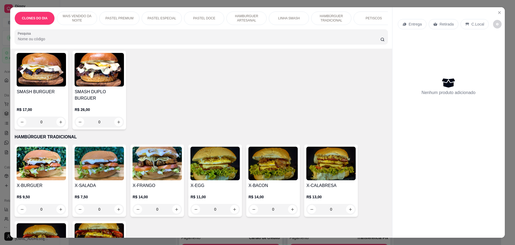
scroll to position [839, 0]
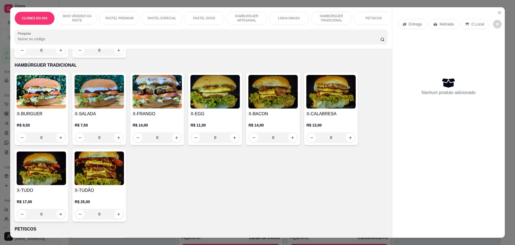
click at [350, 132] on div "0" at bounding box center [330, 137] width 49 height 11
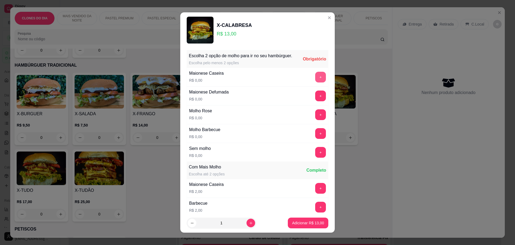
click at [315, 81] on button "+" at bounding box center [320, 77] width 11 height 11
click at [316, 137] on button "+" at bounding box center [321, 133] width 10 height 10
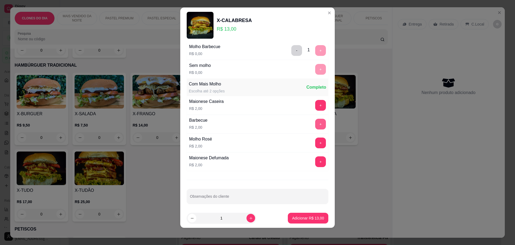
scroll to position [81, 0]
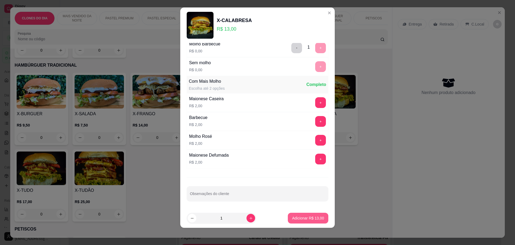
click at [308, 216] on p "Adicionar R$ 13,00" at bounding box center [308, 217] width 32 height 5
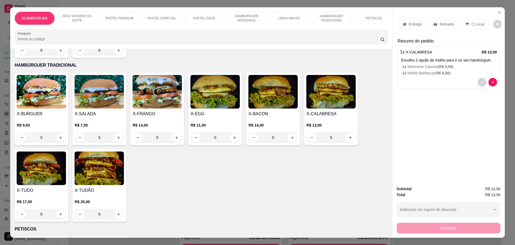
drag, startPoint x: 440, startPoint y: 24, endPoint x: 437, endPoint y: 24, distance: 2.7
click at [440, 24] on p "Retirada" at bounding box center [447, 23] width 14 height 5
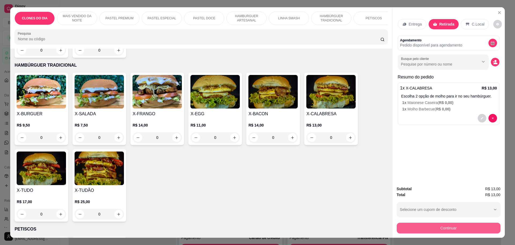
click at [473, 229] on button "Continuar" at bounding box center [449, 227] width 104 height 11
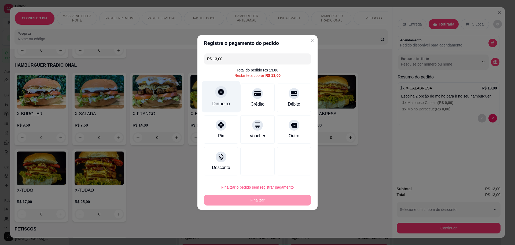
click at [209, 94] on div "Dinheiro" at bounding box center [221, 96] width 38 height 31
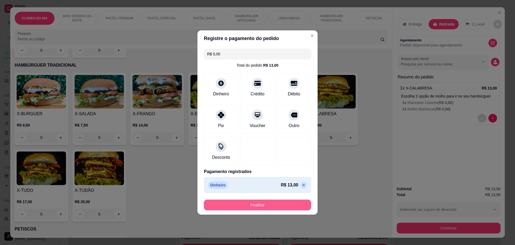
click at [266, 201] on button "Finalizar" at bounding box center [257, 204] width 107 height 11
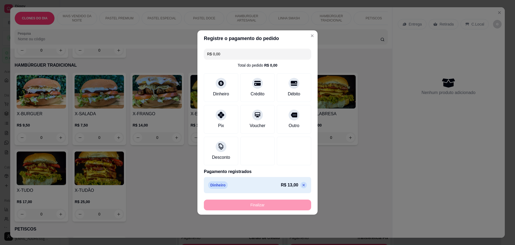
type input "-R$ 13,00"
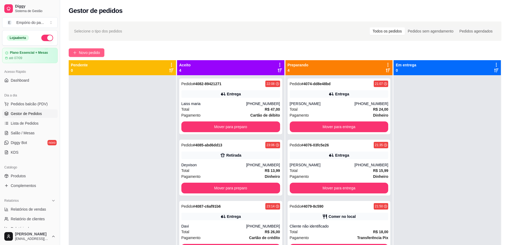
click at [72, 49] on button "Novo pedido" at bounding box center [87, 52] width 36 height 9
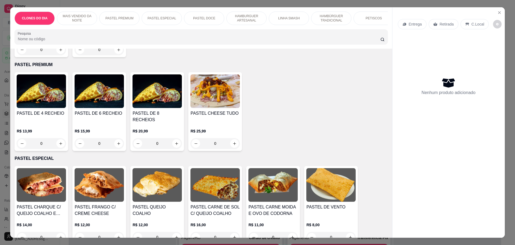
scroll to position [335, 0]
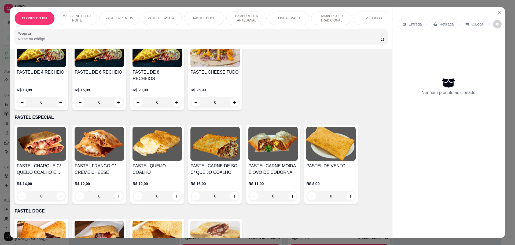
click at [59, 97] on div "0" at bounding box center [41, 102] width 49 height 11
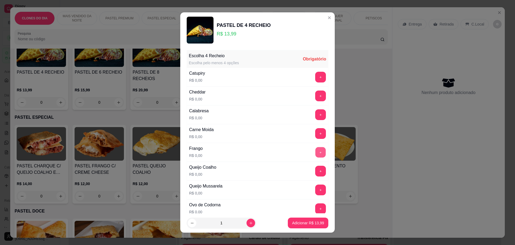
click at [316, 149] on button "+" at bounding box center [321, 152] width 10 height 10
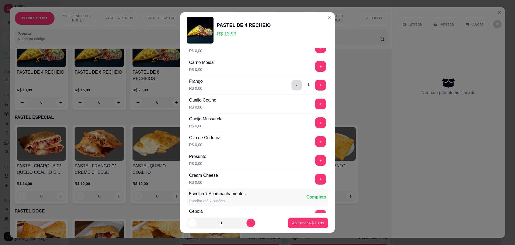
click at [292, 84] on button "-" at bounding box center [297, 85] width 10 height 10
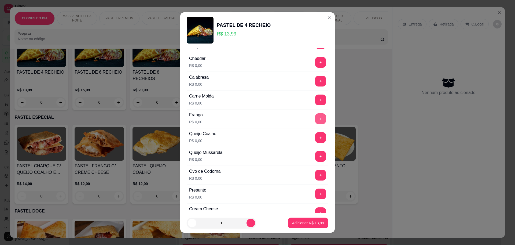
click at [315, 119] on button "+" at bounding box center [320, 118] width 11 height 11
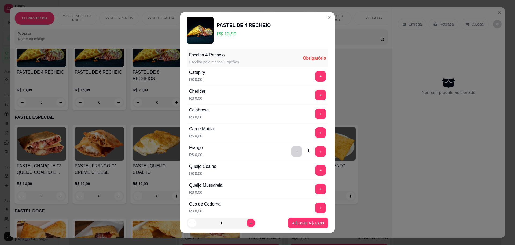
scroll to position [0, 0]
click at [315, 131] on button "+" at bounding box center [320, 133] width 11 height 11
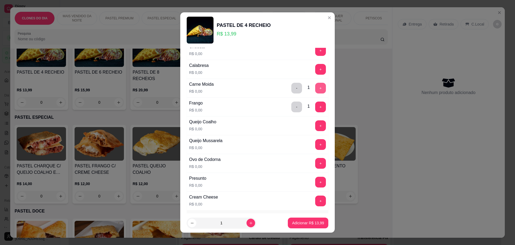
scroll to position [67, 0]
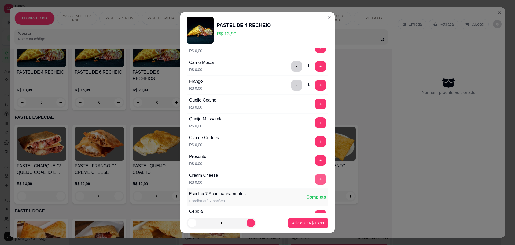
click at [315, 177] on button "+" at bounding box center [320, 179] width 11 height 11
click at [316, 106] on button "+" at bounding box center [321, 103] width 10 height 10
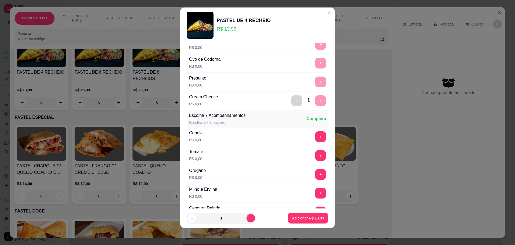
scroll to position [208, 0]
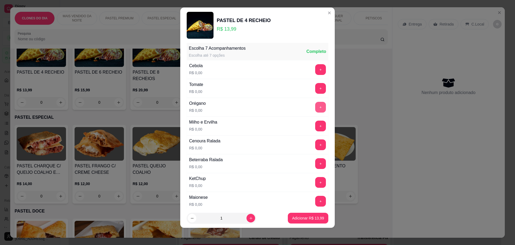
click at [315, 102] on button "+" at bounding box center [320, 107] width 11 height 11
click at [315, 123] on button "+" at bounding box center [320, 125] width 11 height 11
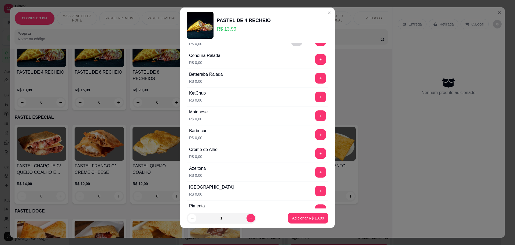
scroll to position [308, 0]
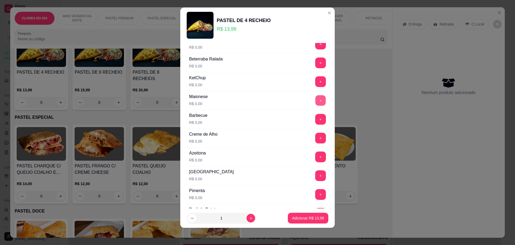
click at [316, 97] on button "+" at bounding box center [321, 100] width 10 height 10
click at [315, 77] on button "+" at bounding box center [320, 81] width 11 height 11
click at [316, 175] on button "+" at bounding box center [321, 175] width 10 height 10
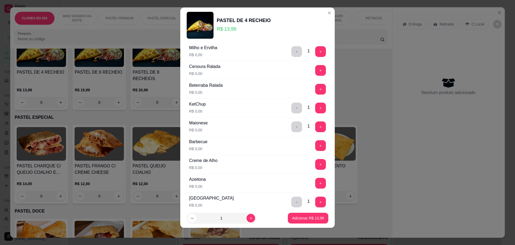
scroll to position [275, 0]
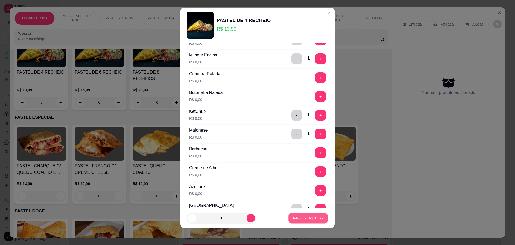
click at [314, 217] on p "Adicionar R$ 13,99" at bounding box center [308, 217] width 31 height 5
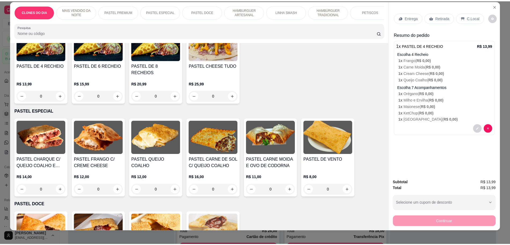
scroll to position [10, 0]
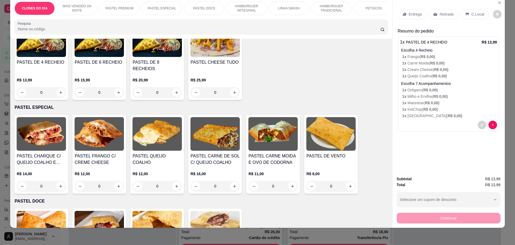
drag, startPoint x: 435, startPoint y: 12, endPoint x: 437, endPoint y: 14, distance: 2.8
click at [436, 12] on div "Retirada" at bounding box center [444, 14] width 30 height 10
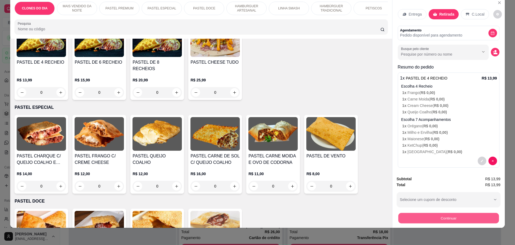
click at [443, 215] on button "Continuar" at bounding box center [448, 218] width 101 height 10
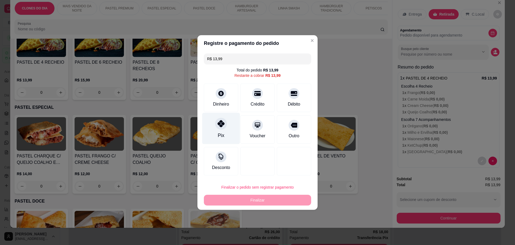
click at [210, 135] on div "Pix" at bounding box center [221, 128] width 38 height 31
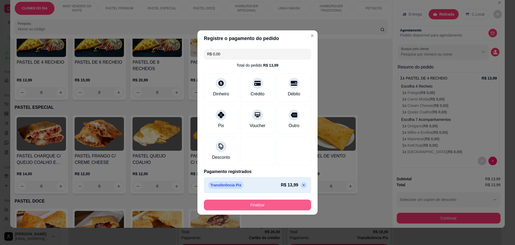
click at [267, 204] on button "Finalizar" at bounding box center [257, 204] width 107 height 11
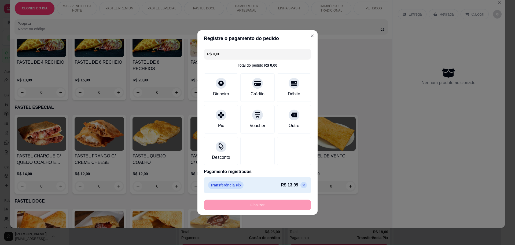
type input "-R$ 13,99"
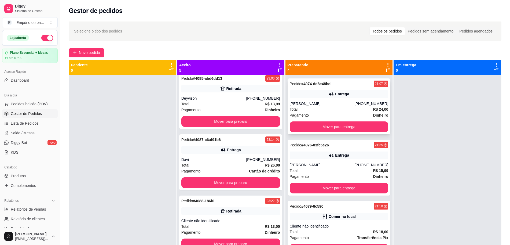
click at [338, 108] on div "Total R$ 24,00" at bounding box center [339, 109] width 99 height 6
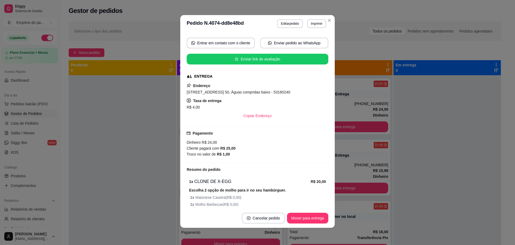
scroll to position [77, 0]
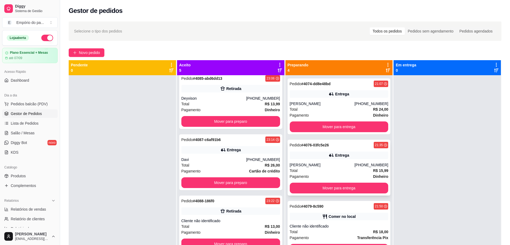
click at [332, 171] on div "Total R$ 15,99" at bounding box center [339, 170] width 99 height 6
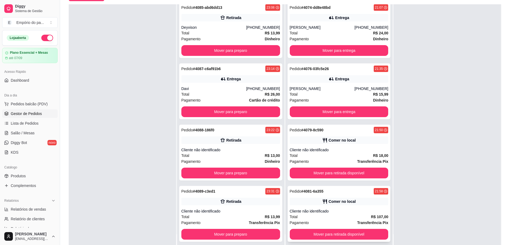
scroll to position [67, 0]
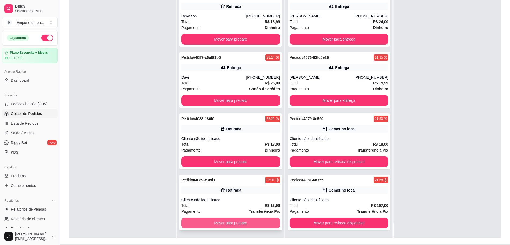
click at [223, 218] on button "Mover para preparo" at bounding box center [230, 222] width 99 height 11
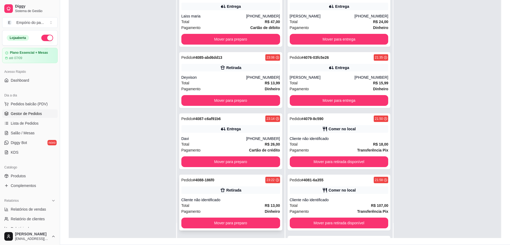
scroll to position [5, 0]
click at [243, 221] on button "Mover para preparo" at bounding box center [230, 222] width 99 height 11
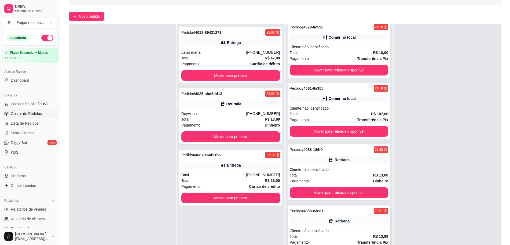
scroll to position [82, 0]
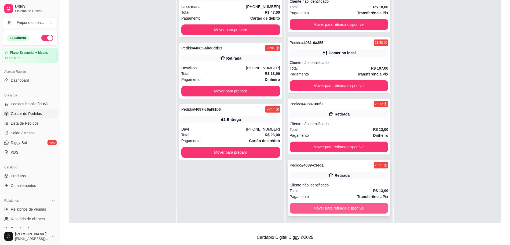
click at [348, 205] on button "Mover para retirada disponível" at bounding box center [339, 208] width 99 height 11
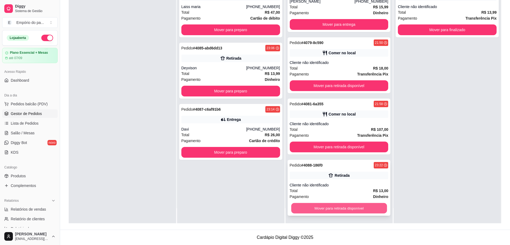
click at [351, 207] on button "Mover para retirada disponível" at bounding box center [339, 208] width 96 height 10
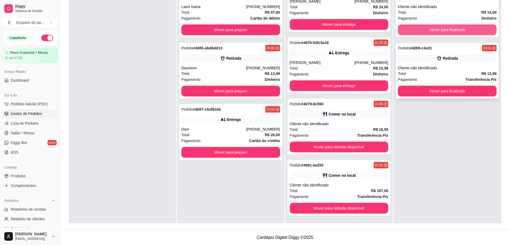
scroll to position [5, 0]
click at [478, 28] on button "Mover para finalizado" at bounding box center [447, 29] width 99 height 11
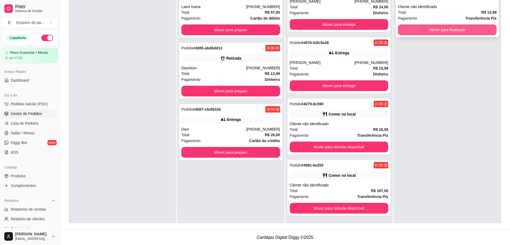
click at [477, 28] on button "Mover para finalizado" at bounding box center [447, 29] width 99 height 11
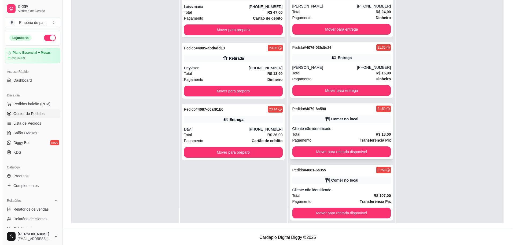
scroll to position [0, 0]
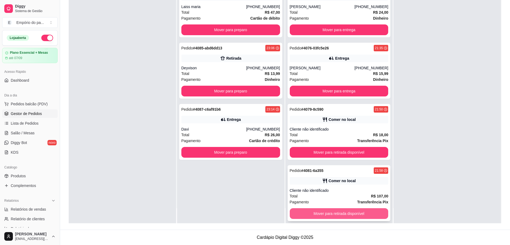
click at [338, 213] on button "Mover para retirada disponível" at bounding box center [339, 213] width 99 height 11
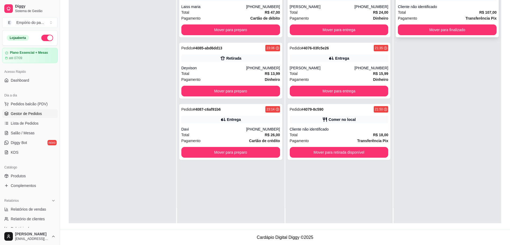
click at [436, 8] on div "Cliente não identificado" at bounding box center [447, 6] width 99 height 5
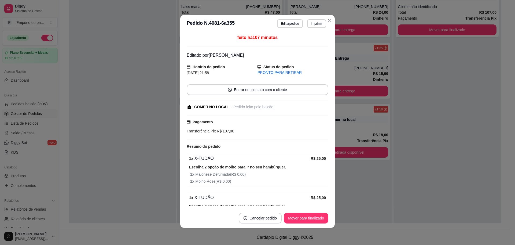
scroll to position [142, 0]
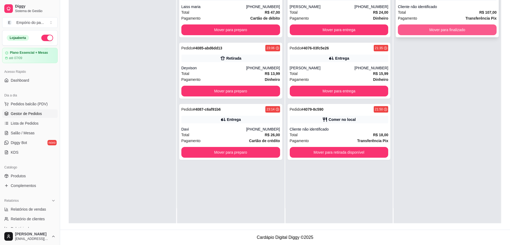
click at [432, 34] on button "Mover para finalizado" at bounding box center [447, 29] width 99 height 11
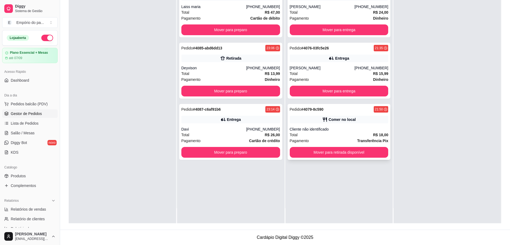
click at [364, 134] on div "Total R$ 18,00" at bounding box center [339, 135] width 99 height 6
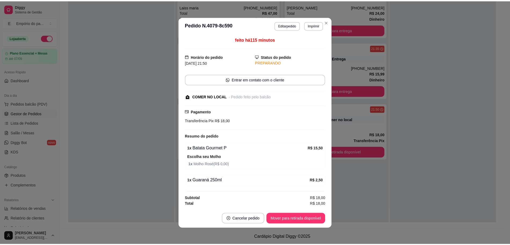
scroll to position [1, 0]
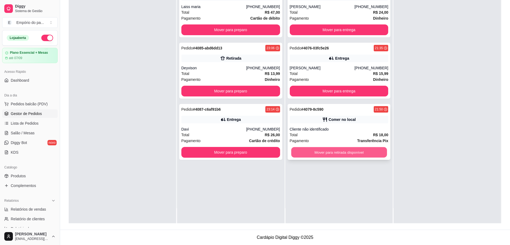
click at [331, 155] on button "Mover para retirada disponível" at bounding box center [339, 152] width 96 height 10
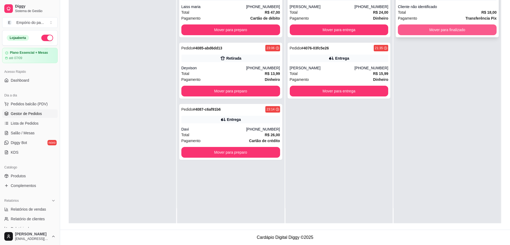
click at [454, 30] on button "Mover para finalizado" at bounding box center [447, 29] width 99 height 11
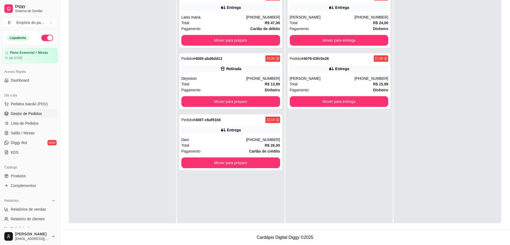
scroll to position [0, 0]
